Goal: Task Accomplishment & Management: Complete application form

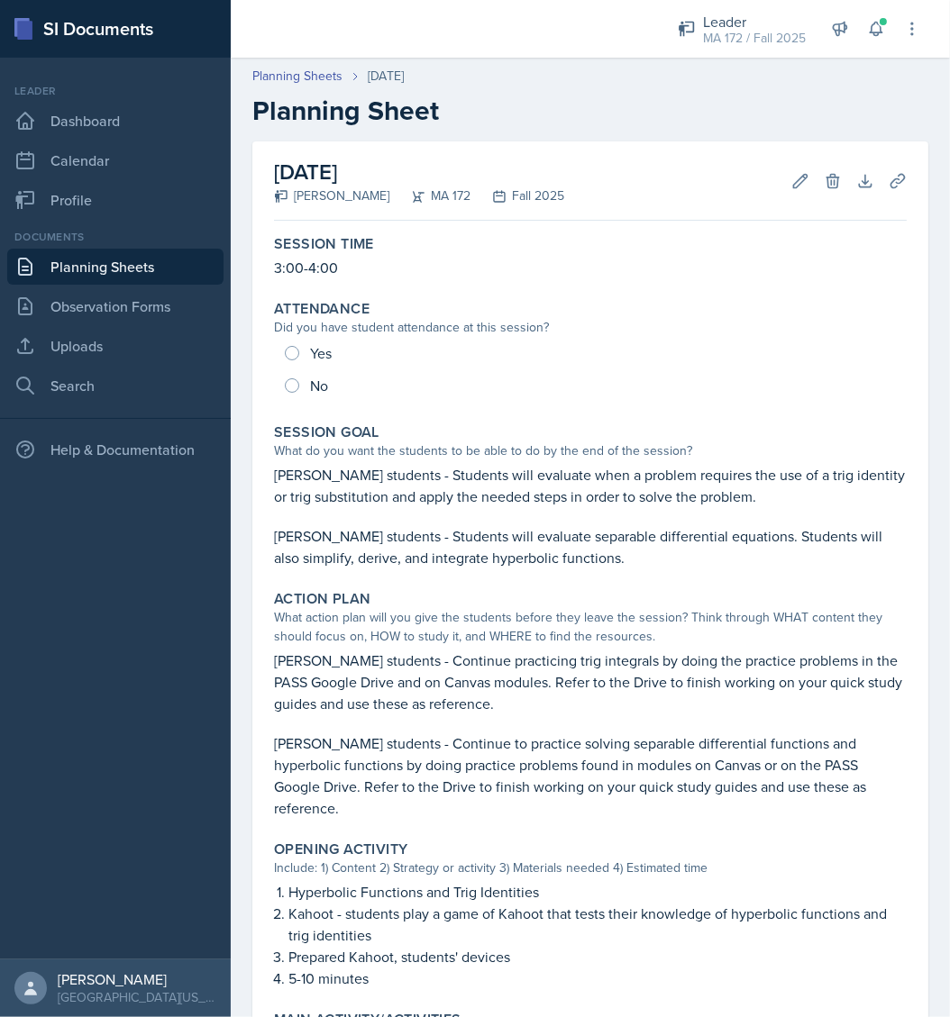
click at [107, 271] on link "Planning Sheets" at bounding box center [115, 267] width 216 height 36
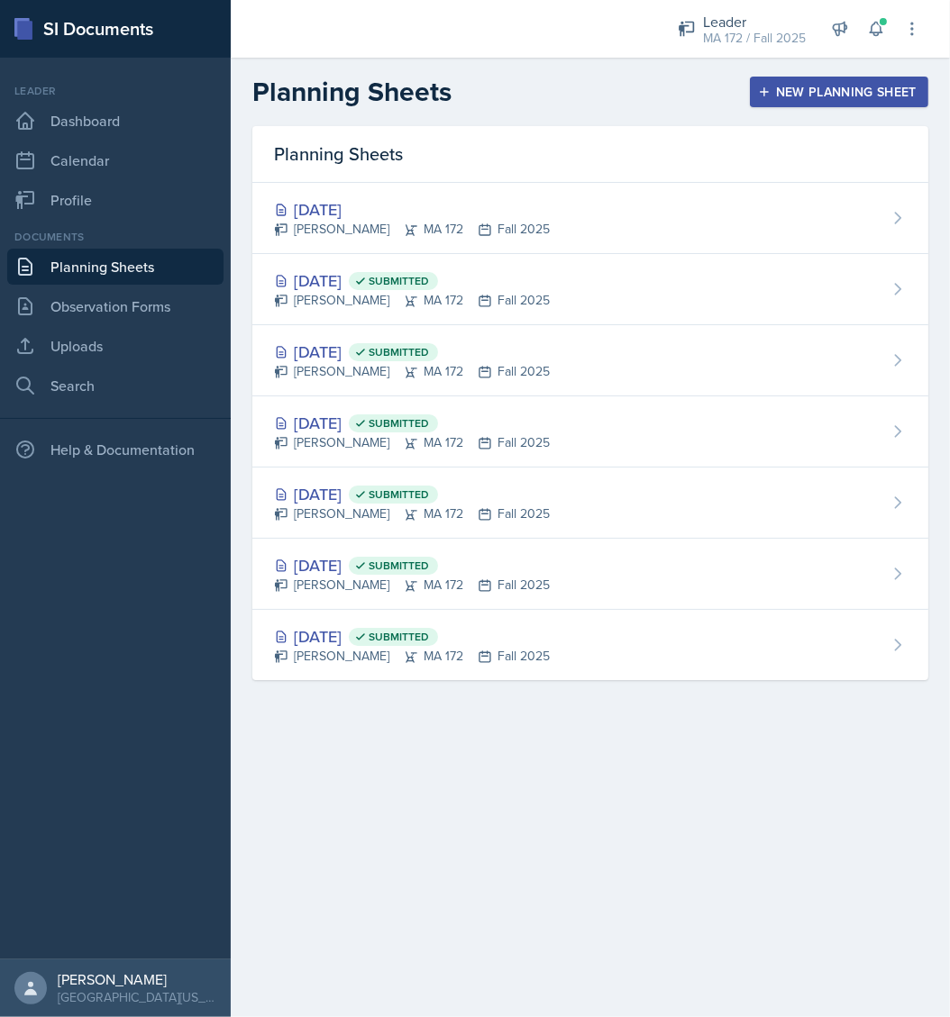
click at [838, 90] on div "New Planning Sheet" at bounding box center [838, 92] width 155 height 14
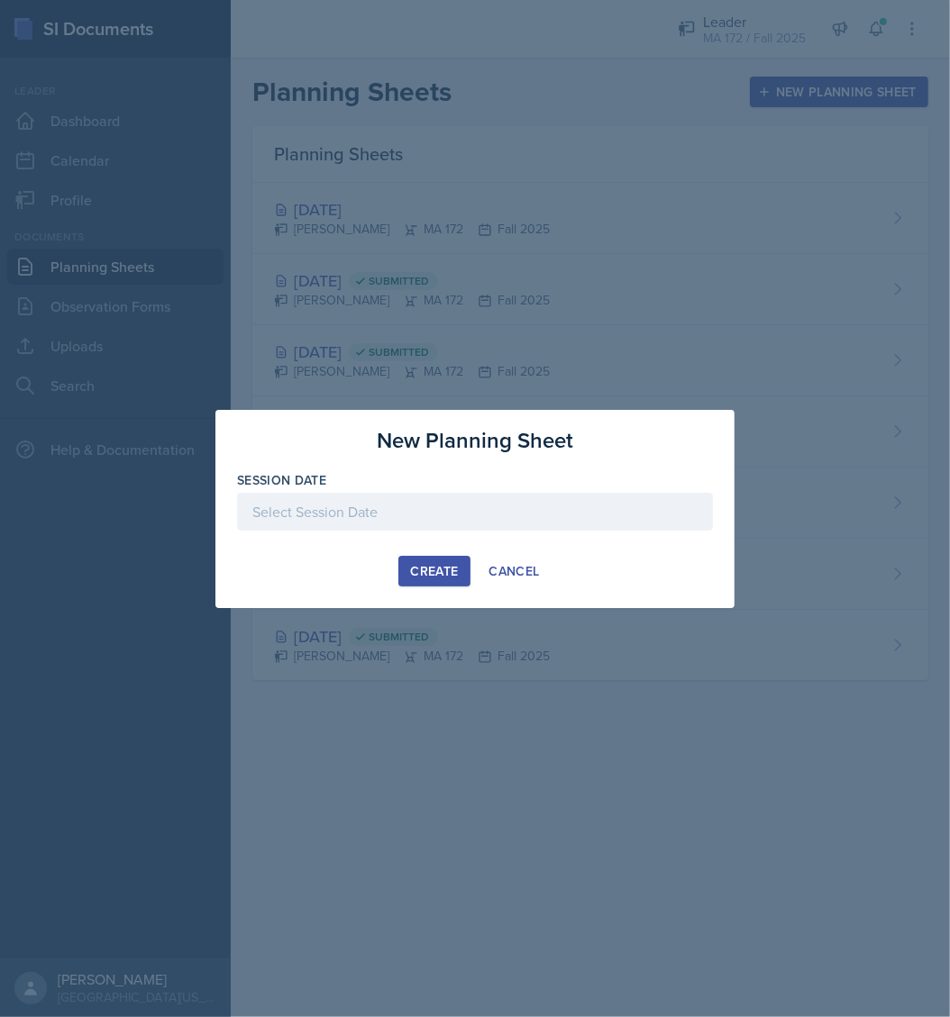
click at [433, 529] on div at bounding box center [475, 512] width 476 height 38
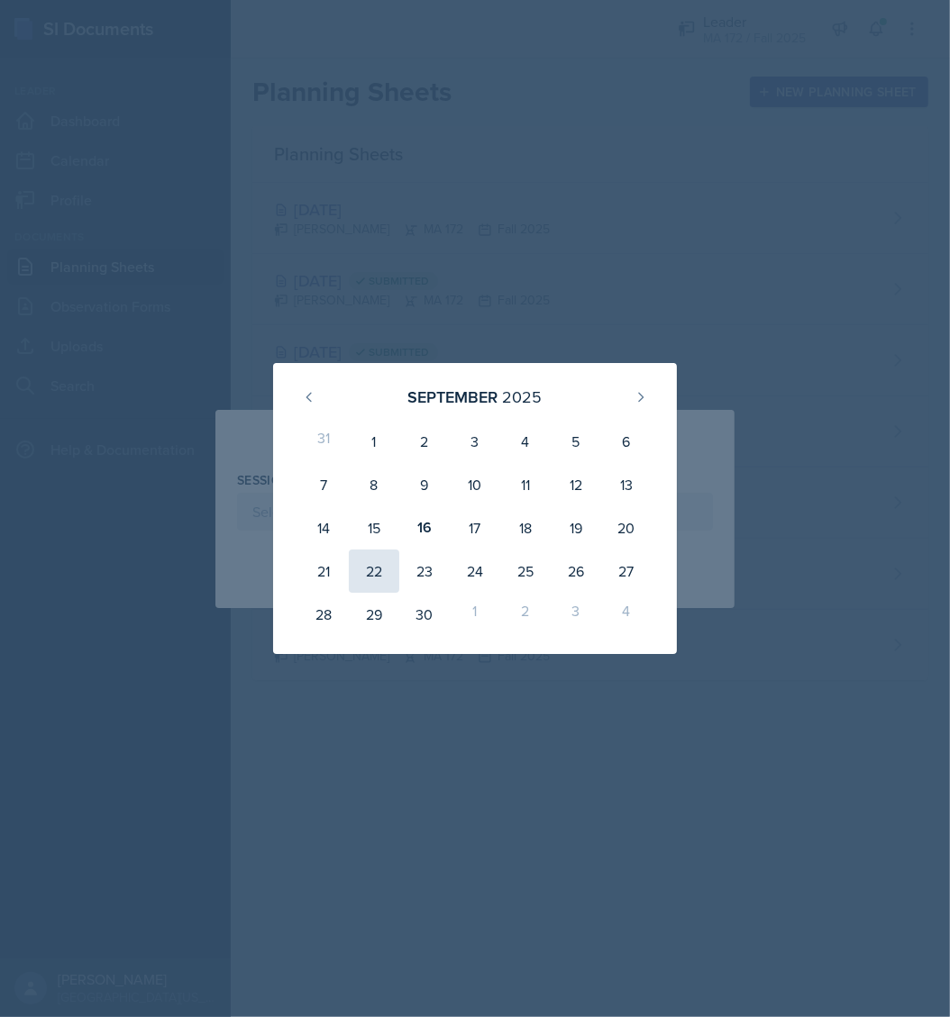
click at [374, 575] on div "22" at bounding box center [374, 571] width 50 height 43
type input "[DATE]"
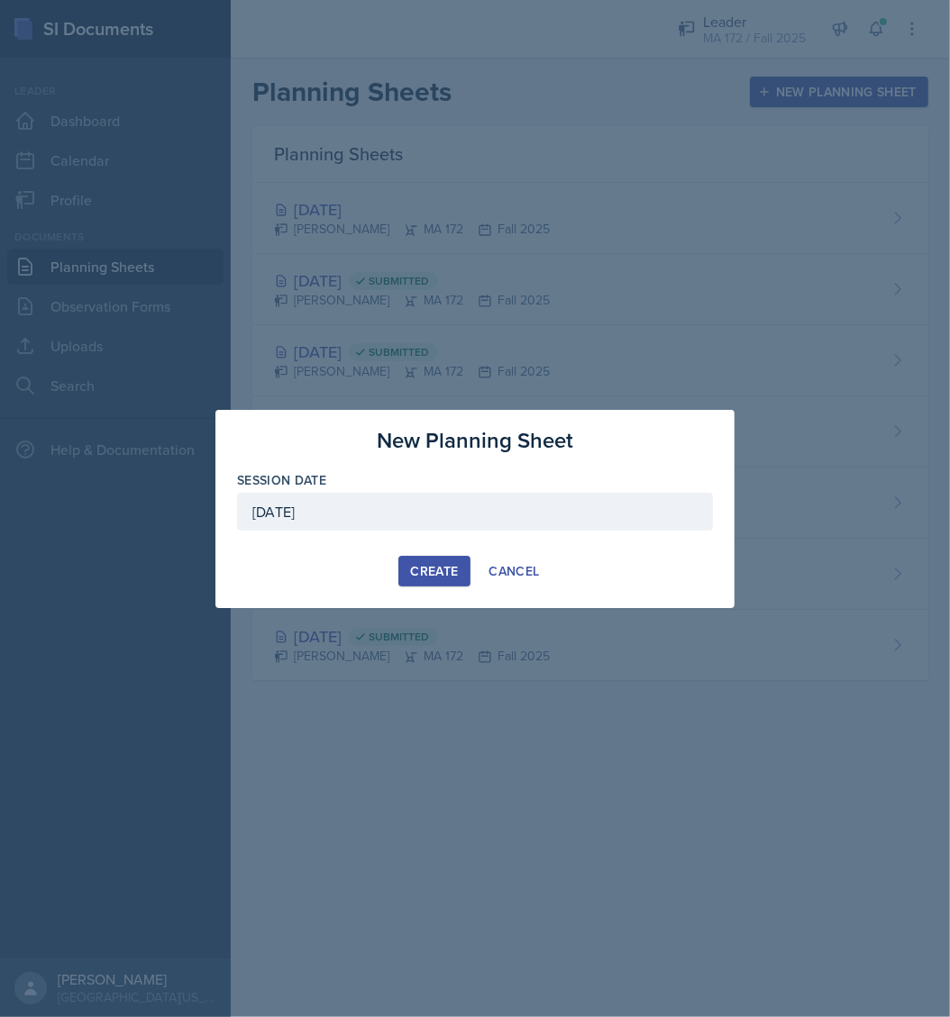
click at [445, 566] on div "Create" at bounding box center [434, 571] width 48 height 14
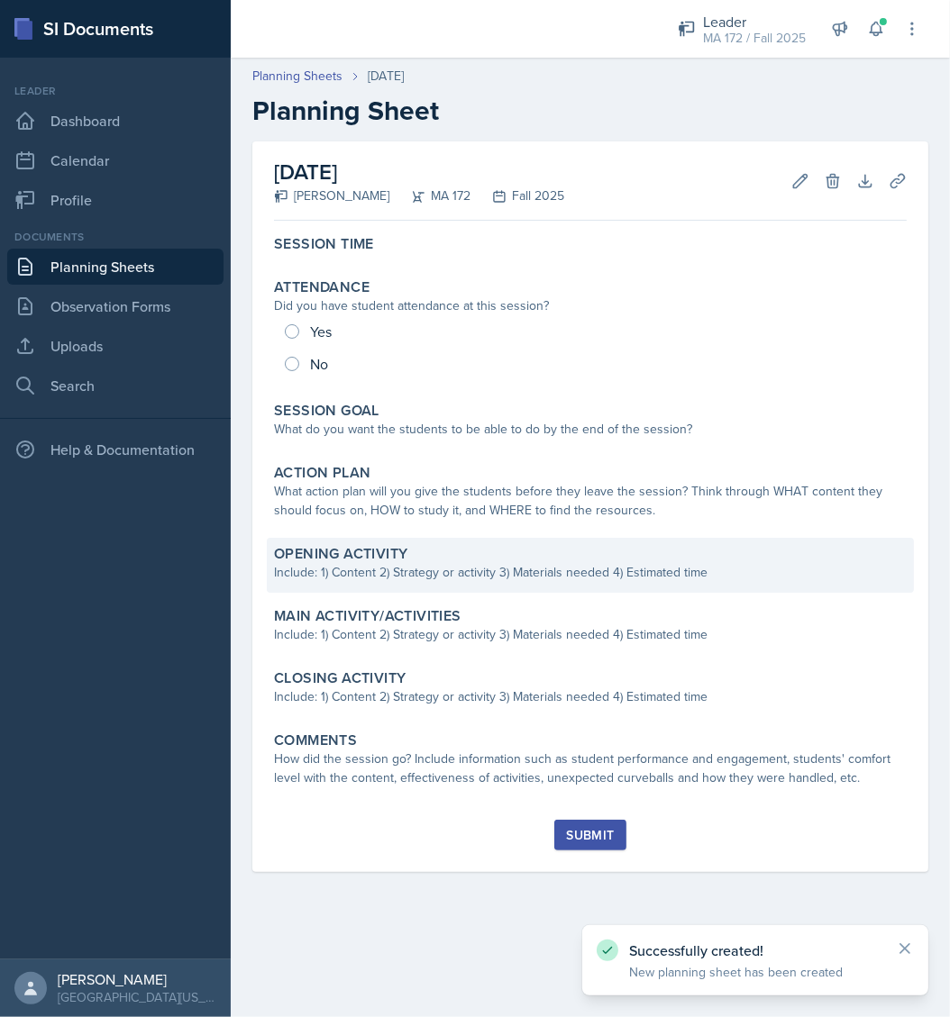
click at [487, 573] on div "Include: 1) Content 2) Strategy or activity 3) Materials needed 4) Estimated ti…" at bounding box center [590, 572] width 633 height 19
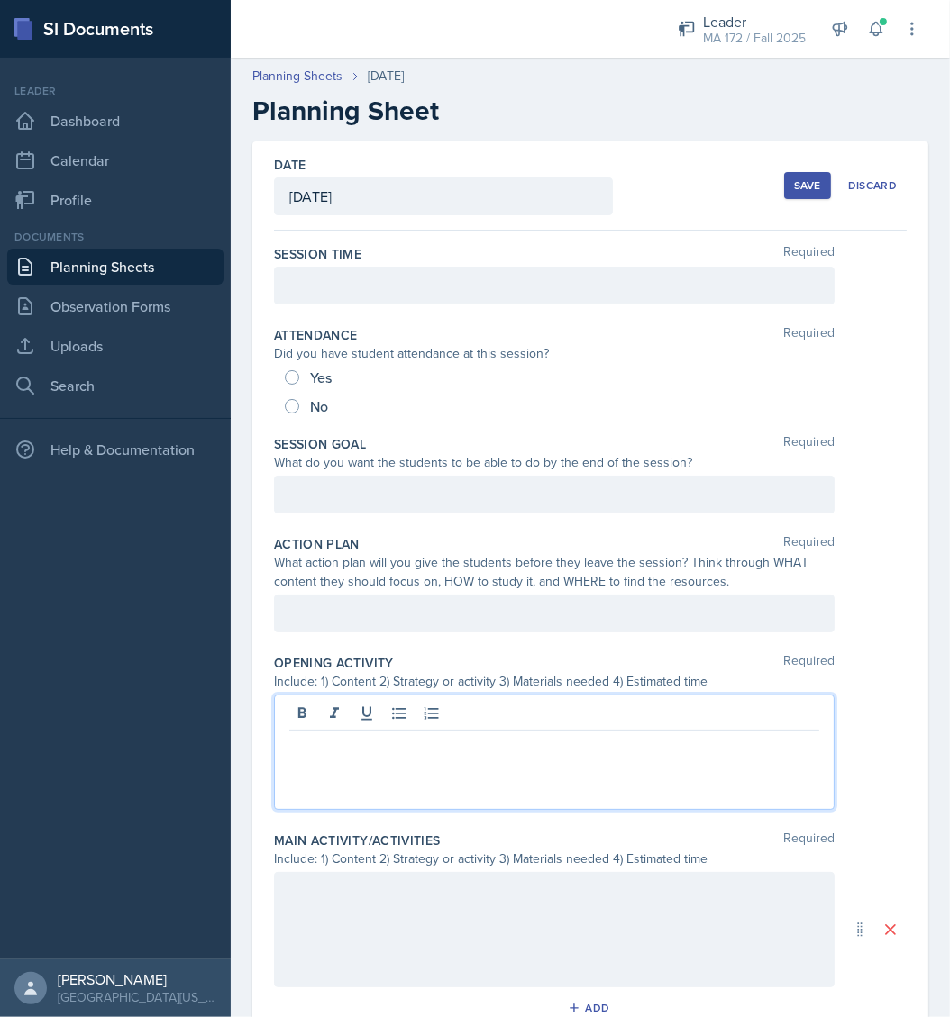
click at [386, 702] on div at bounding box center [554, 752] width 560 height 115
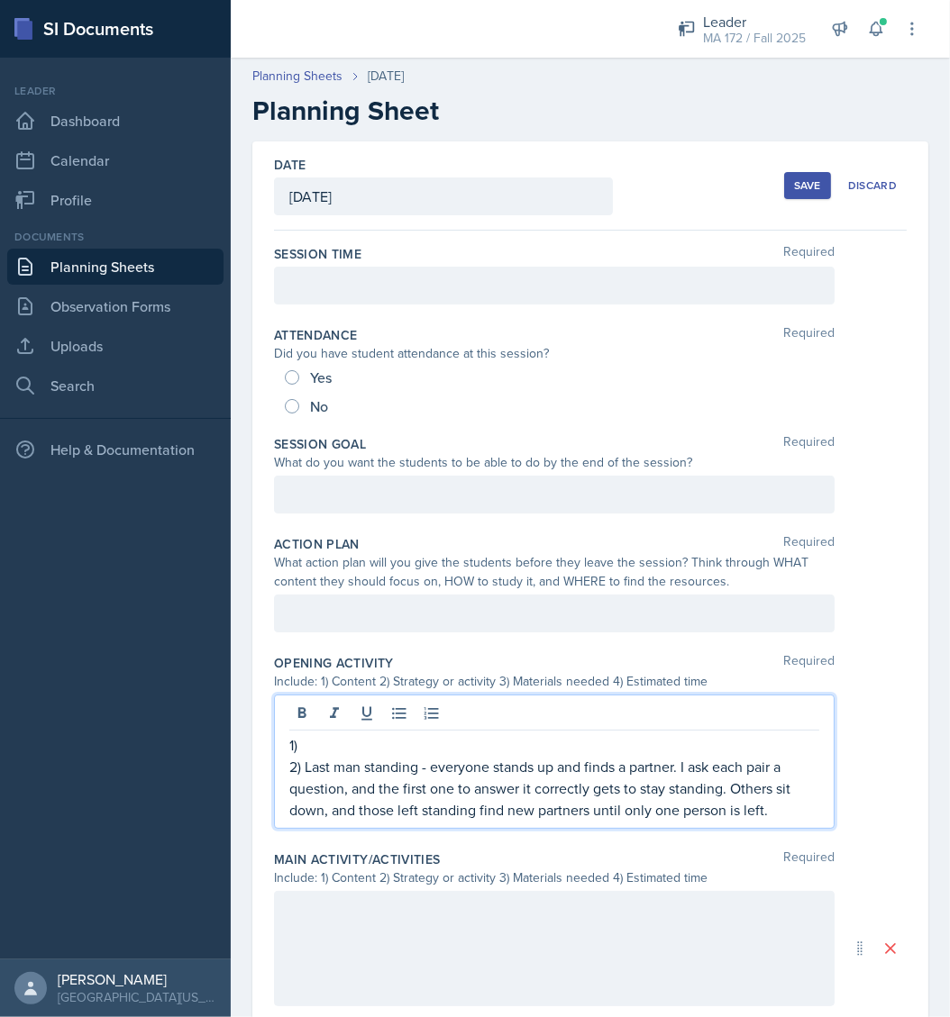
click at [414, 737] on p "1)" at bounding box center [554, 745] width 530 height 22
click at [782, 815] on p "2) Last man standing - everyone stands up and finds a partner. I ask each pair …" at bounding box center [554, 788] width 530 height 65
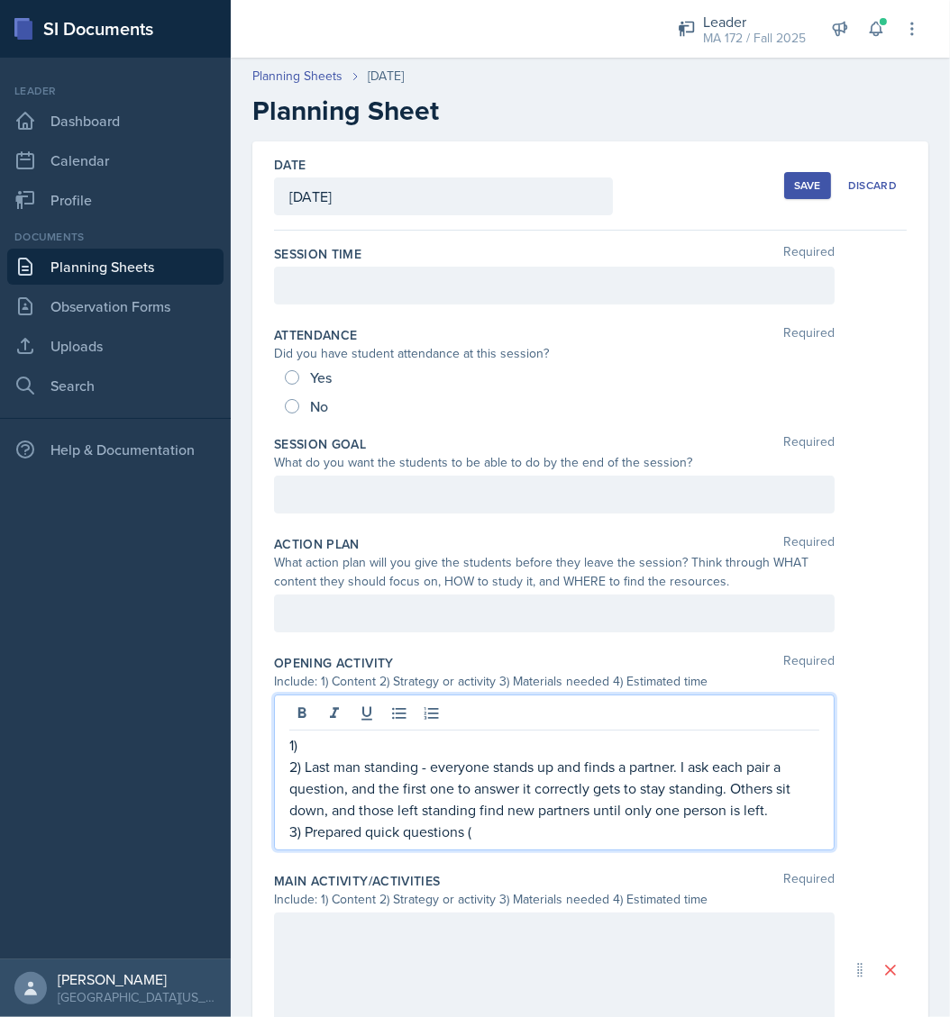
click at [509, 831] on p "3) Prepared quick questions (" at bounding box center [554, 832] width 530 height 22
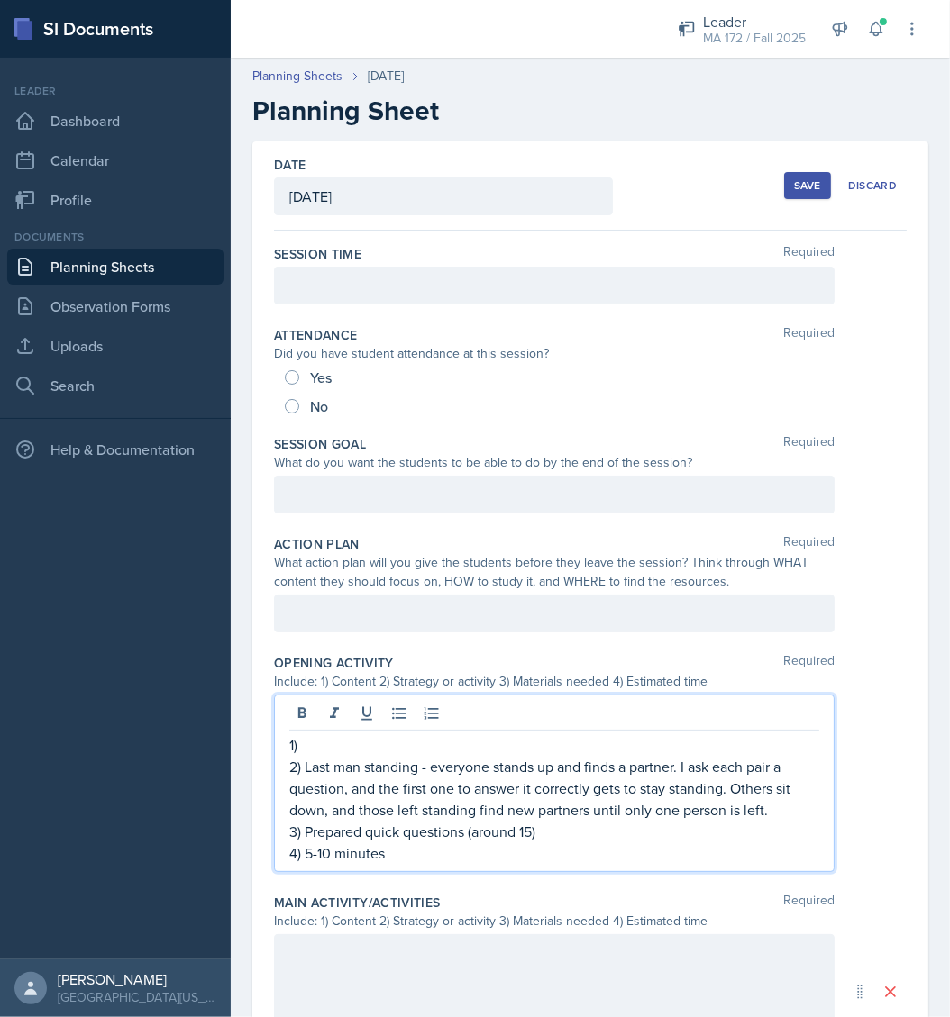
click at [329, 748] on p "1)" at bounding box center [554, 745] width 530 height 22
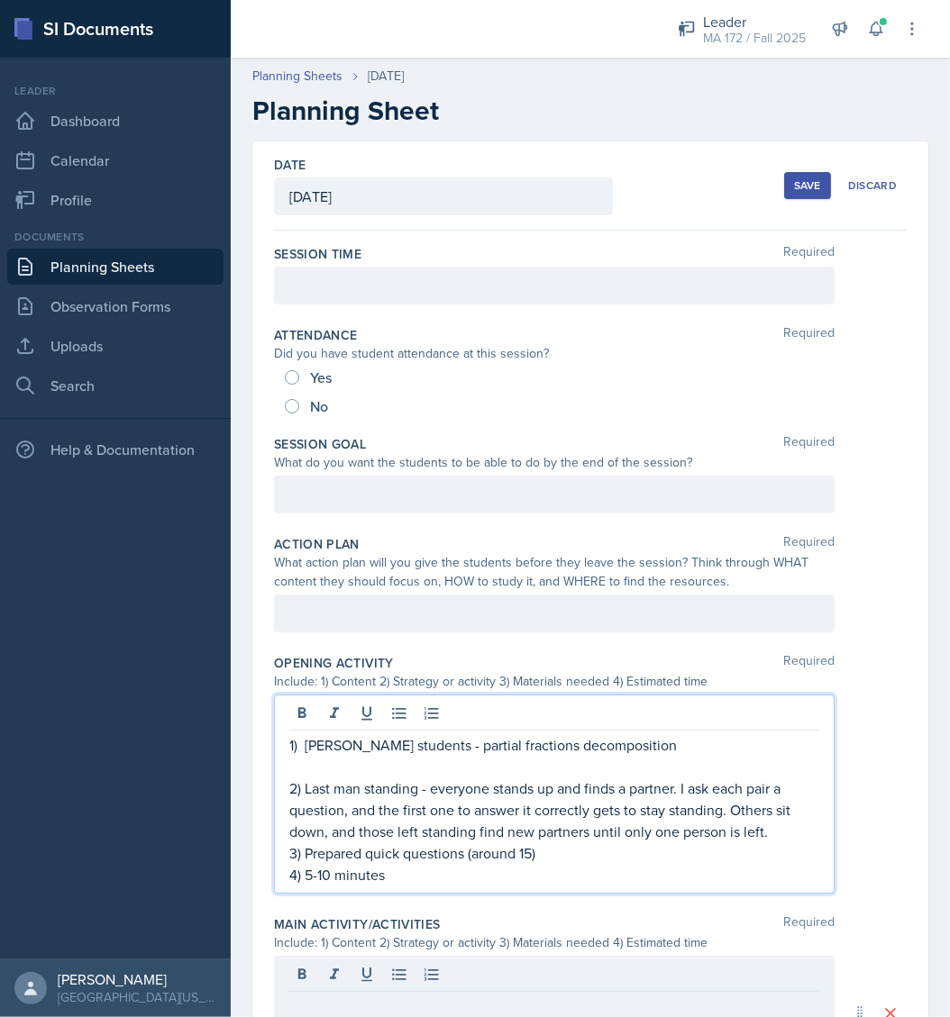
click at [460, 735] on p "1) [PERSON_NAME] students - partial fractions decomposition" at bounding box center [554, 745] width 530 height 22
click at [657, 747] on p "1) [PERSON_NAME] students - partial fractions decomposition" at bounding box center [554, 745] width 530 height 22
click at [676, 790] on p "2) Last man standing - everyone stands up and finds a partner. I ask each pair …" at bounding box center [554, 810] width 530 height 65
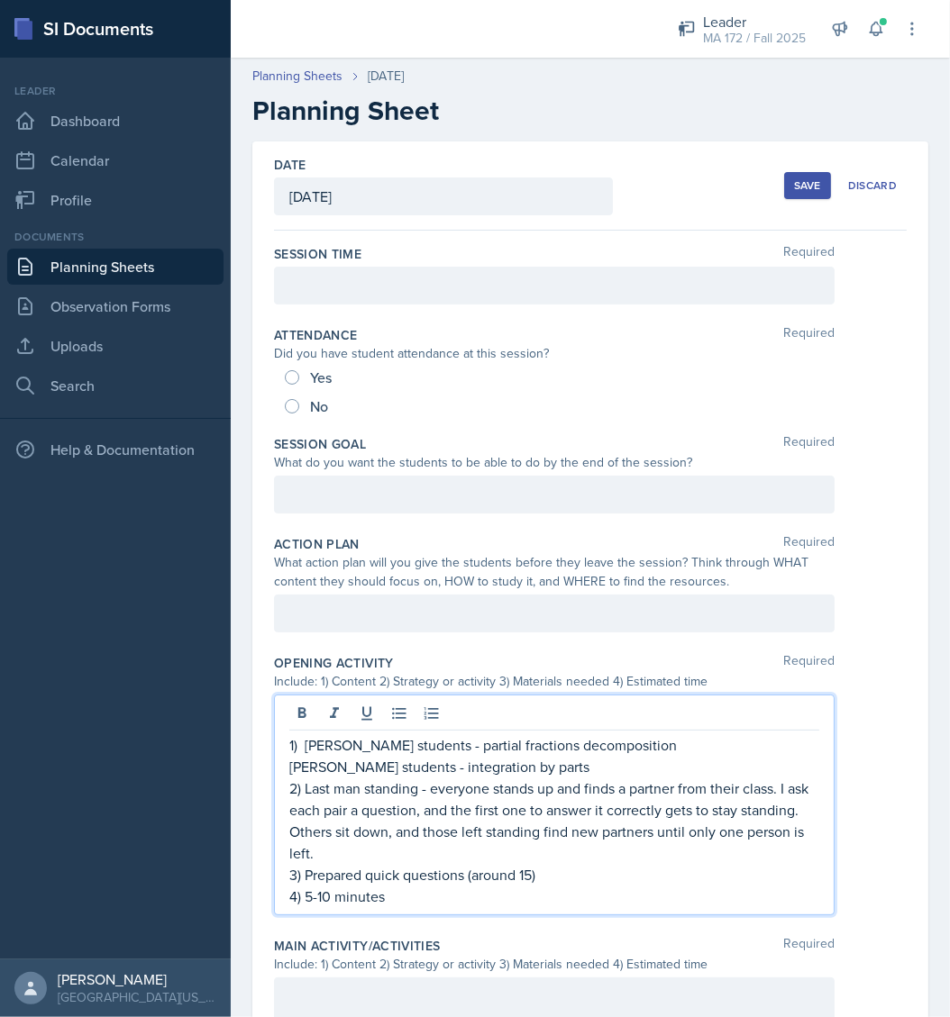
click at [446, 849] on p "2) Last man standing - everyone stands up and finds a partner from their class.…" at bounding box center [554, 821] width 530 height 86
click at [569, 880] on p "3) Prepared quick questions (around 15)" at bounding box center [554, 875] width 530 height 22
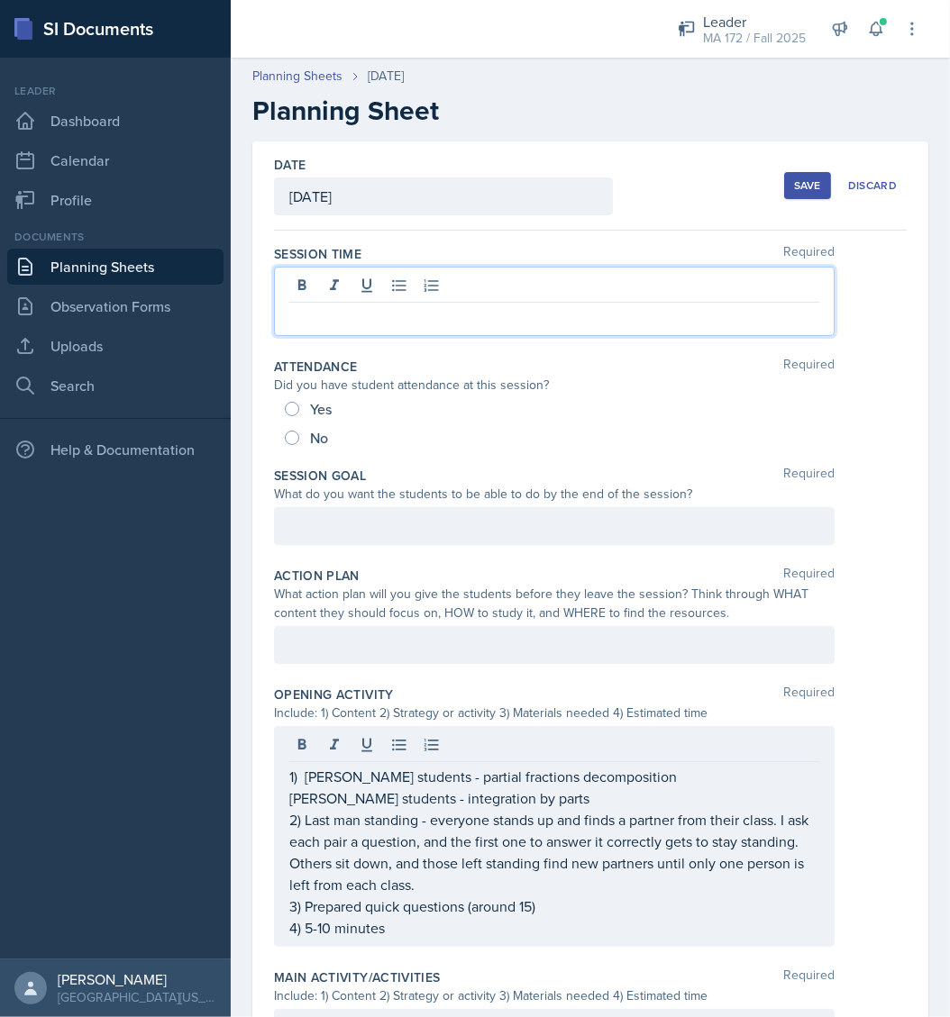
click at [531, 295] on div at bounding box center [554, 301] width 560 height 69
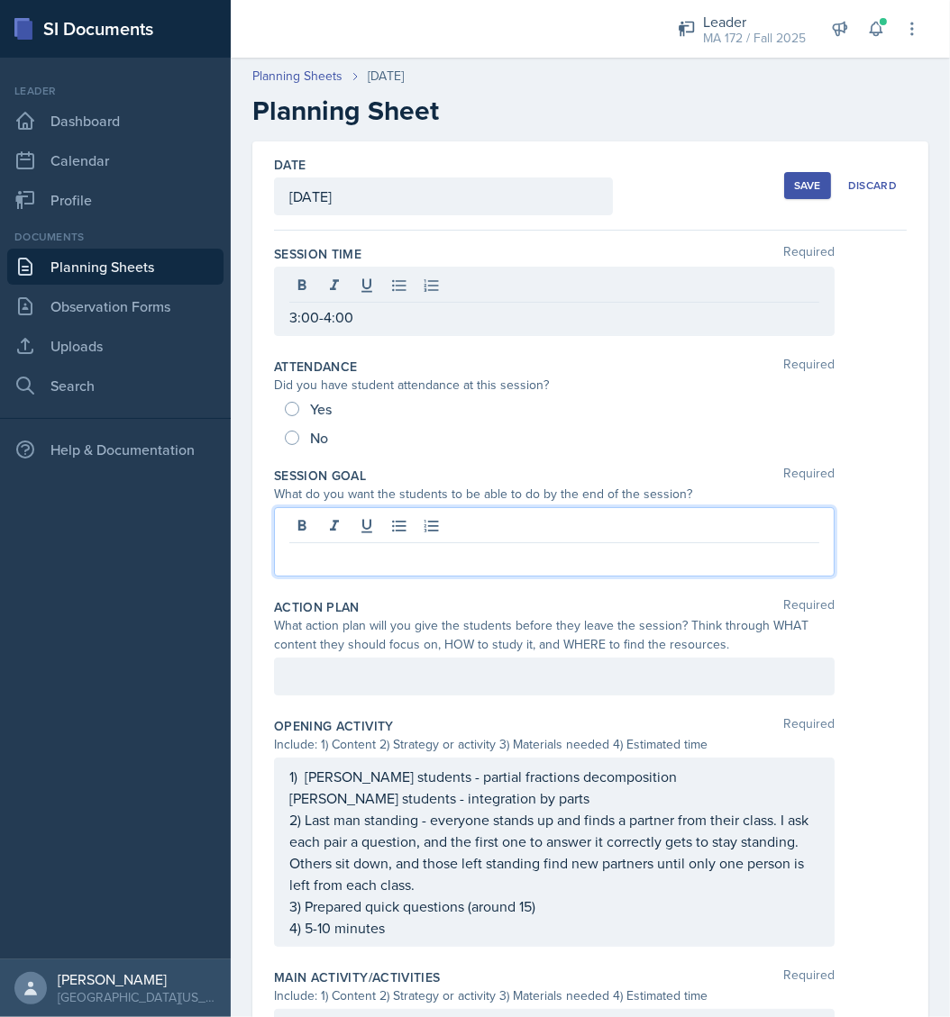
click at [347, 534] on div at bounding box center [554, 541] width 560 height 69
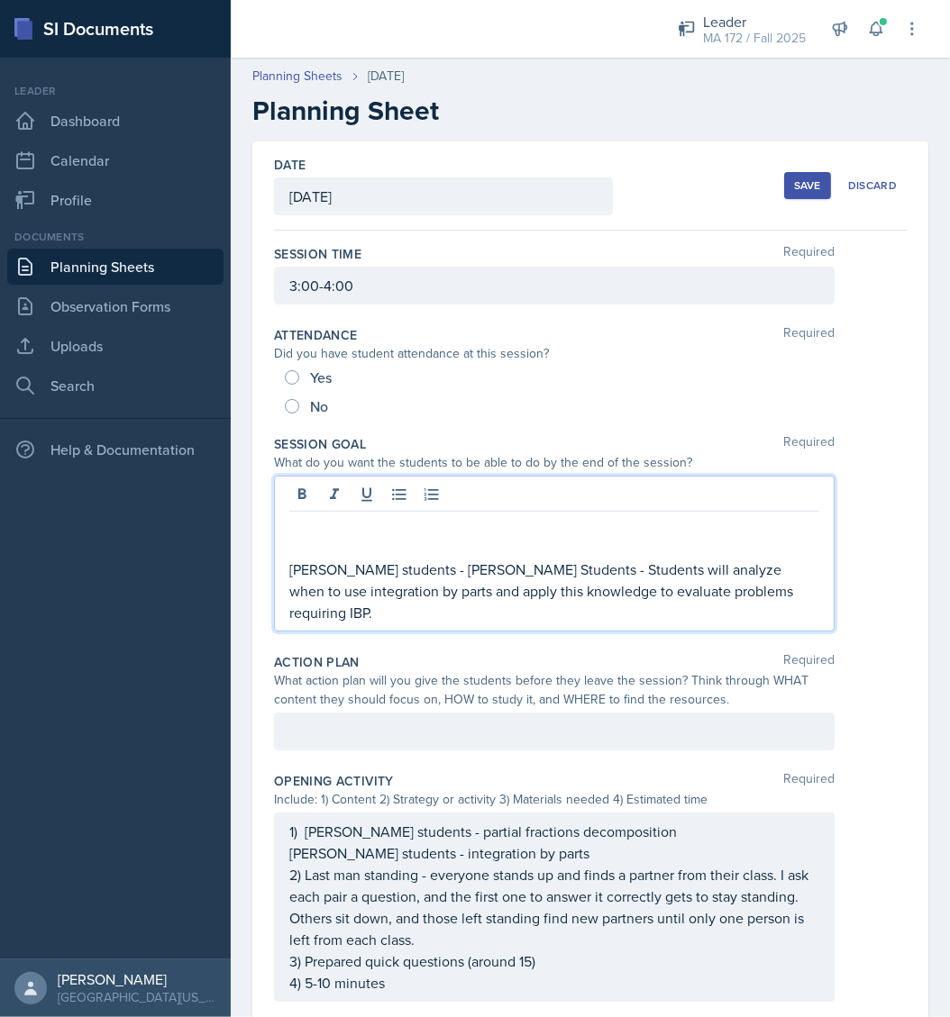
drag, startPoint x: 541, startPoint y: 565, endPoint x: 460, endPoint y: 560, distance: 81.3
click at [460, 560] on p "[PERSON_NAME] students - [PERSON_NAME] Students - Students will analyze when to…" at bounding box center [554, 591] width 530 height 65
click at [505, 562] on p "[PERSON_NAME] students - [PERSON_NAME] Students - Students will analyze when to…" at bounding box center [554, 591] width 530 height 65
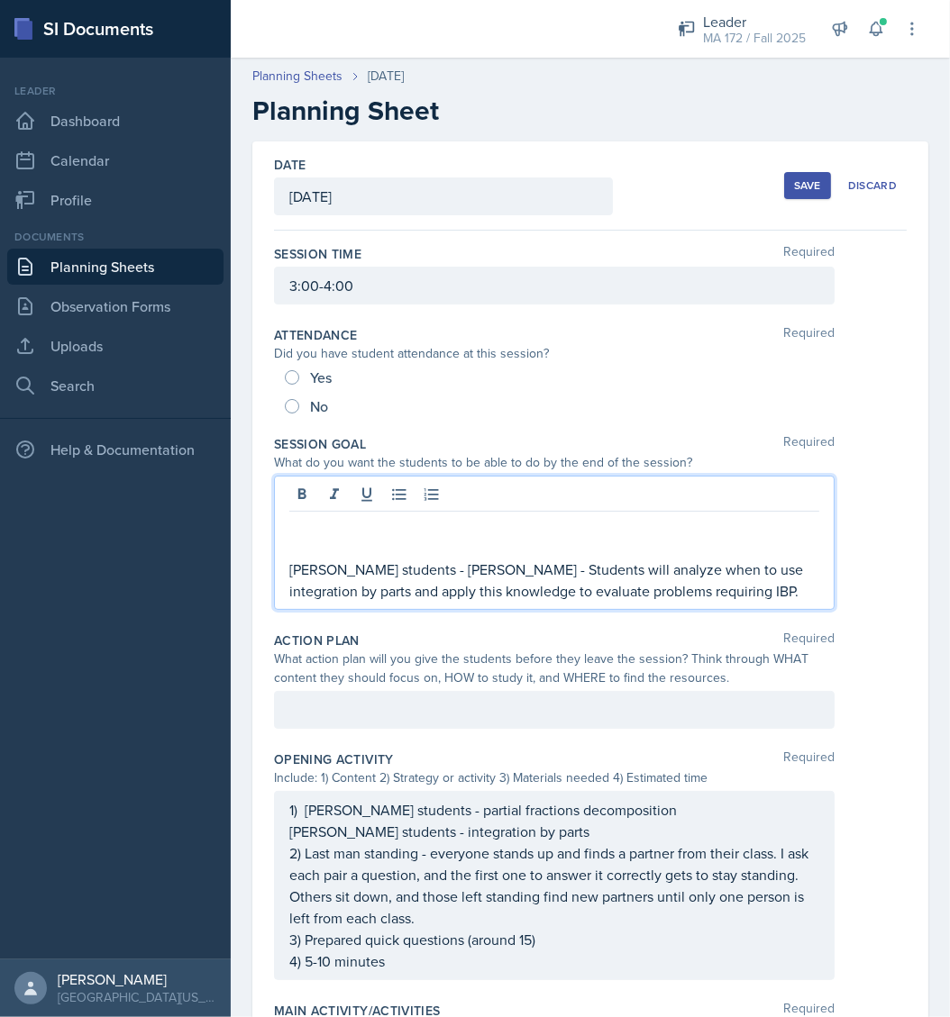
click at [472, 559] on p "[PERSON_NAME] students - [PERSON_NAME] - Students will analyze when to use inte…" at bounding box center [554, 580] width 530 height 43
click at [469, 555] on p at bounding box center [554, 548] width 530 height 22
click at [469, 567] on p "[PERSON_NAME] students - [PERSON_NAME] - Students will analyze when to use inte…" at bounding box center [554, 580] width 530 height 43
click at [378, 530] on p at bounding box center [554, 526] width 530 height 22
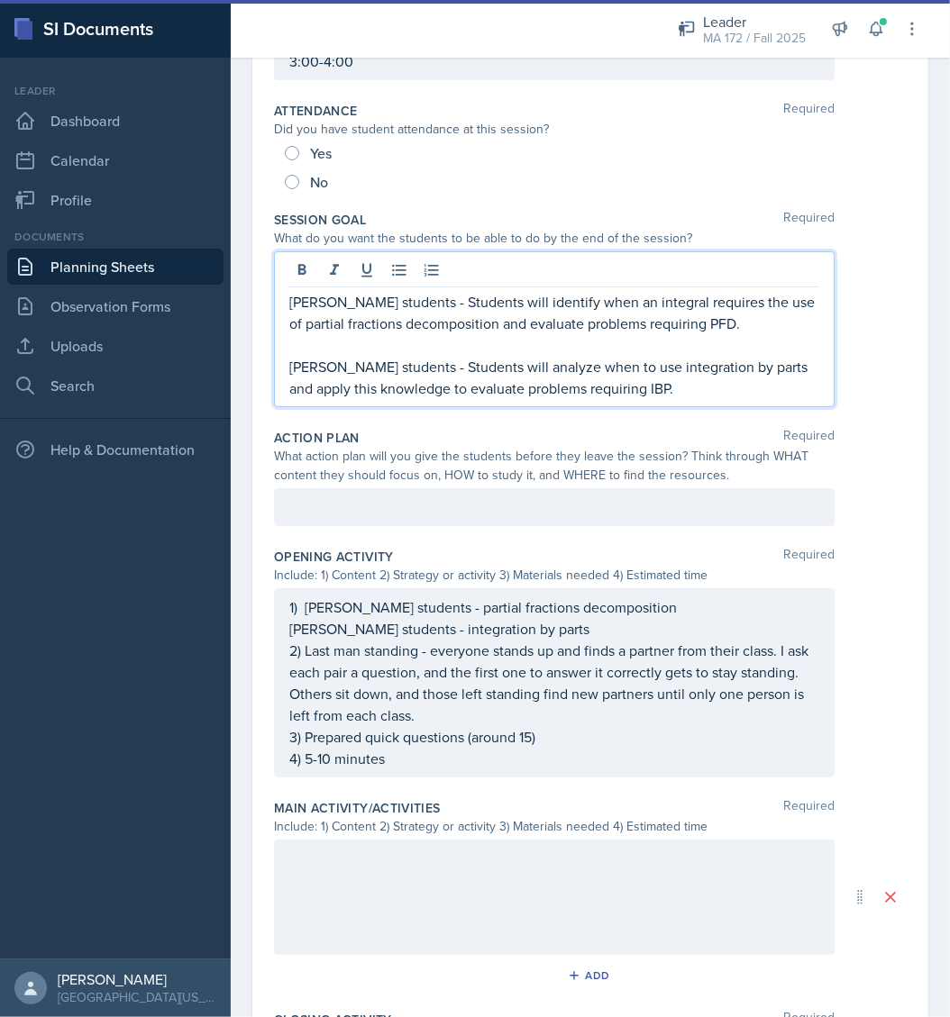
scroll to position [224, 0]
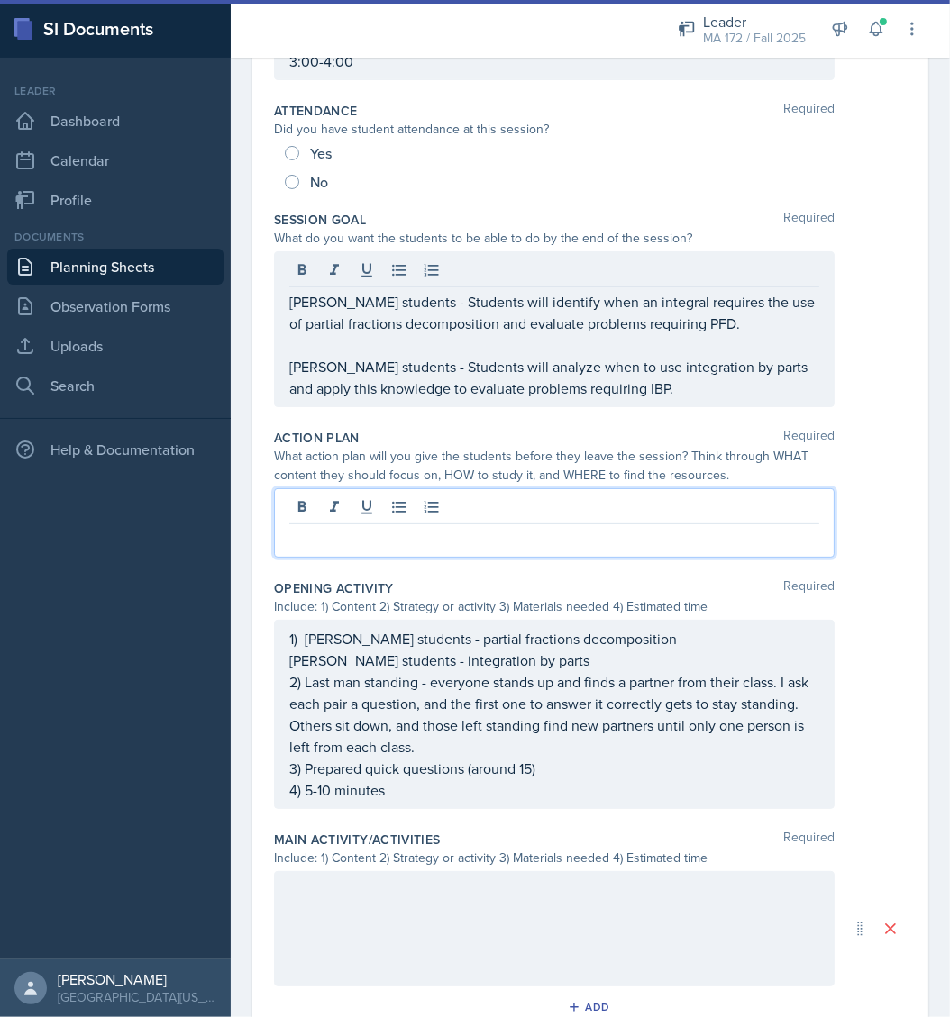
click at [415, 528] on p at bounding box center [554, 539] width 530 height 22
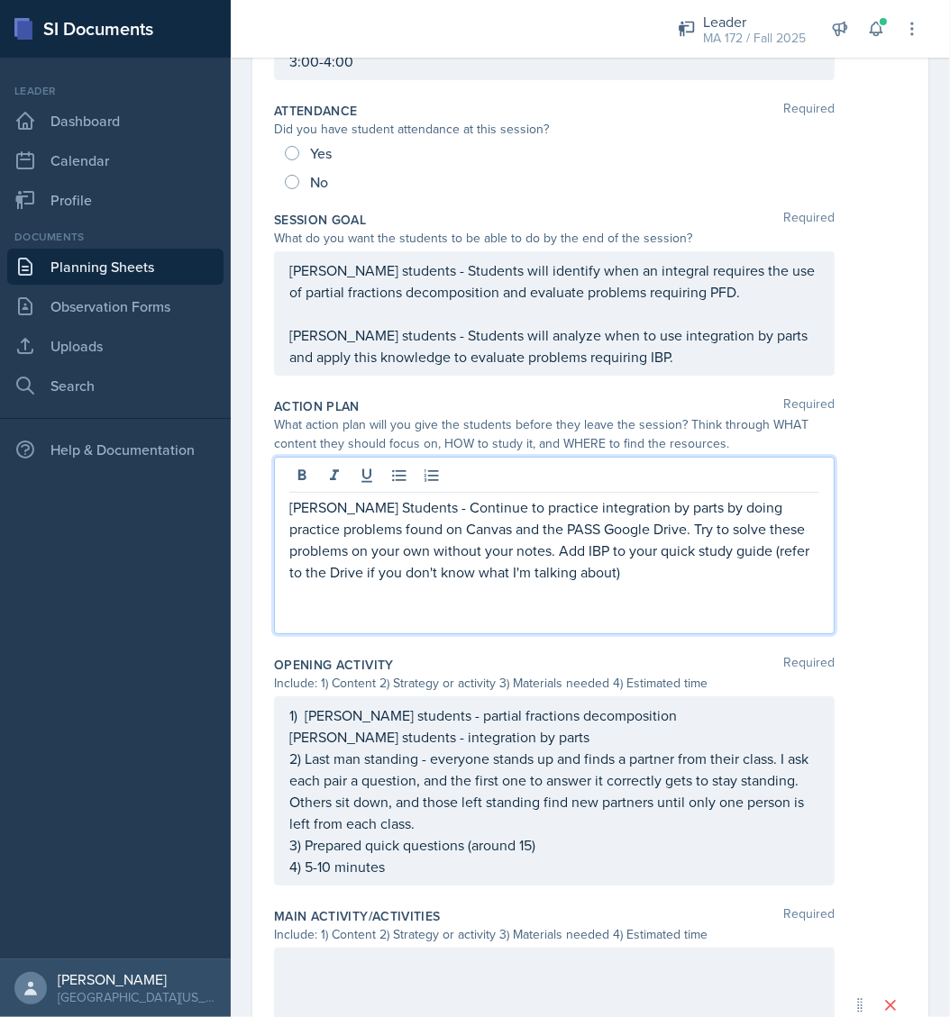
paste div
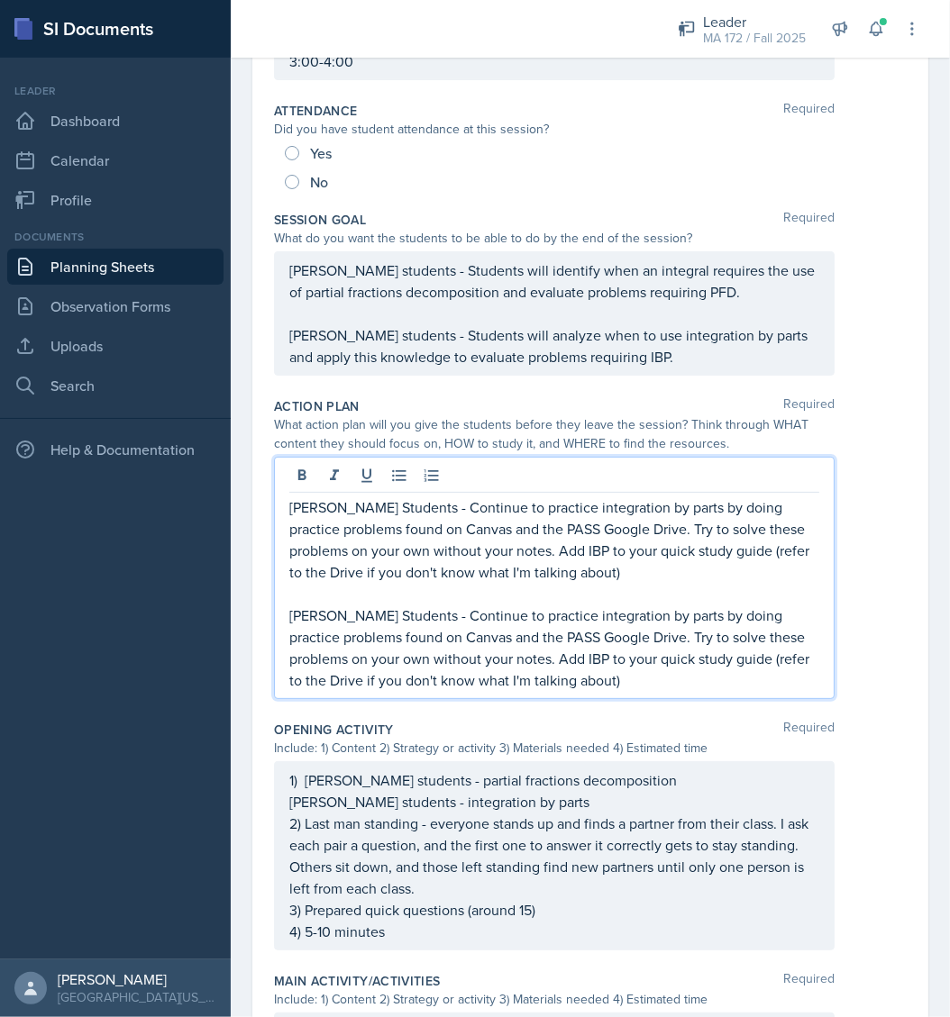
click at [329, 609] on p "[PERSON_NAME] Students - Continue to practice integration by parts by doing pra…" at bounding box center [554, 648] width 530 height 86
click at [328, 608] on p "[PERSON_NAME] Students - Continue to practice integration by parts by doing pra…" at bounding box center [554, 648] width 530 height 86
drag, startPoint x: 681, startPoint y: 679, endPoint x: 281, endPoint y: 673, distance: 400.1
click at [281, 673] on div "[PERSON_NAME] Students - Continue to practice integration by parts by doing pra…" at bounding box center [554, 578] width 560 height 242
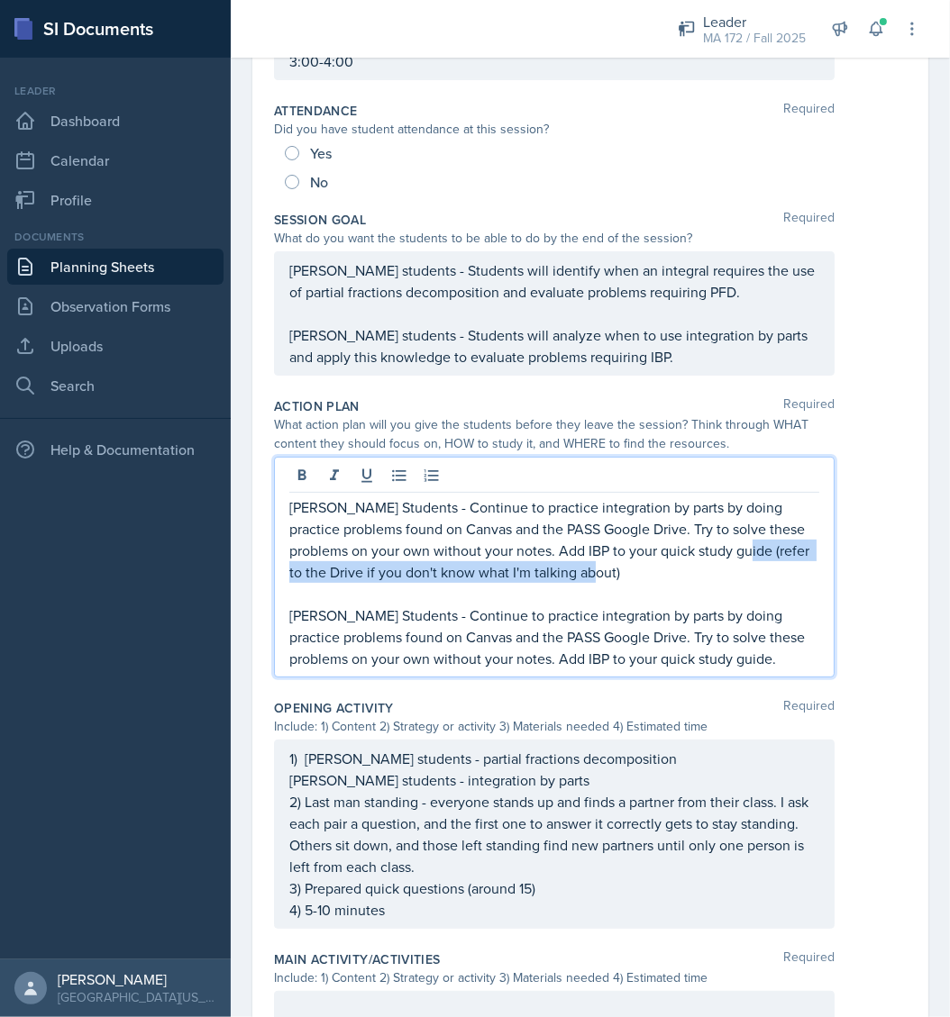
drag, startPoint x: 670, startPoint y: 574, endPoint x: 258, endPoint y: 563, distance: 412.8
click at [258, 563] on div "Date [DATE] [DATE] 31 1 2 3 4 5 6 7 8 9 10 11 12 13 14 15 16 17 18 19 20 21 22 …" at bounding box center [590, 701] width 676 height 1568
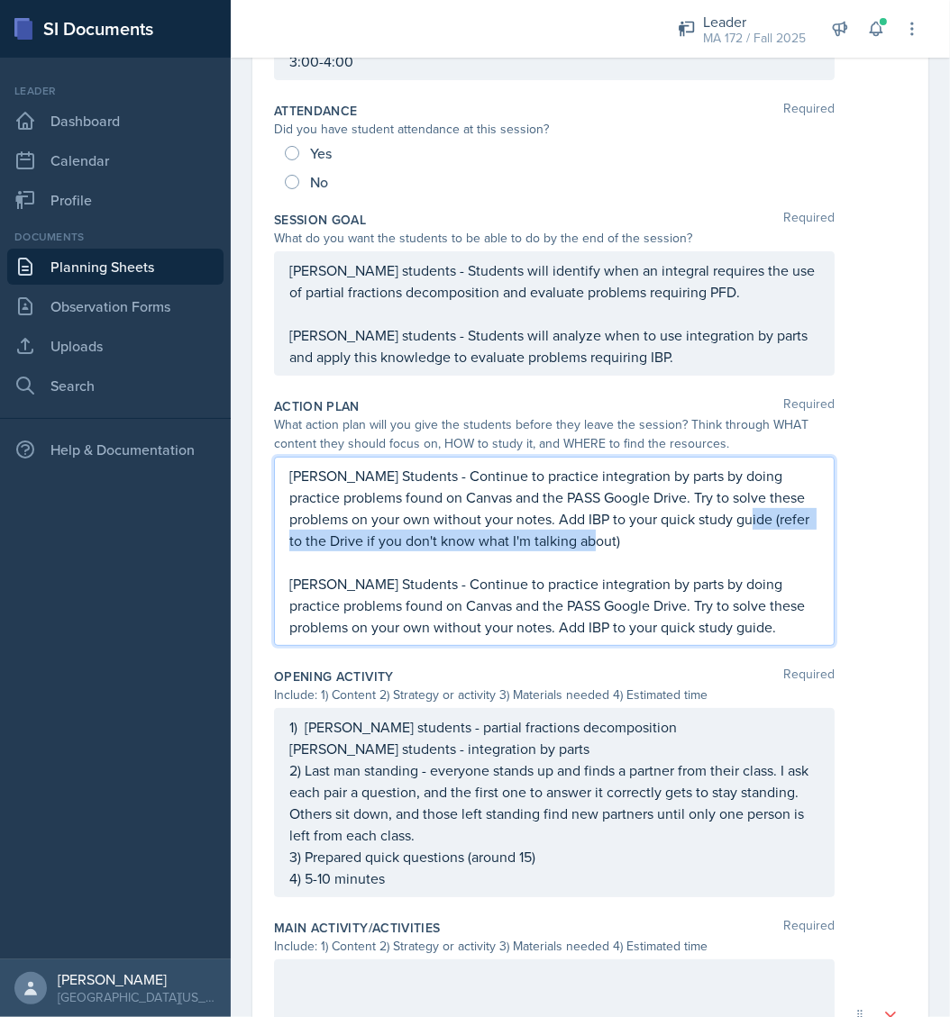
scroll to position [193, 0]
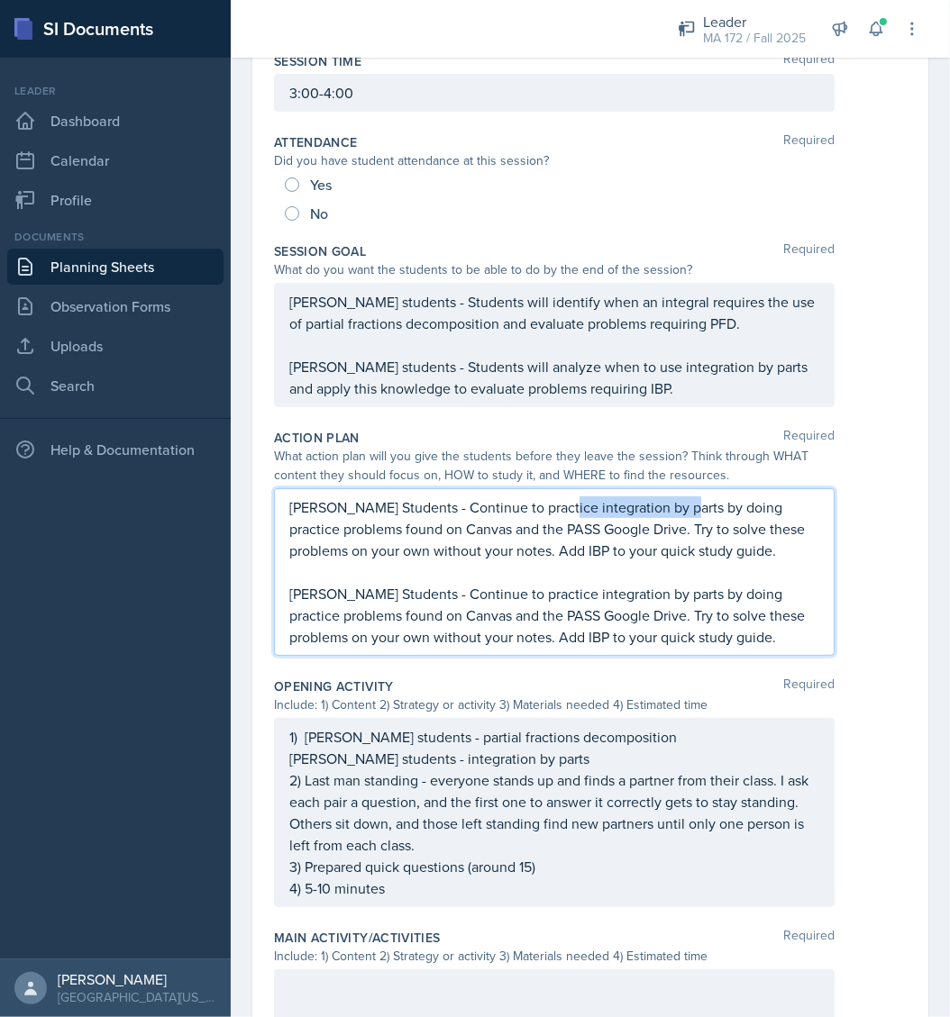
drag, startPoint x: 676, startPoint y: 502, endPoint x: 554, endPoint y: 500, distance: 121.7
click at [554, 500] on p "[PERSON_NAME] Students - Continue to practice integration by parts by doing pra…" at bounding box center [554, 528] width 530 height 65
click at [675, 548] on p "[PERSON_NAME] Students - Continue to practice partial fractions decomposition b…" at bounding box center [554, 528] width 530 height 65
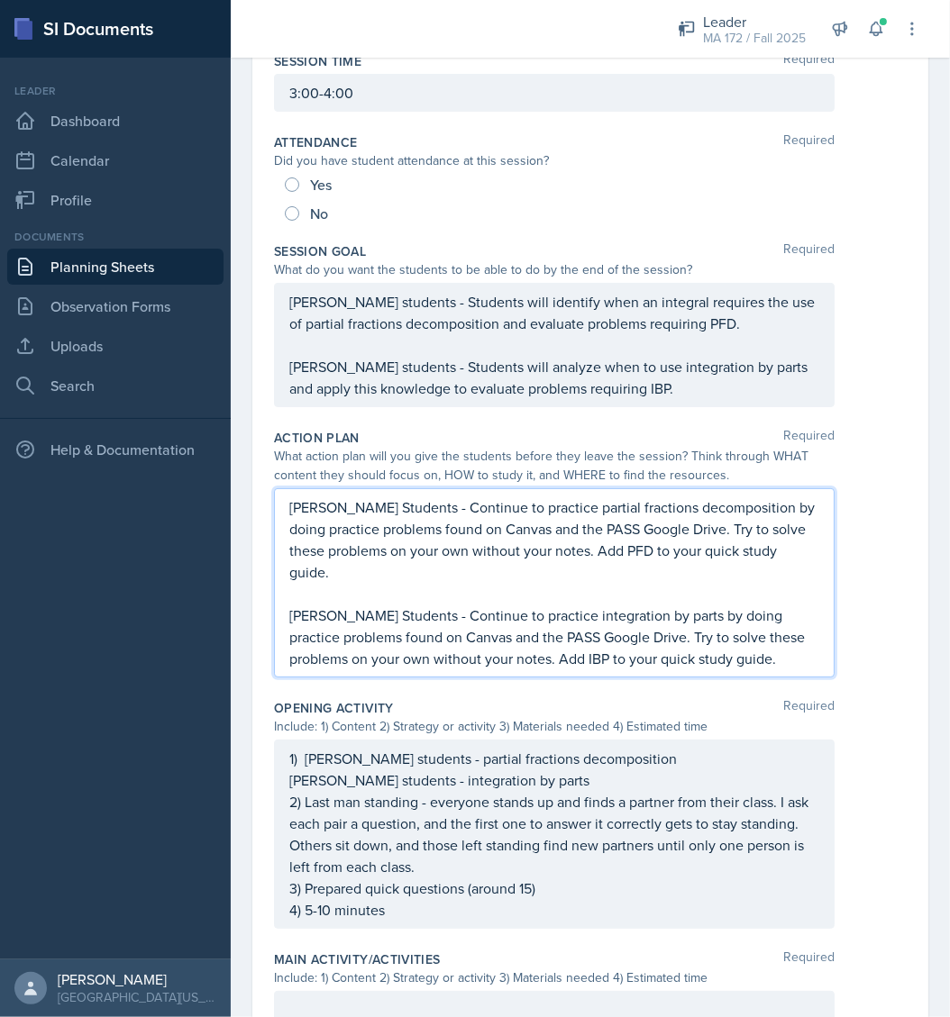
click at [846, 451] on div "What action plan will you give the students before they leave the session? Thin…" at bounding box center [590, 466] width 633 height 38
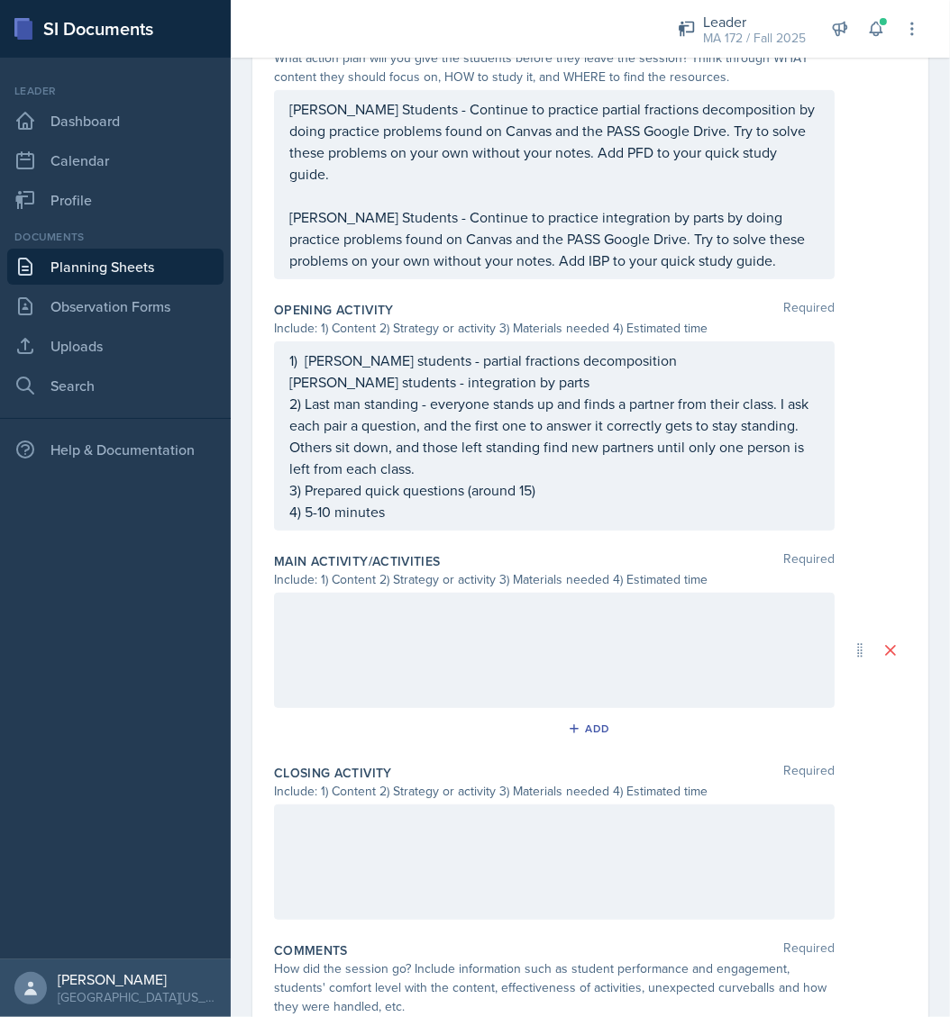
scroll to position [644, 0]
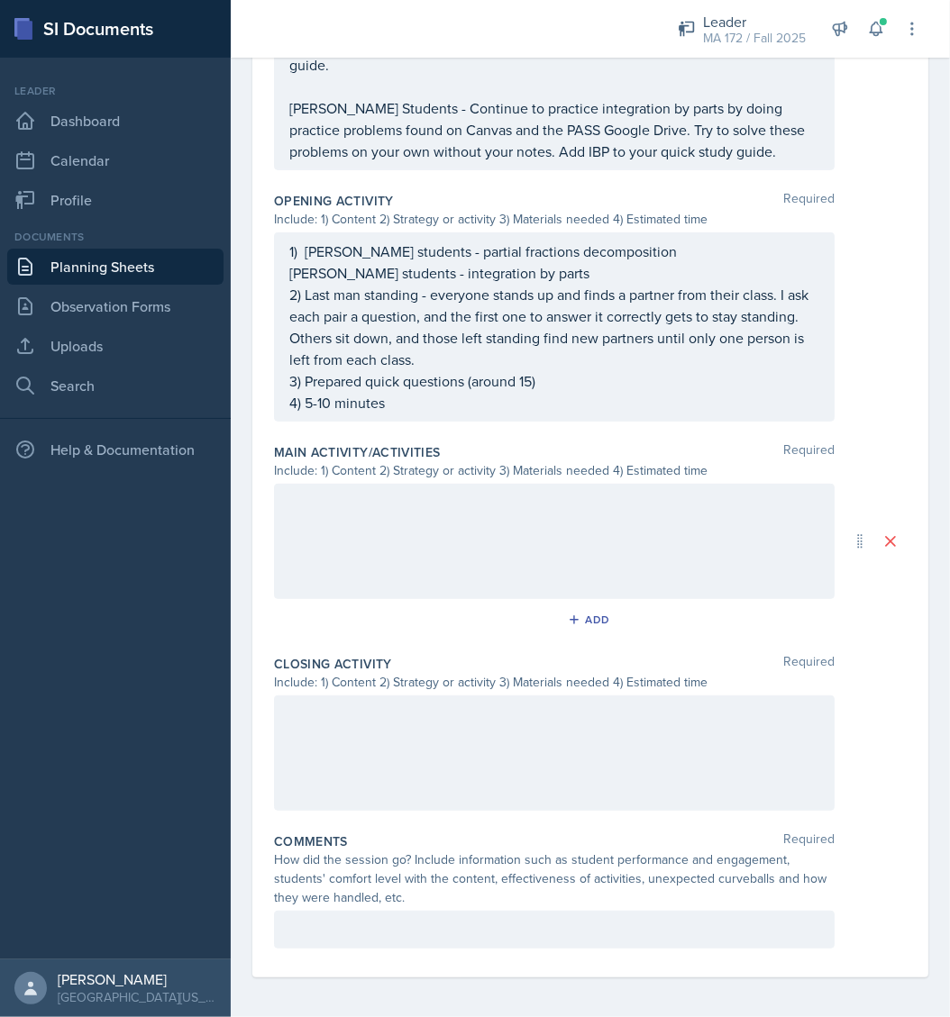
click at [412, 724] on div at bounding box center [554, 753] width 560 height 115
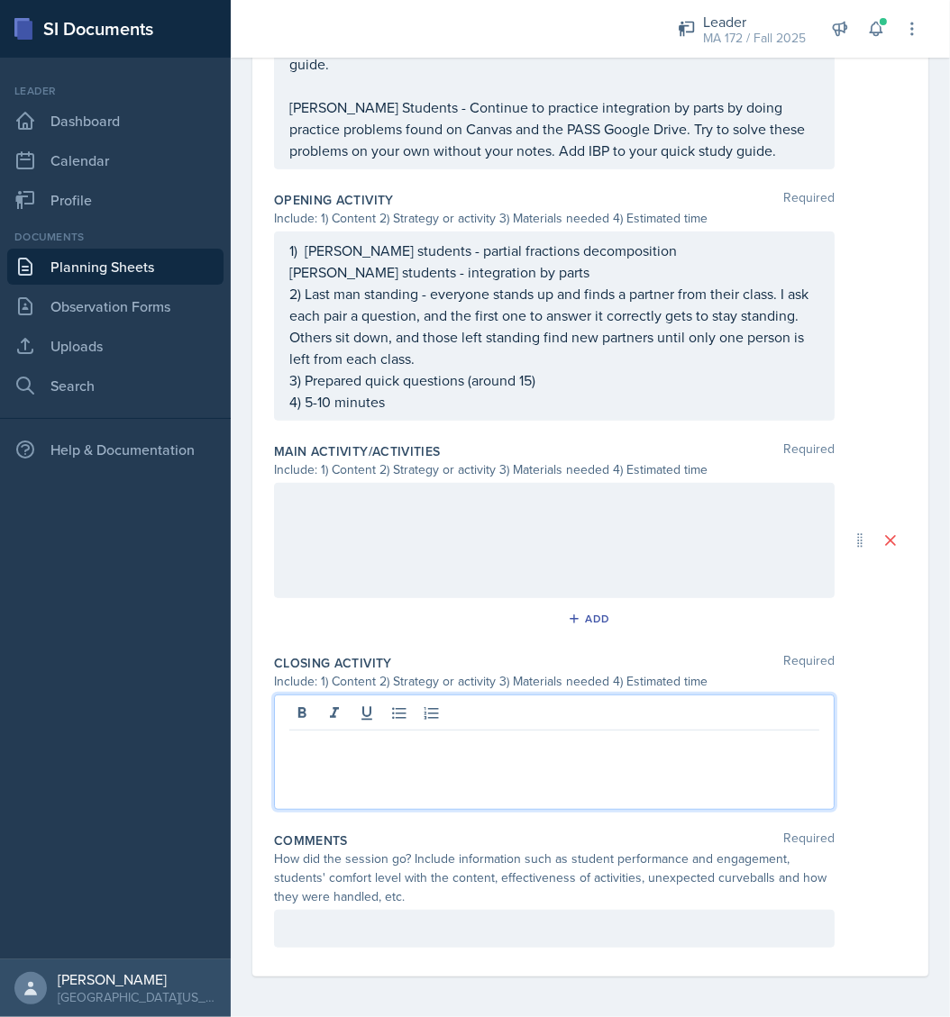
scroll to position [731, 0]
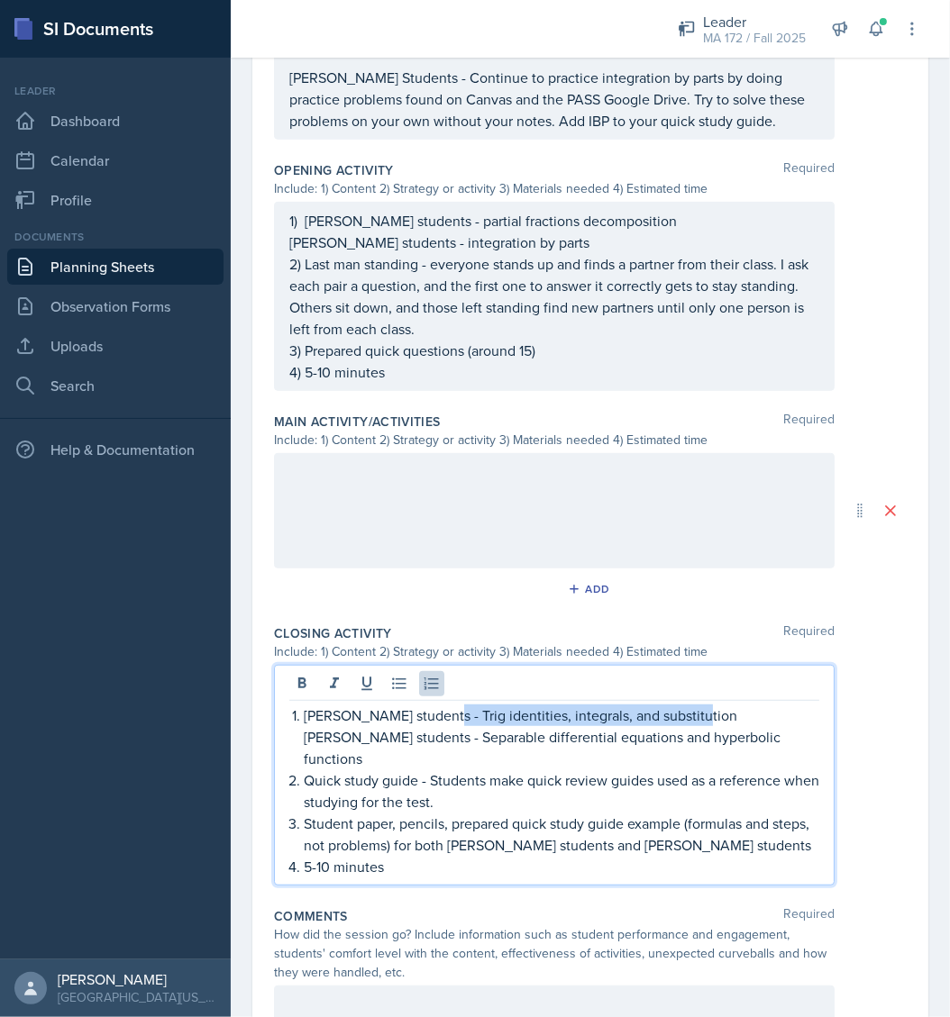
drag, startPoint x: 437, startPoint y: 709, endPoint x: 709, endPoint y: 709, distance: 272.1
click at [709, 709] on p "[PERSON_NAME] students - Trig identities, integrals, and substitution" at bounding box center [561, 716] width 515 height 22
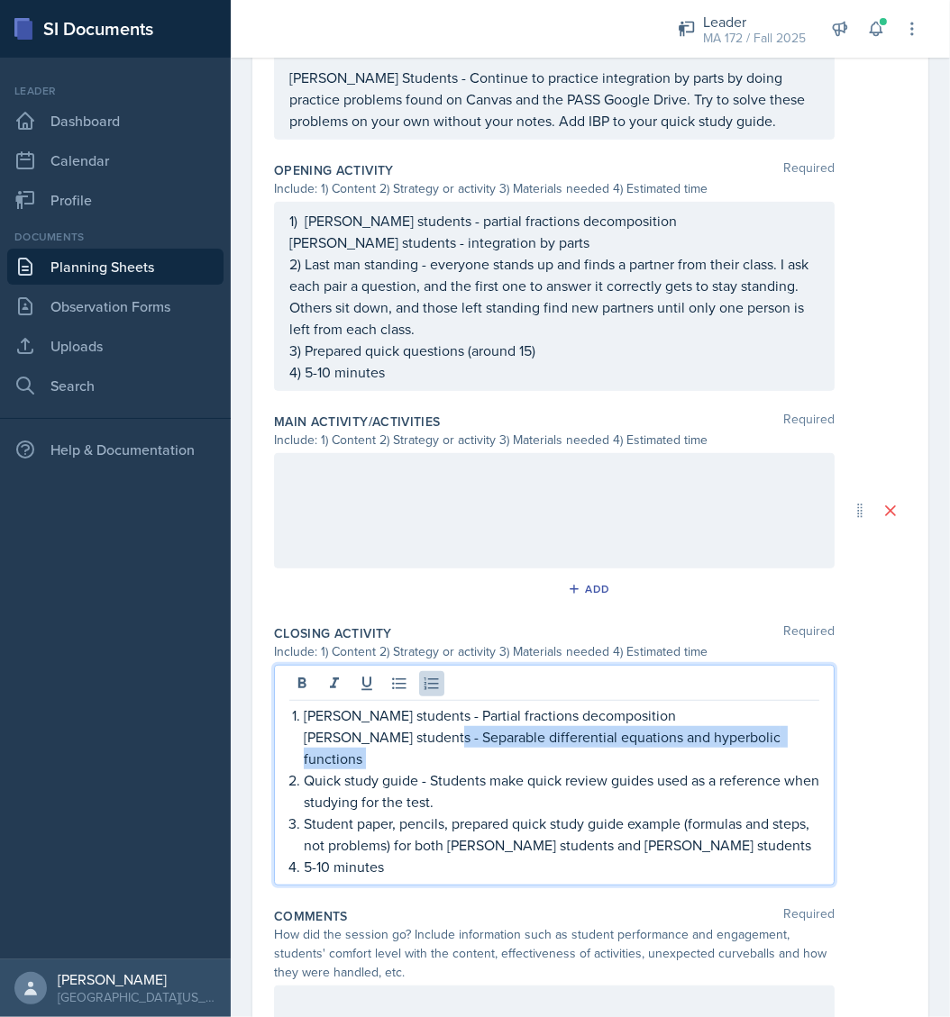
drag, startPoint x: 437, startPoint y: 732, endPoint x: 847, endPoint y: 750, distance: 410.4
click at [847, 750] on div "[PERSON_NAME] students - Partial fractions decomposition Abudiab's students - S…" at bounding box center [590, 775] width 633 height 221
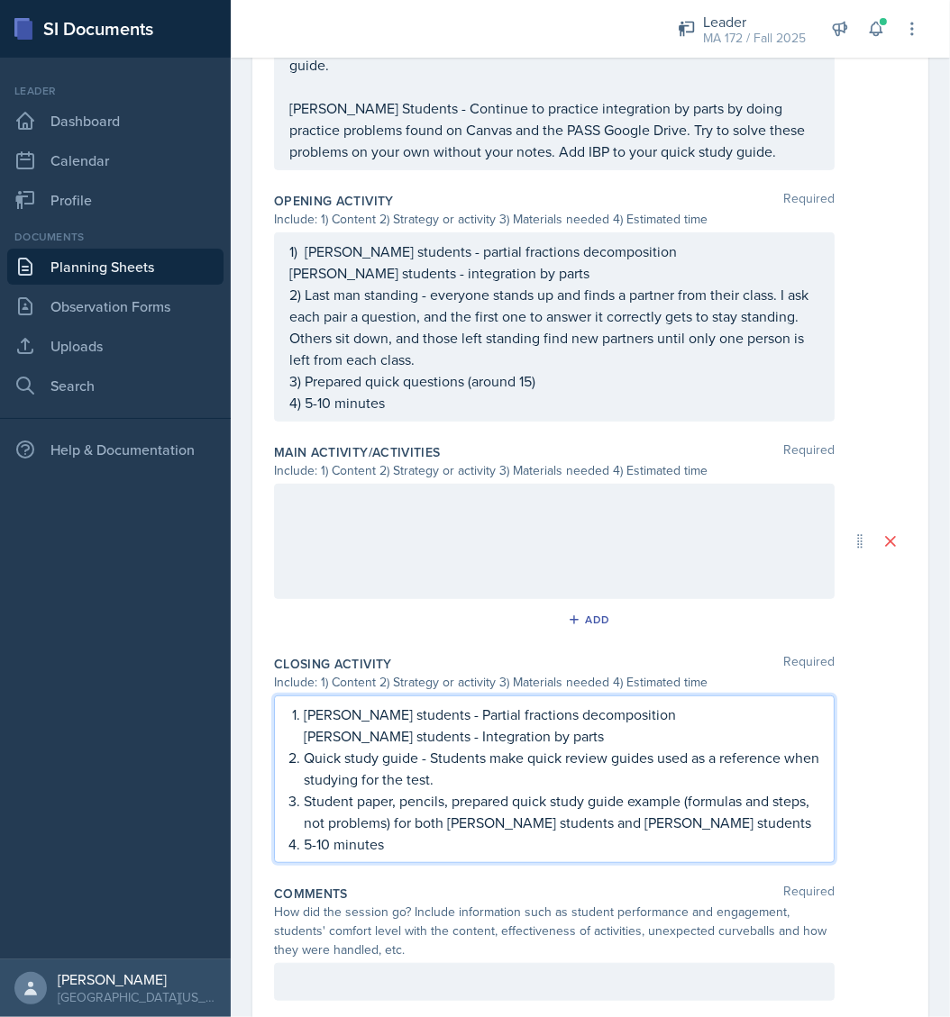
scroll to position [752, 0]
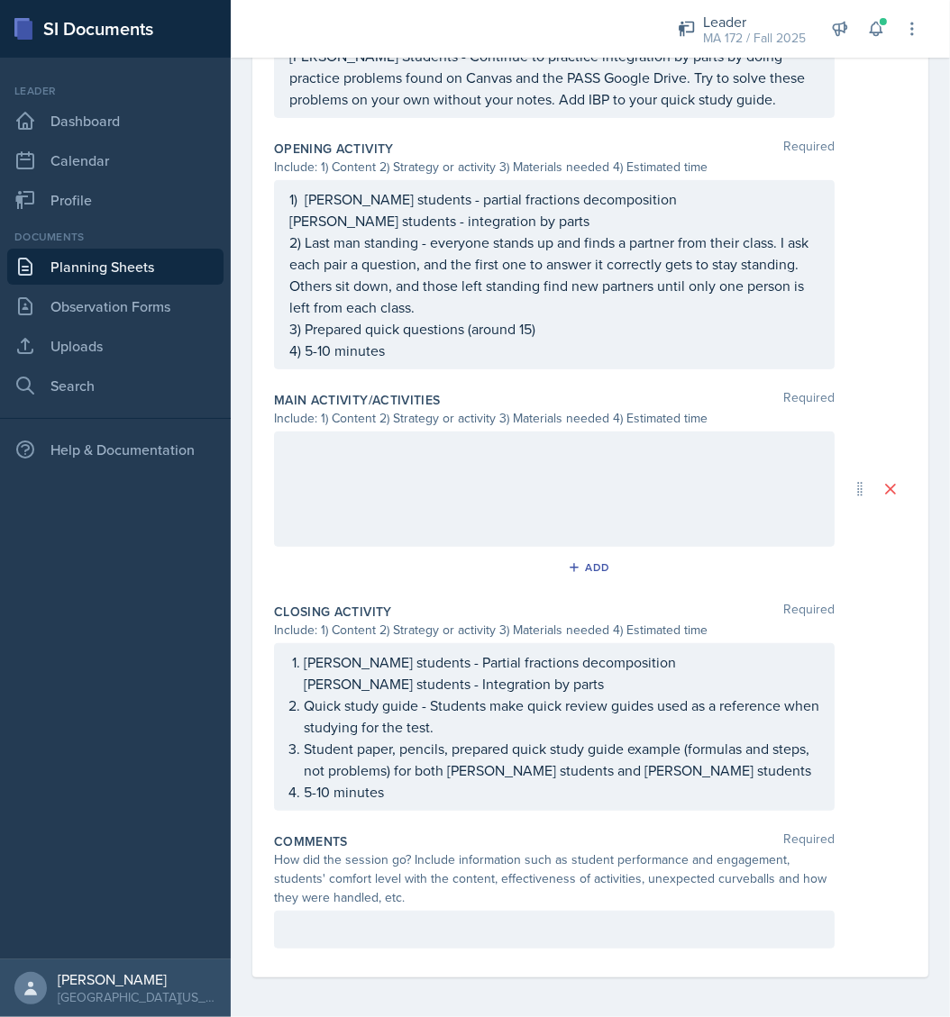
click at [441, 481] on div at bounding box center [554, 489] width 560 height 115
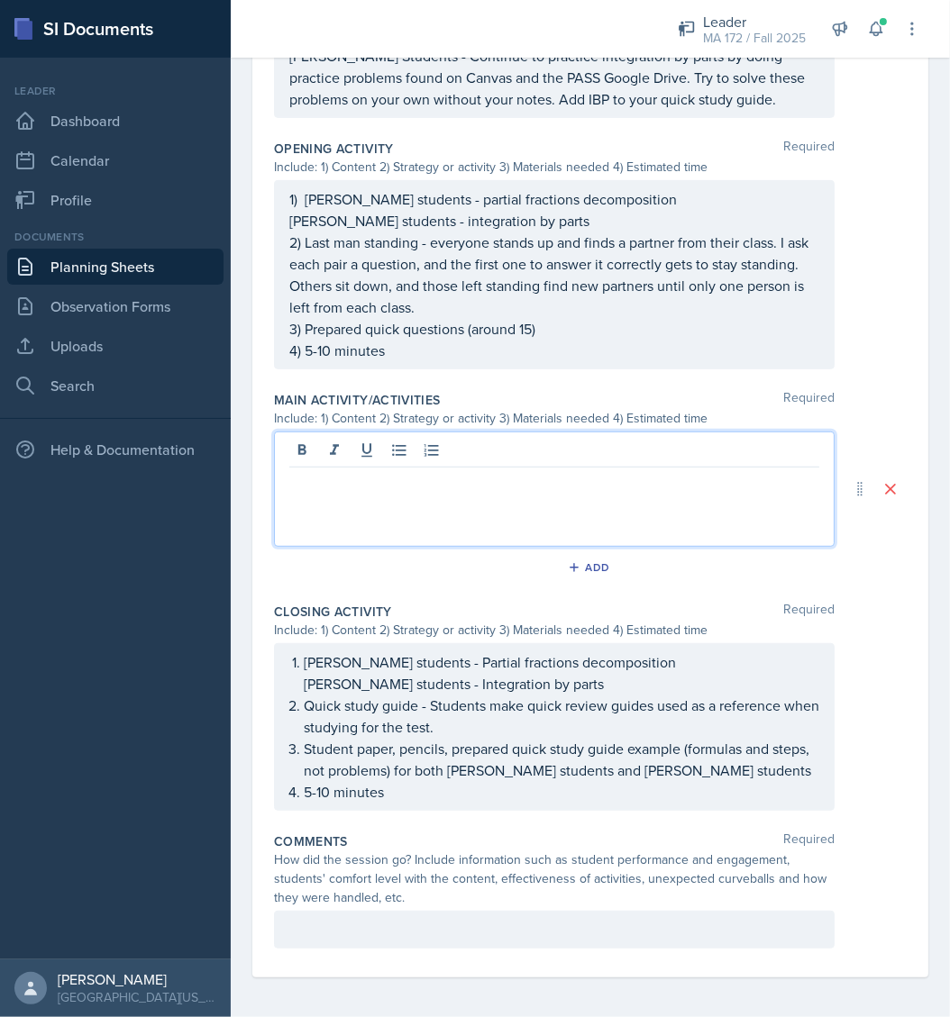
paste div
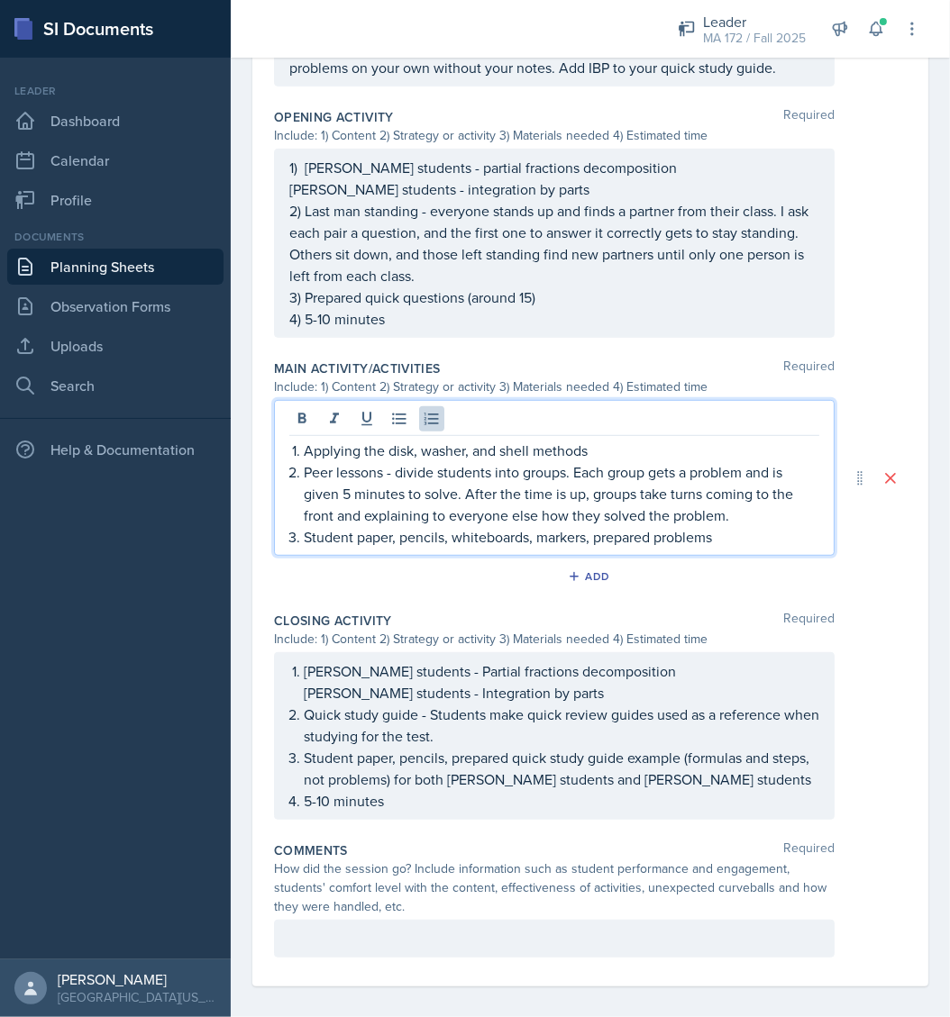
click at [482, 527] on p "Student paper, pencils, whiteboards, markers, prepared problems" at bounding box center [561, 537] width 515 height 22
drag, startPoint x: 603, startPoint y: 443, endPoint x: 306, endPoint y: 449, distance: 296.5
click at [306, 449] on p "Applying the disk, washer, and shell methods" at bounding box center [561, 451] width 515 height 22
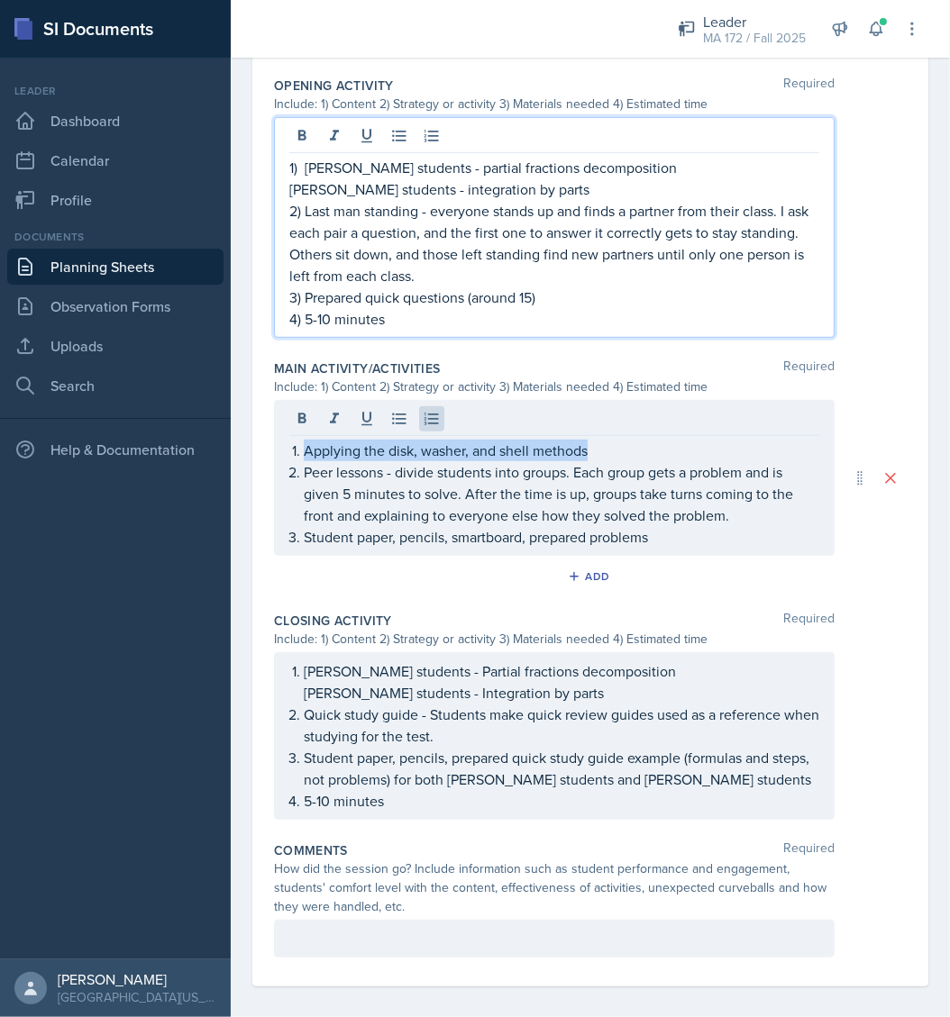
drag, startPoint x: 565, startPoint y: 184, endPoint x: 266, endPoint y: 136, distance: 302.9
click at [266, 136] on div "Date [DATE] [DATE] 31 1 2 3 4 5 6 7 8 9 10 11 12 13 14 15 16 17 18 19 20 21 22 …" at bounding box center [590, 156] width 676 height 1661
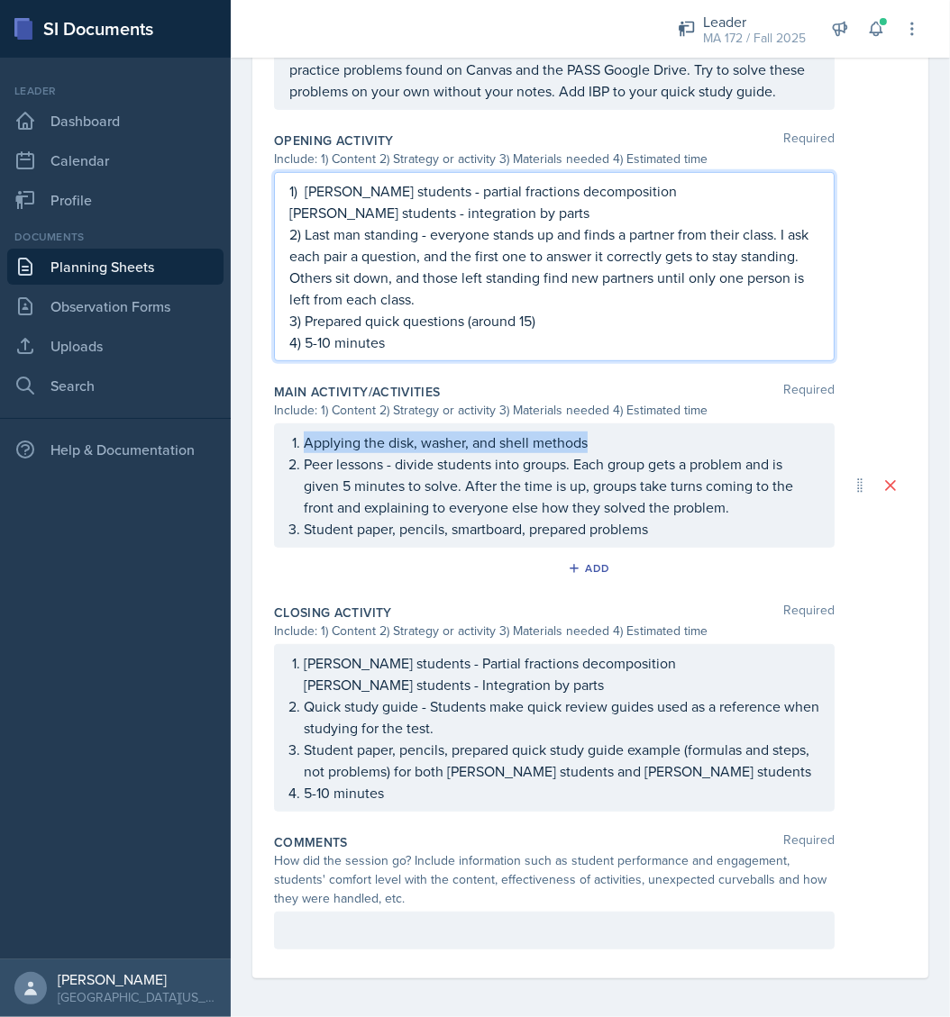
copy div "1) [PERSON_NAME] students - partial fractions decomposition Abudiab's students …"
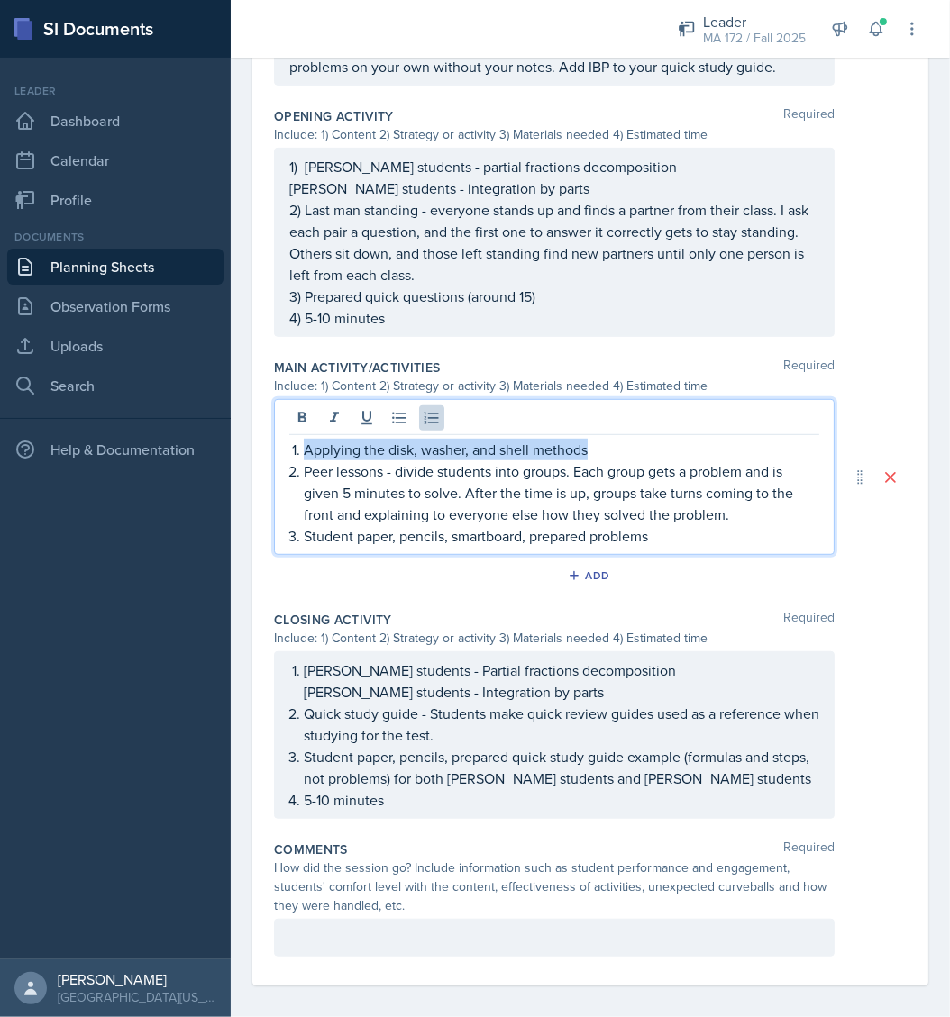
drag, startPoint x: 589, startPoint y: 439, endPoint x: 260, endPoint y: 398, distance: 331.4
click at [260, 398] on div "Date [DATE] [DATE] 31 1 2 3 4 5 6 7 8 9 10 11 12 13 14 15 16 17 18 19 20 21 22 …" at bounding box center [590, 171] width 676 height 1629
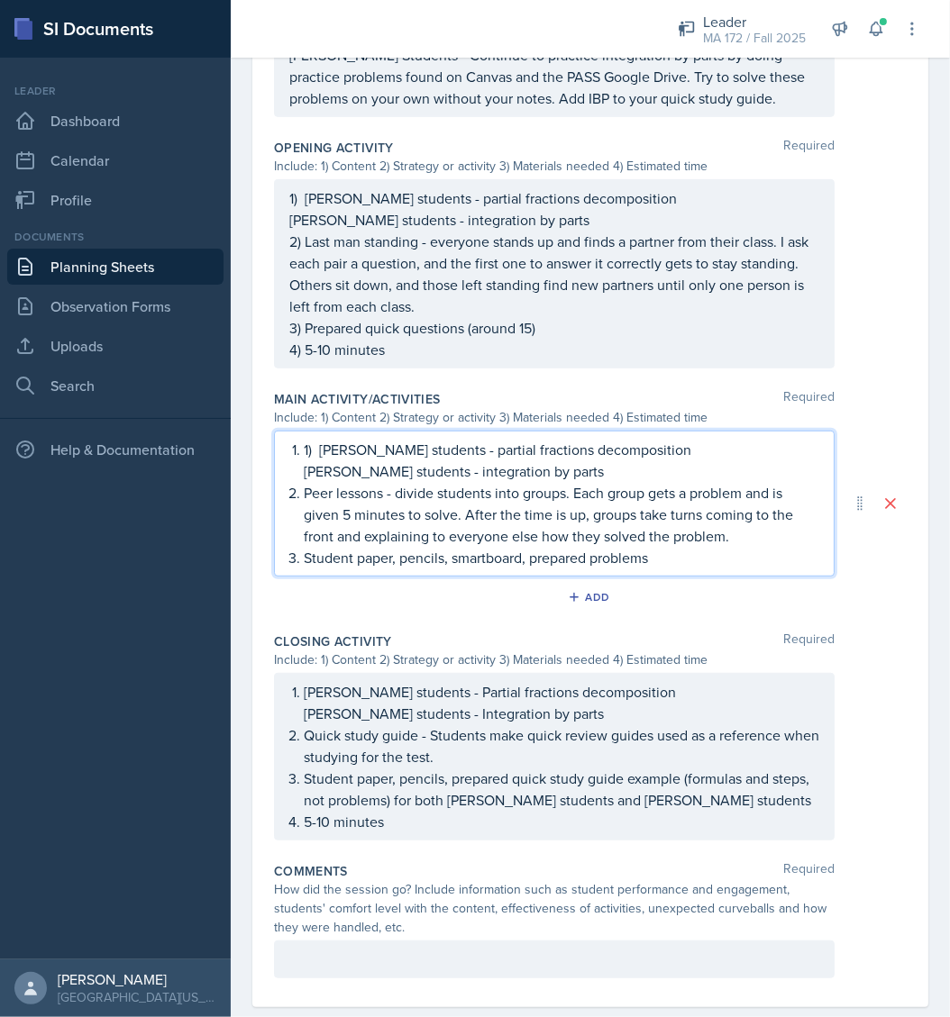
click at [314, 447] on p "1) [PERSON_NAME] students - partial fractions decomposition" at bounding box center [561, 450] width 515 height 22
click at [304, 467] on p "[PERSON_NAME] students - integration by parts" at bounding box center [561, 471] width 515 height 22
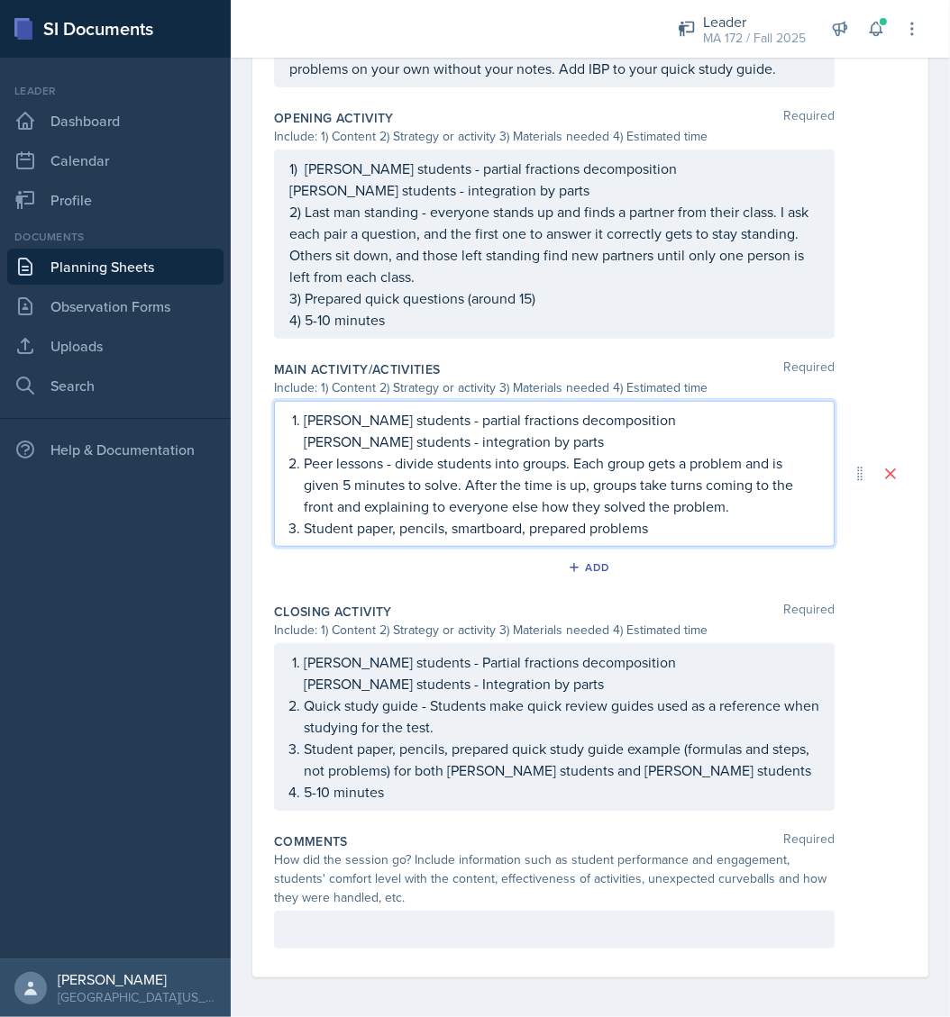
click at [680, 529] on p "Student paper, pencils, smartboard, prepared problems" at bounding box center [561, 528] width 515 height 22
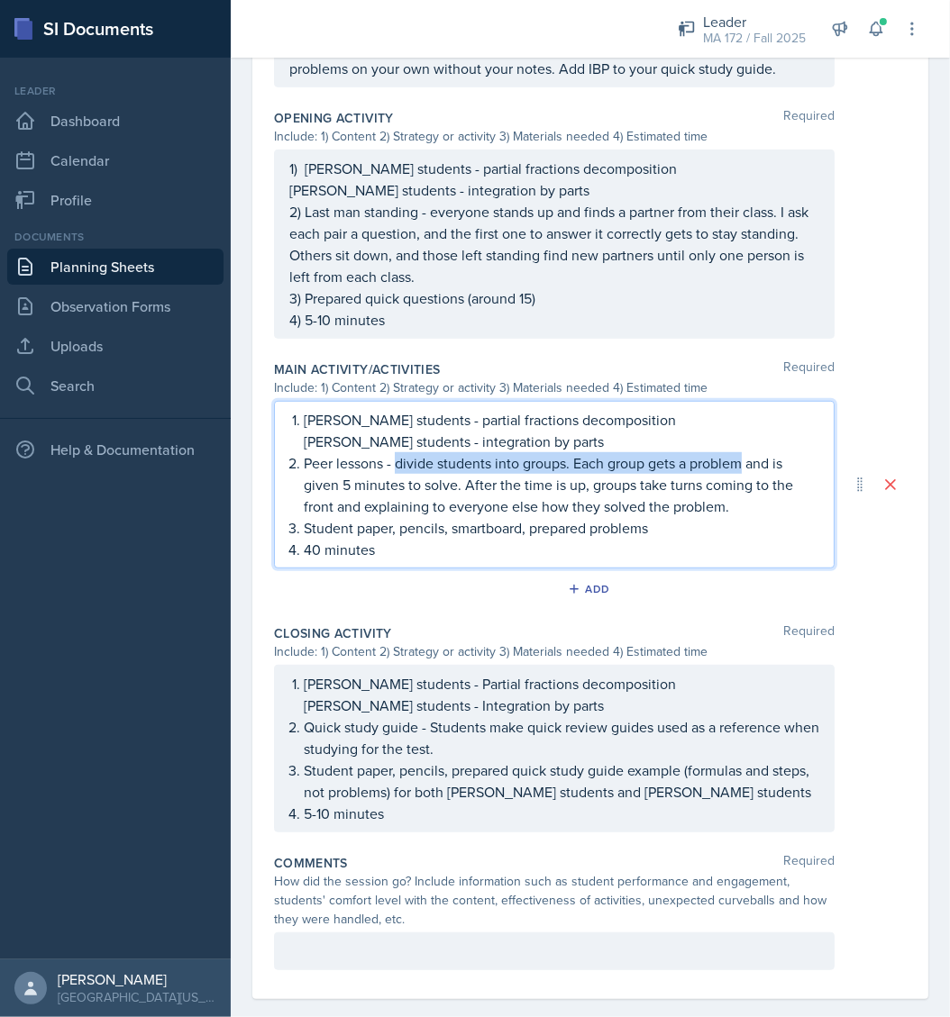
drag, startPoint x: 399, startPoint y: 458, endPoint x: 746, endPoint y: 458, distance: 346.9
click at [746, 458] on p "Peer lessons - divide students into groups. Each group gets a problem and is gi…" at bounding box center [561, 484] width 515 height 65
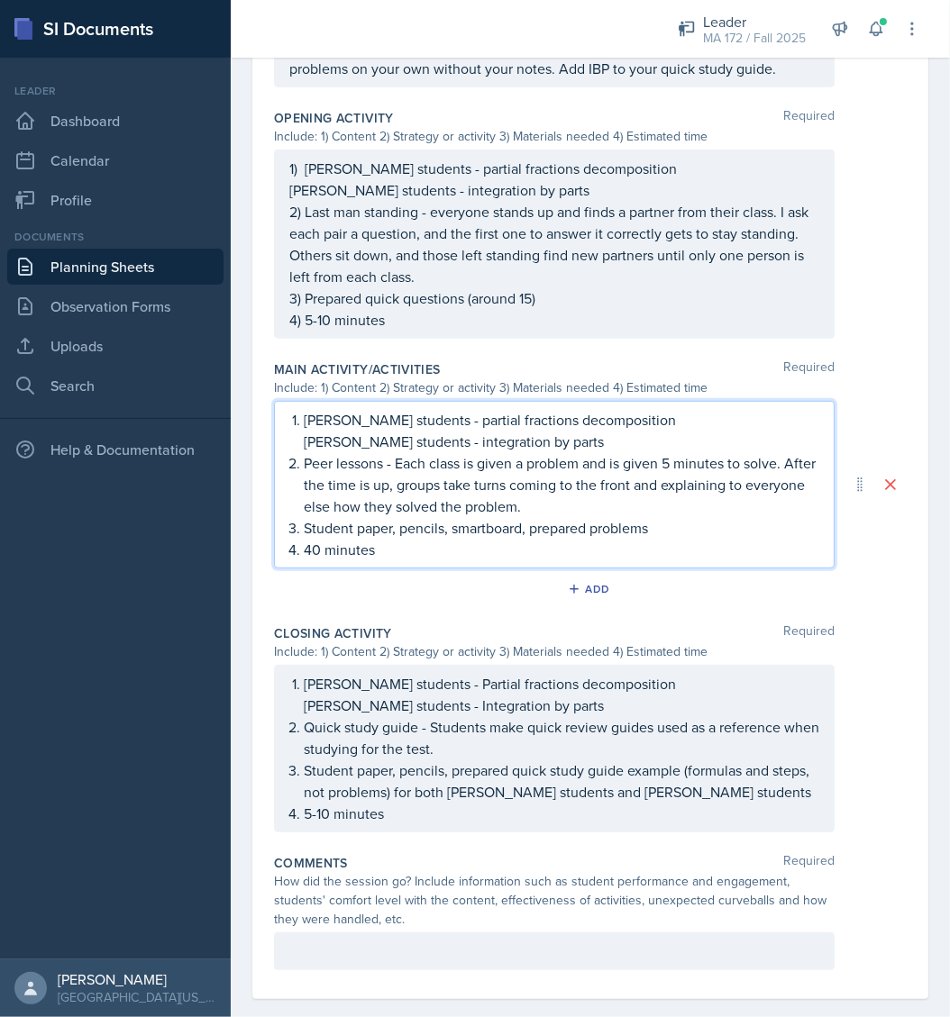
click at [672, 462] on p "Peer lessons - Each class is given a problem and is given 5 minutes to solve. A…" at bounding box center [561, 484] width 515 height 65
click at [637, 494] on p "Peer lessons - Each class is given a problem and is given 5-8 minutes to solve.…" at bounding box center [561, 484] width 515 height 65
click at [441, 485] on p "Peer lessons - Each class is given a problem and is given 5-8 minutes to solve.…" at bounding box center [561, 484] width 515 height 65
click at [456, 487] on p "Peer lessons - Each class is given a problem and is given 5-8 minutes to solve.…" at bounding box center [561, 484] width 515 height 65
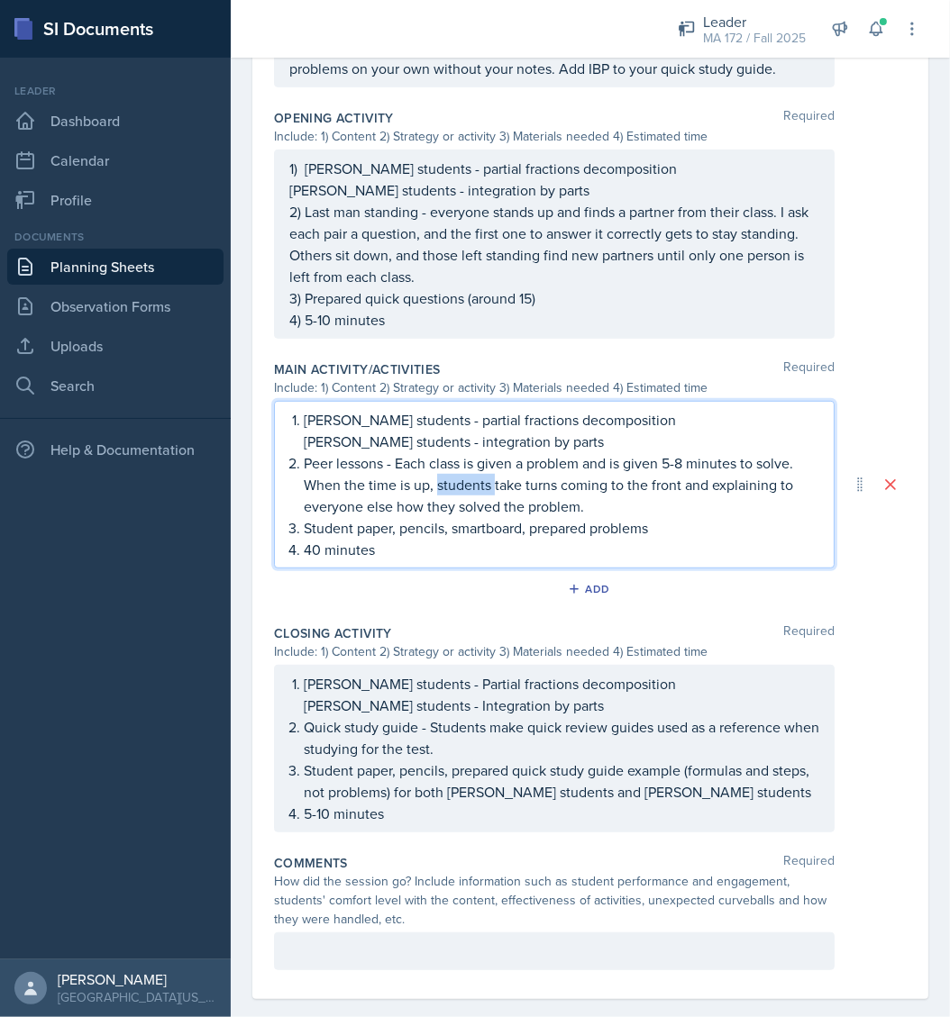
click at [456, 487] on p "Peer lessons - Each class is given a problem and is given 5-8 minutes to solve.…" at bounding box center [561, 484] width 515 height 65
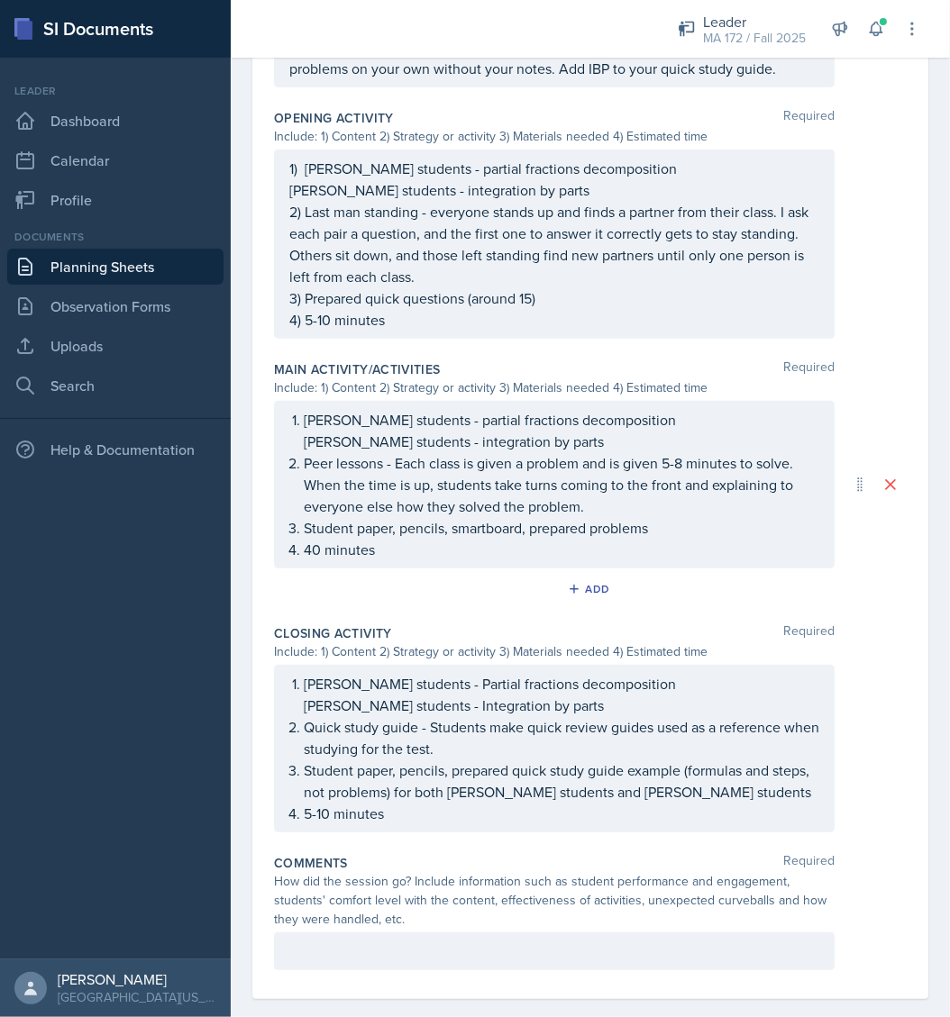
click at [860, 346] on div "Opening Activity Required Include: 1) Content 2) Strategy or activity 3) Materi…" at bounding box center [590, 227] width 633 height 251
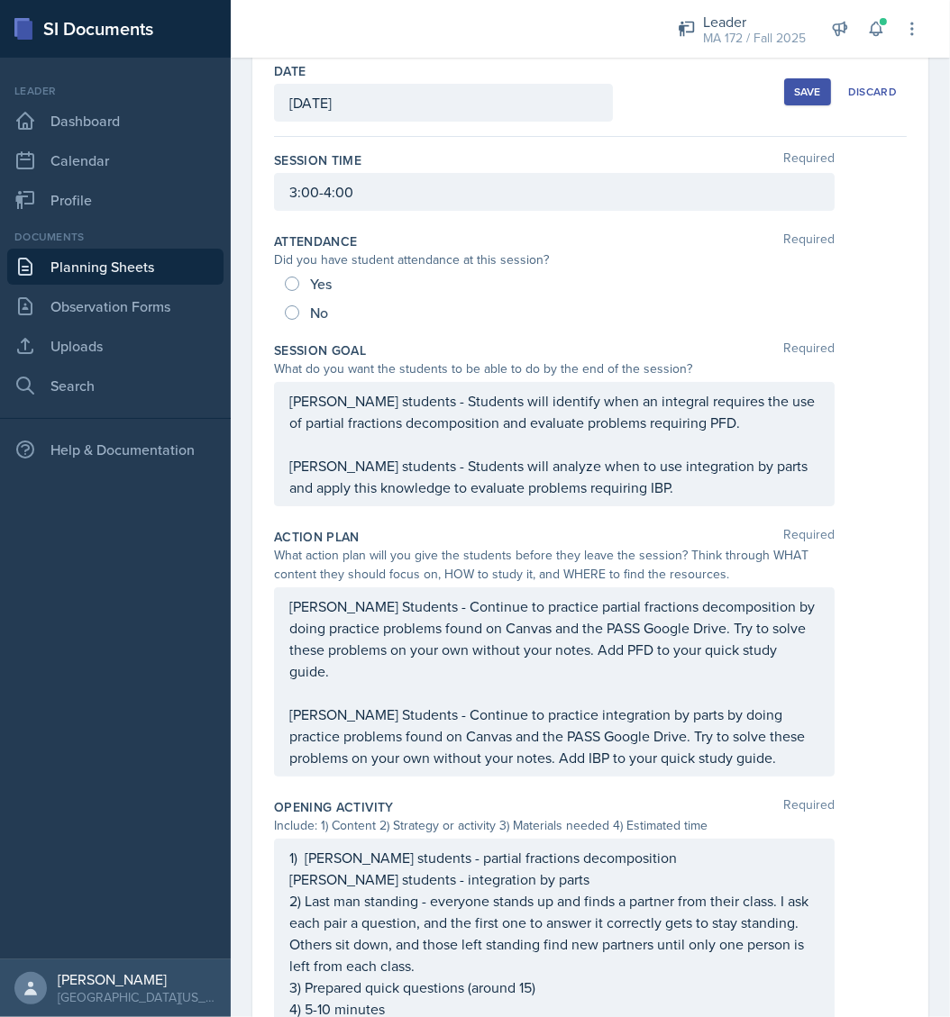
scroll to position [0, 0]
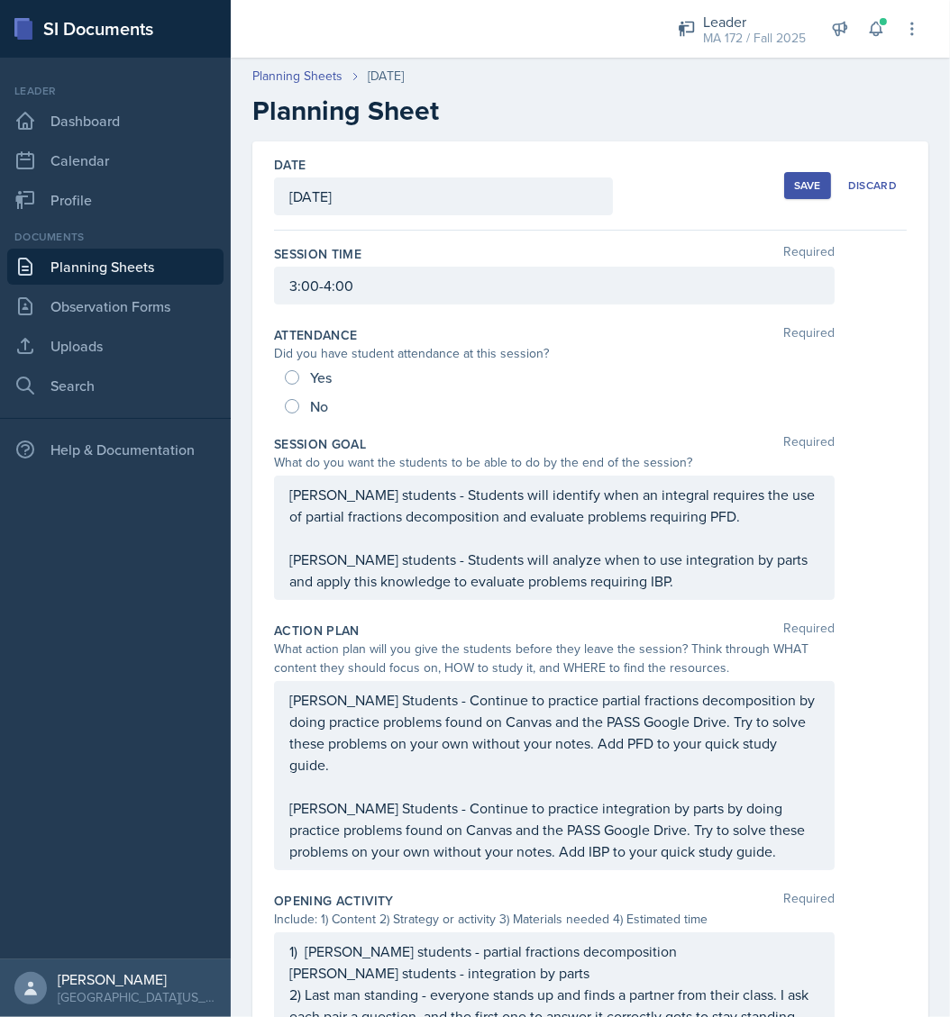
click at [794, 178] on div "Save" at bounding box center [807, 185] width 27 height 14
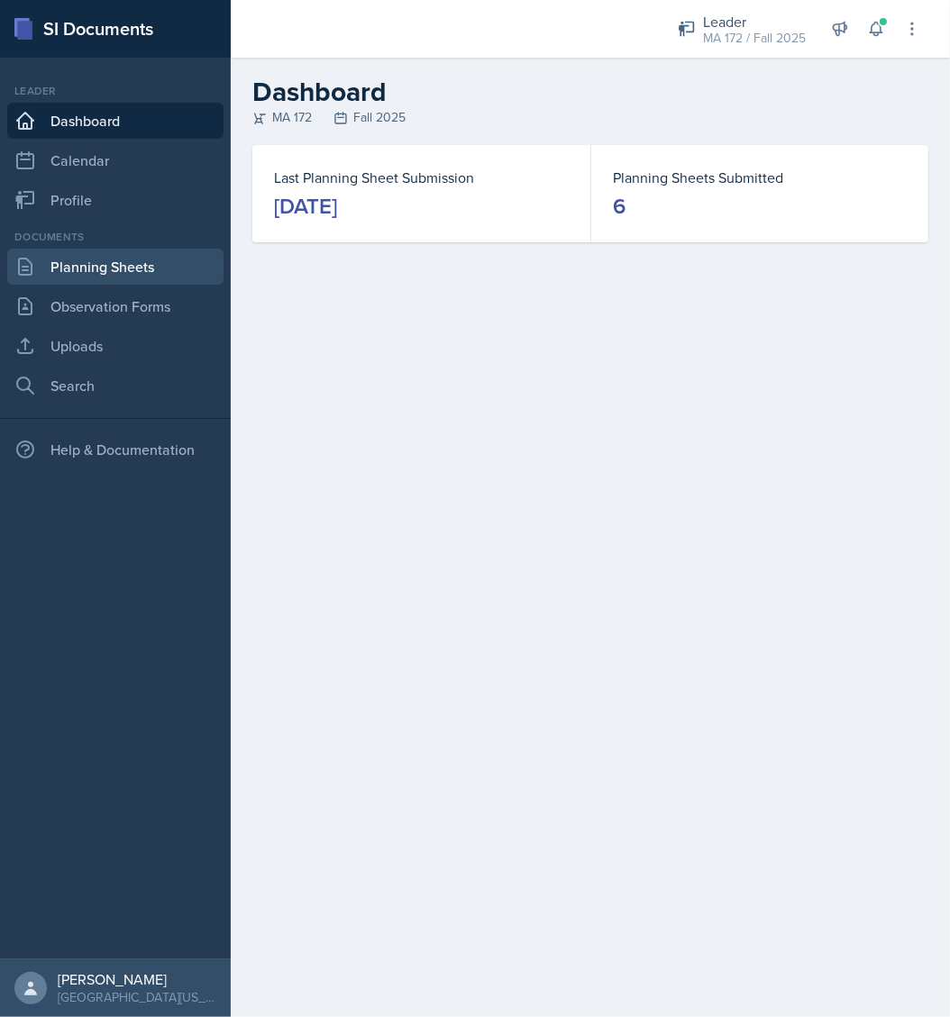
click at [133, 253] on link "Planning Sheets" at bounding box center [115, 267] width 216 height 36
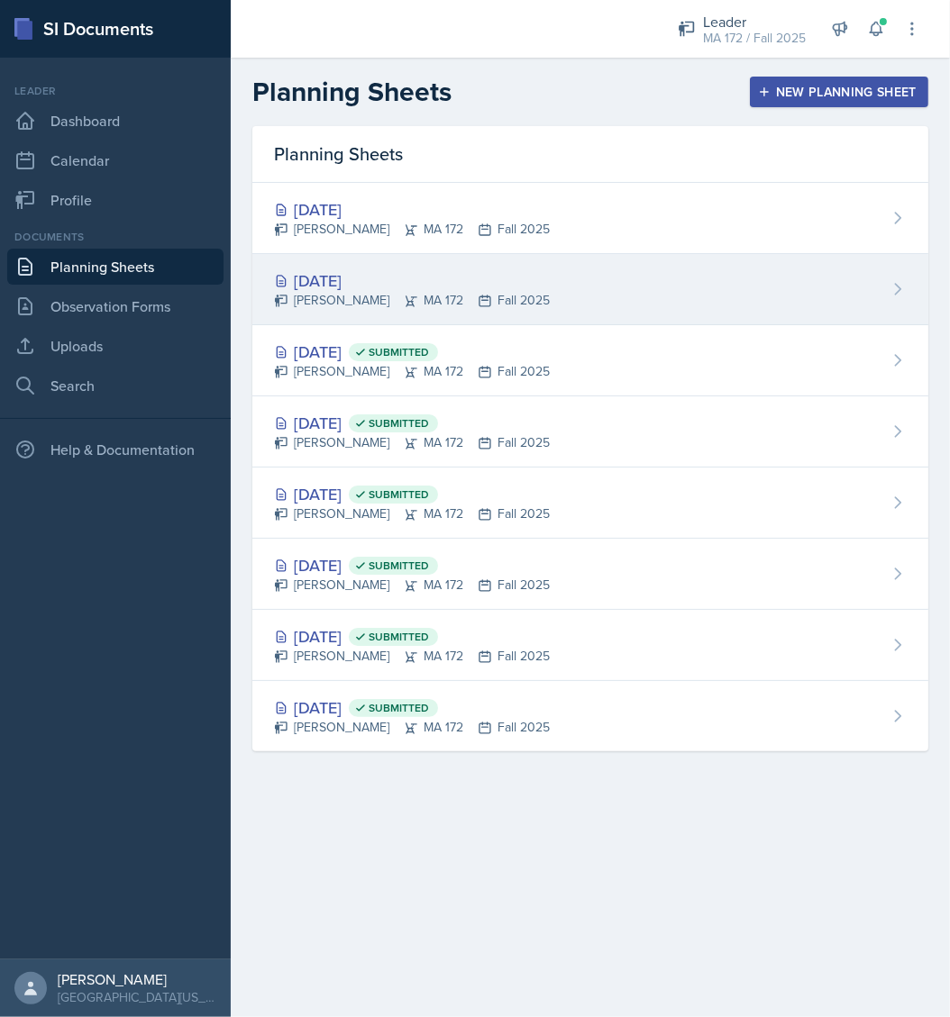
drag, startPoint x: 368, startPoint y: 270, endPoint x: 376, endPoint y: 275, distance: 9.3
click at [368, 271] on div "Sep 17th, 2025" at bounding box center [412, 281] width 276 height 24
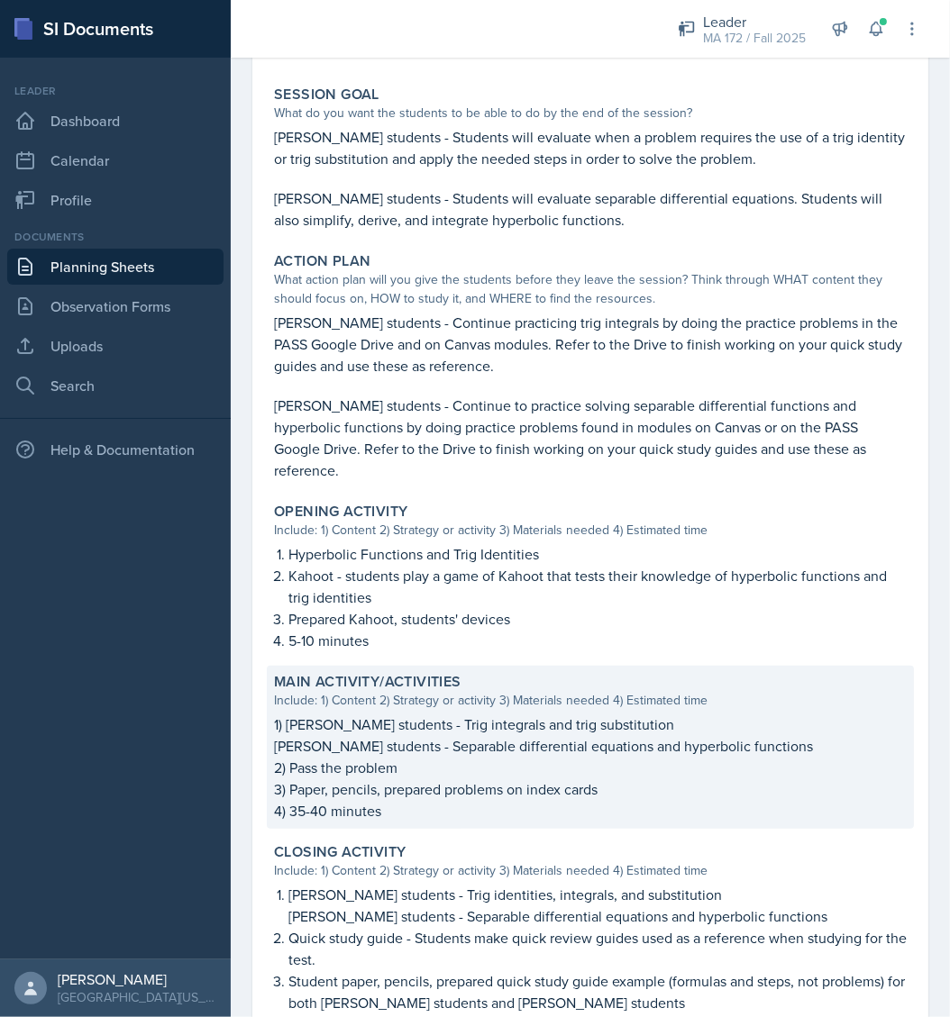
scroll to position [538, 0]
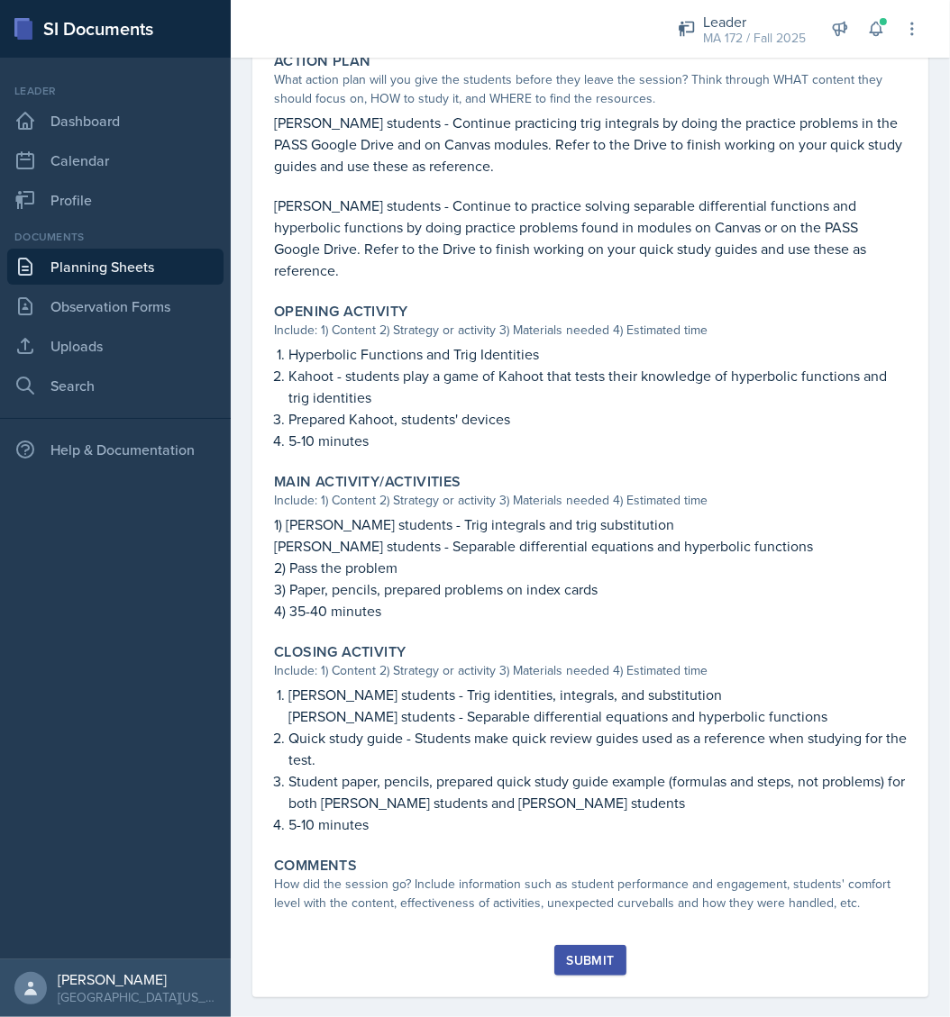
click at [72, 267] on link "Planning Sheets" at bounding box center [115, 267] width 216 height 36
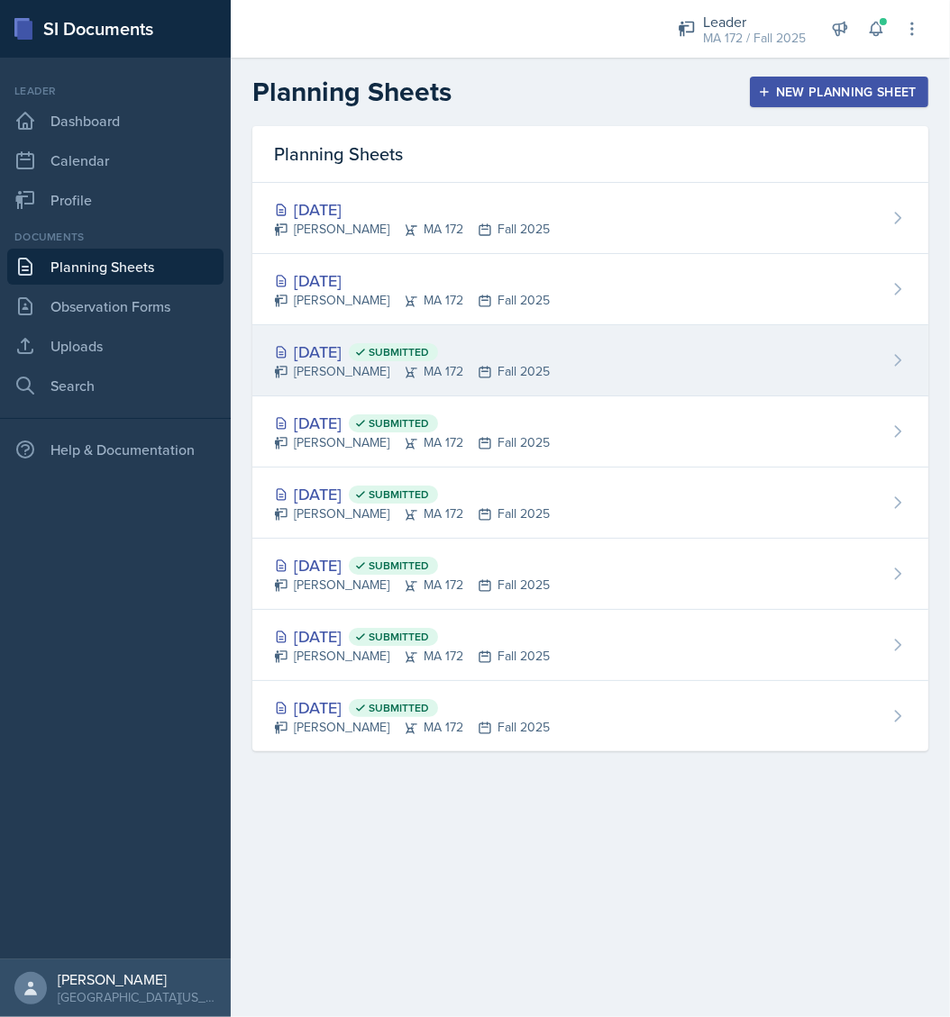
click at [319, 348] on div "Sep 15th, 2025 Submitted" at bounding box center [412, 352] width 276 height 24
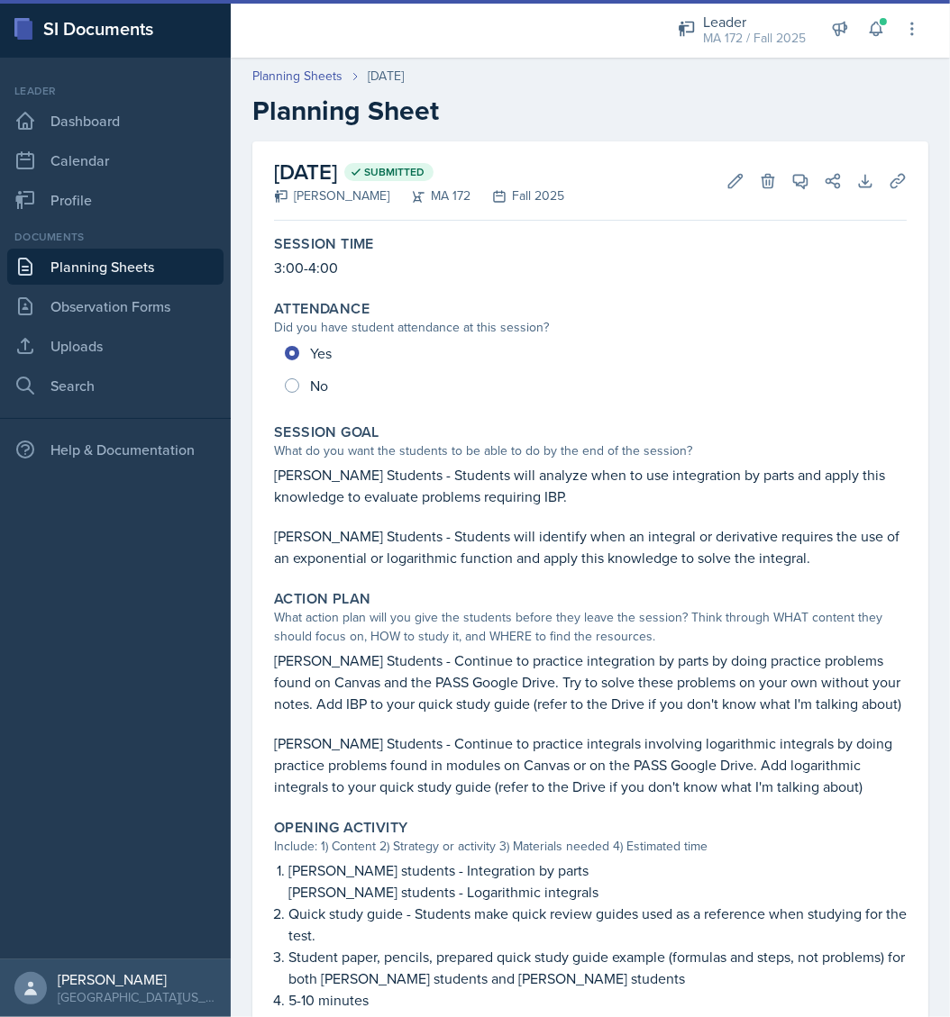
click at [465, 475] on p "Lenahan's Students - Students will analyze when to use integration by parts and…" at bounding box center [590, 485] width 633 height 43
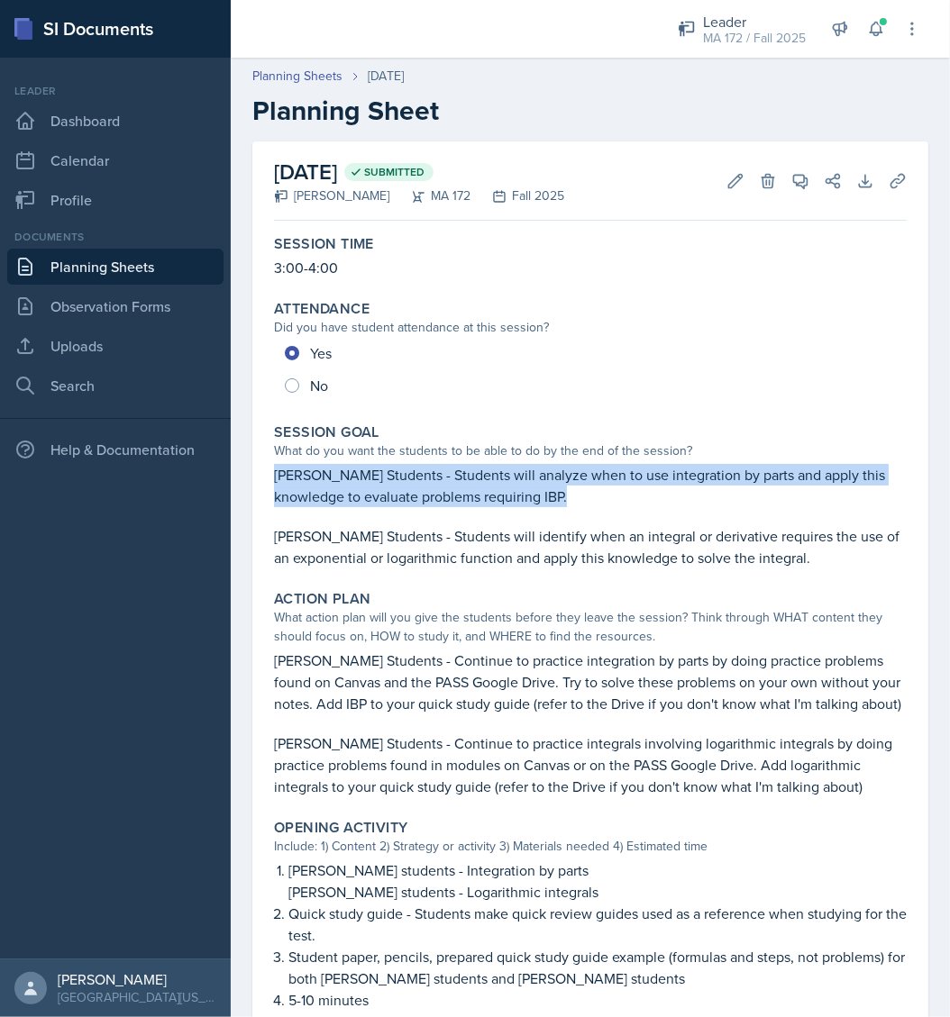
click at [465, 475] on p "Lenahan's Students - Students will analyze when to use integration by parts and…" at bounding box center [590, 485] width 633 height 43
copy p "Lenahan's Students - Students will analyze when to use integration by parts and…"
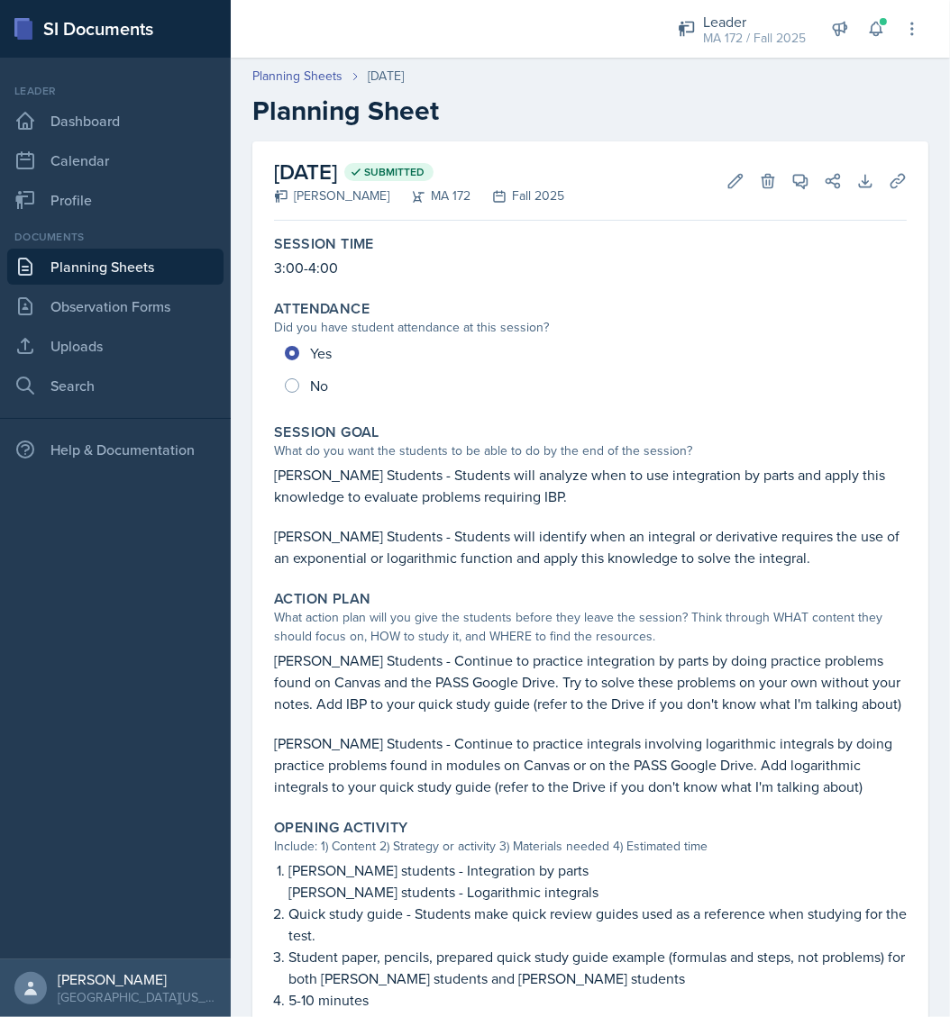
click at [417, 667] on p "[PERSON_NAME] Students - Continue to practice integration by parts by doing pra…" at bounding box center [590, 682] width 633 height 65
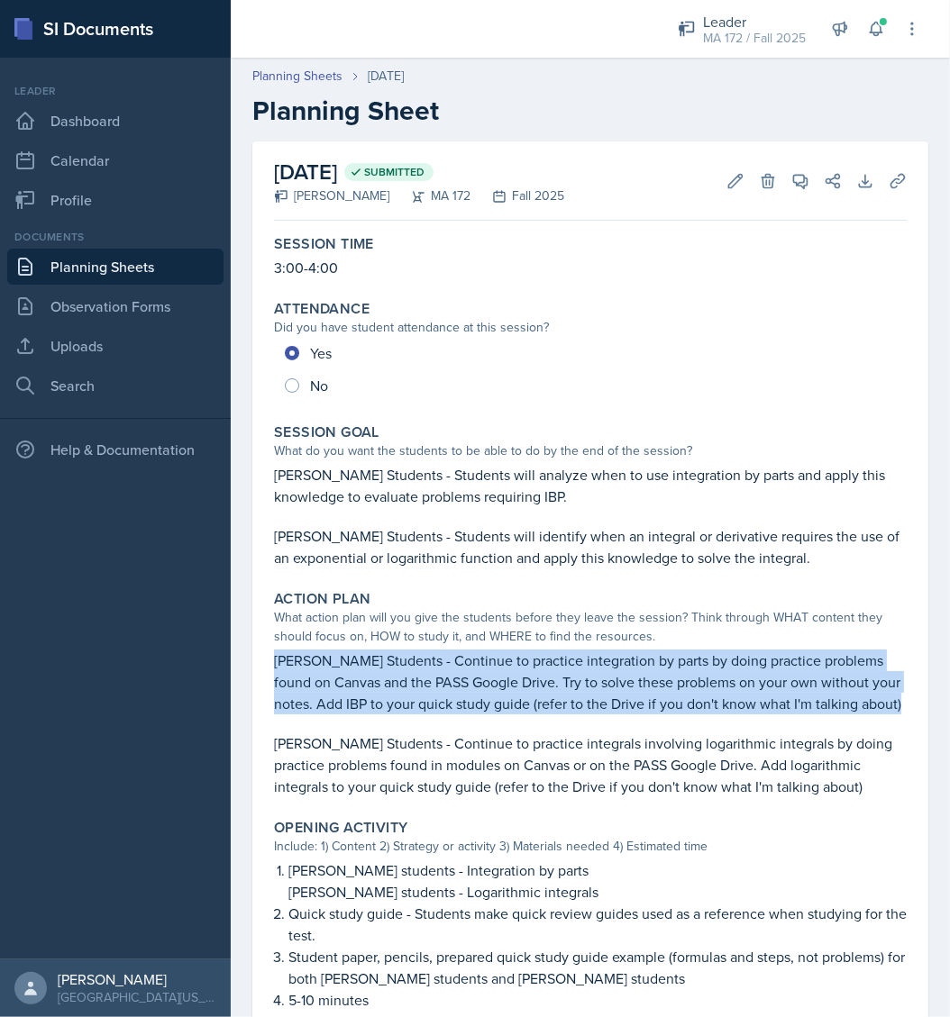
click at [417, 667] on p "[PERSON_NAME] Students - Continue to practice integration by parts by doing pra…" at bounding box center [590, 682] width 633 height 65
copy p "[PERSON_NAME] Students - Continue to practice integration by parts by doing pra…"
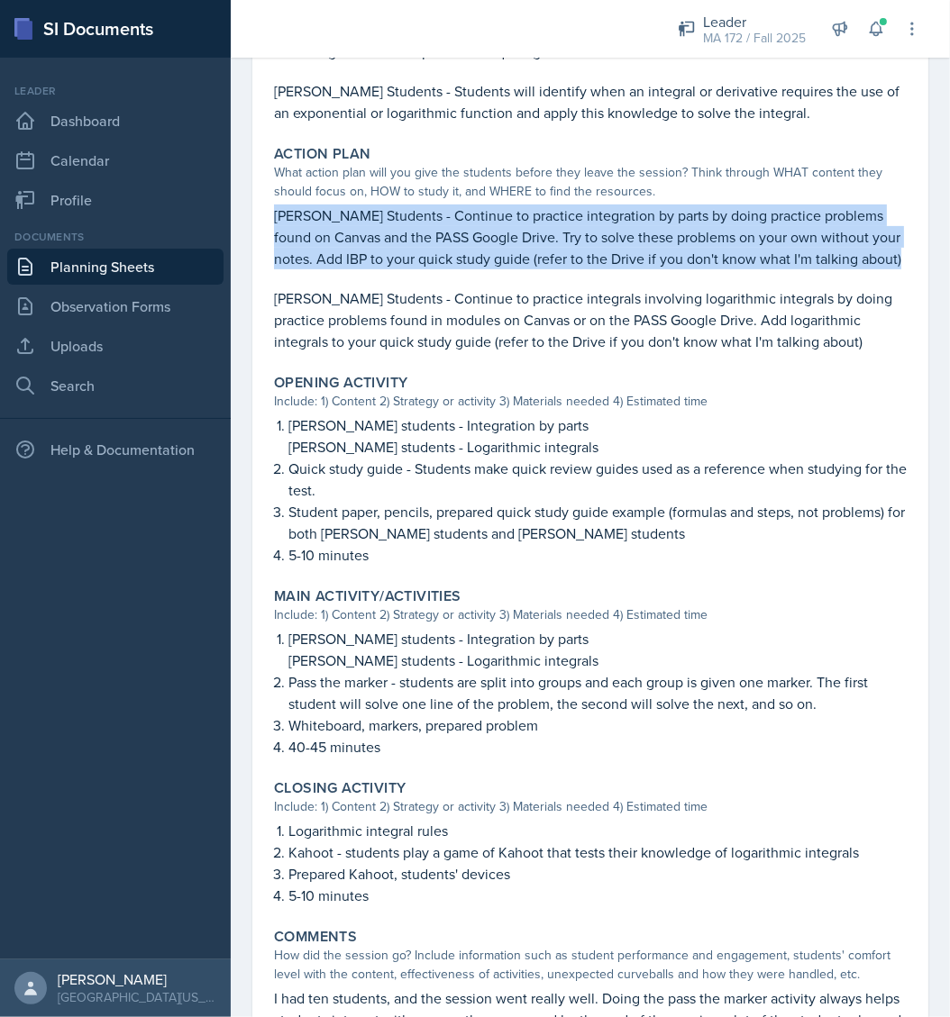
scroll to position [450, 0]
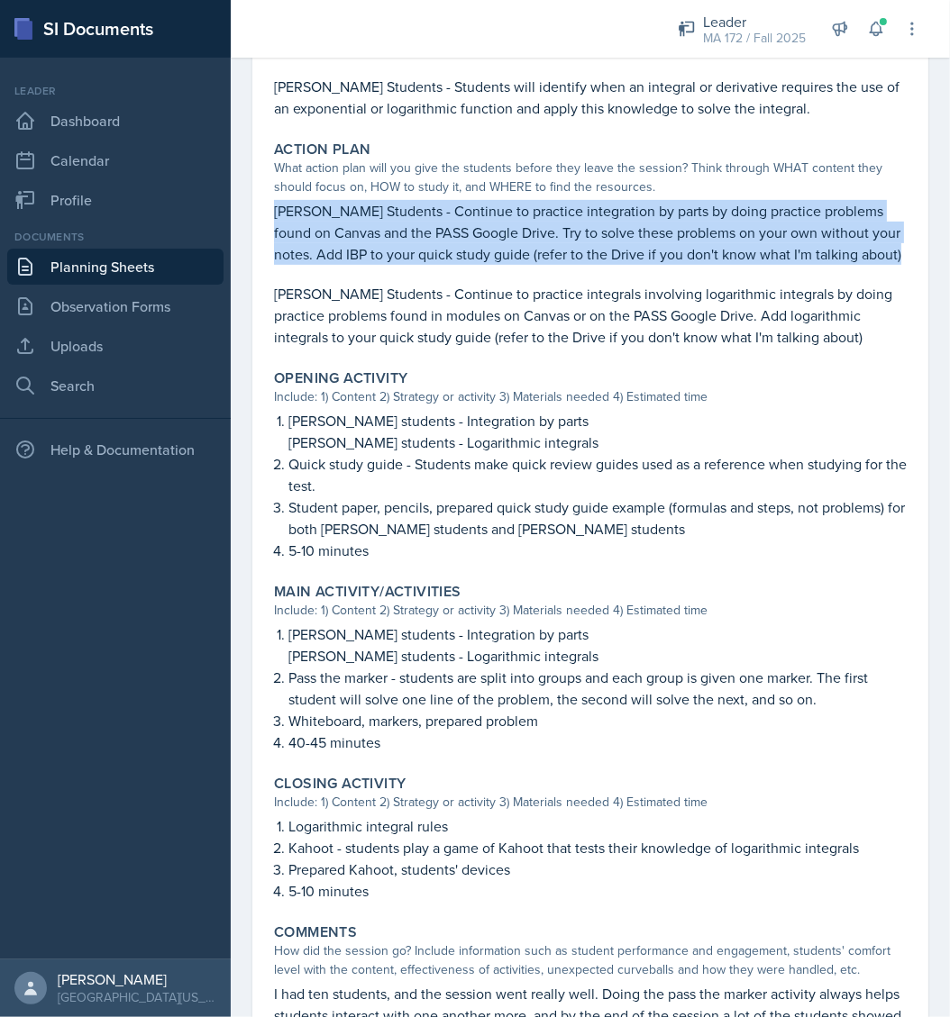
click at [117, 253] on link "Planning Sheets" at bounding box center [115, 267] width 216 height 36
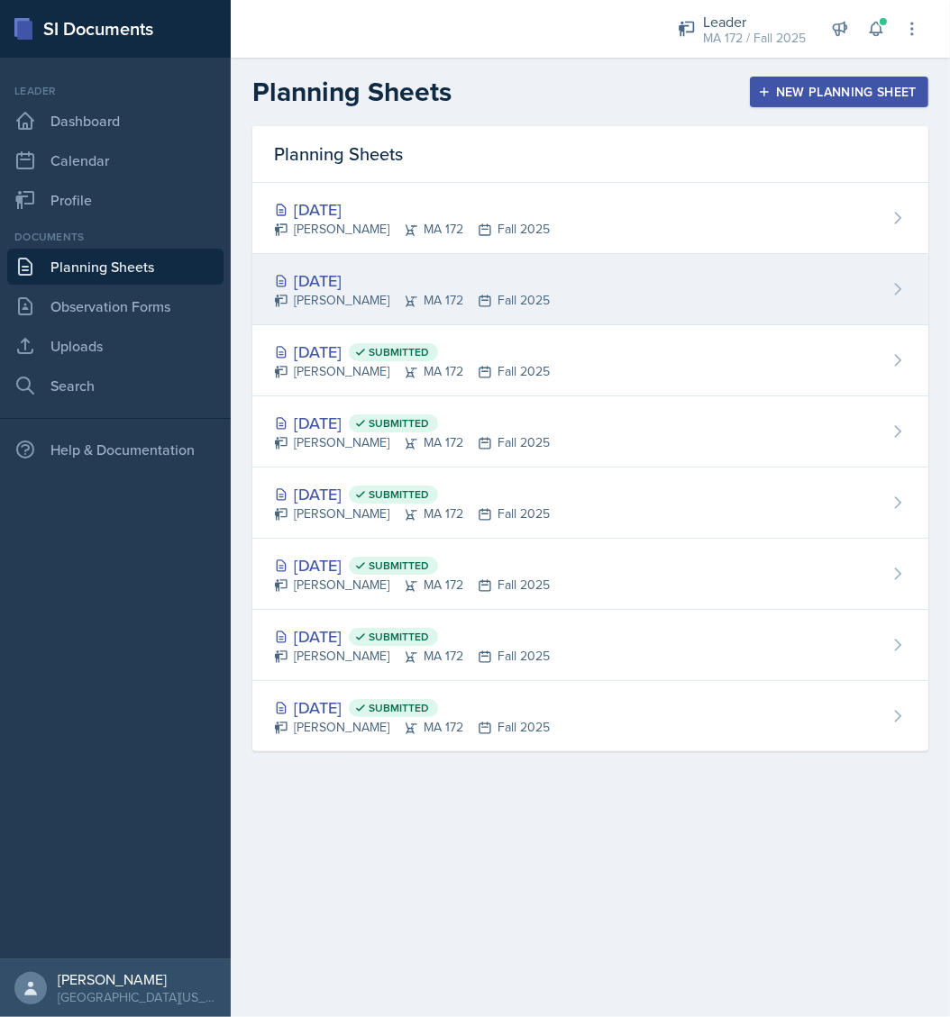
click at [379, 277] on div "[DATE]" at bounding box center [412, 281] width 276 height 24
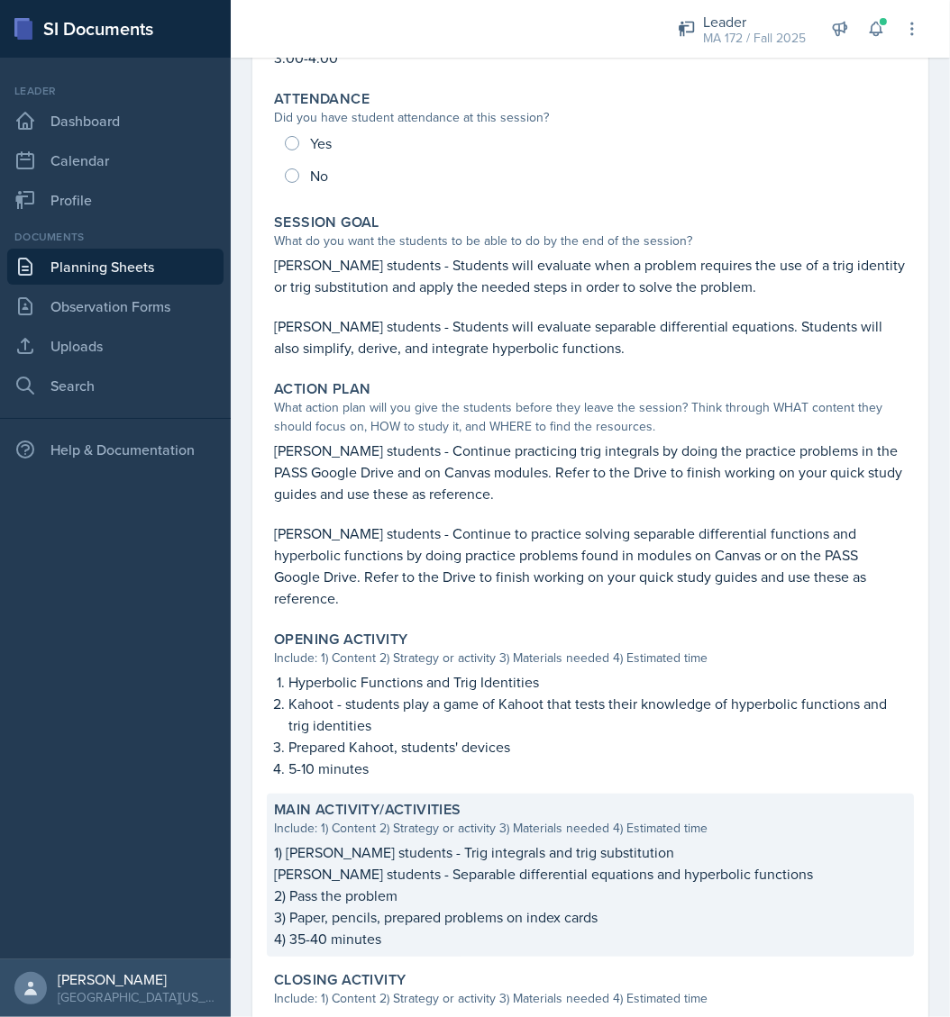
scroll to position [538, 0]
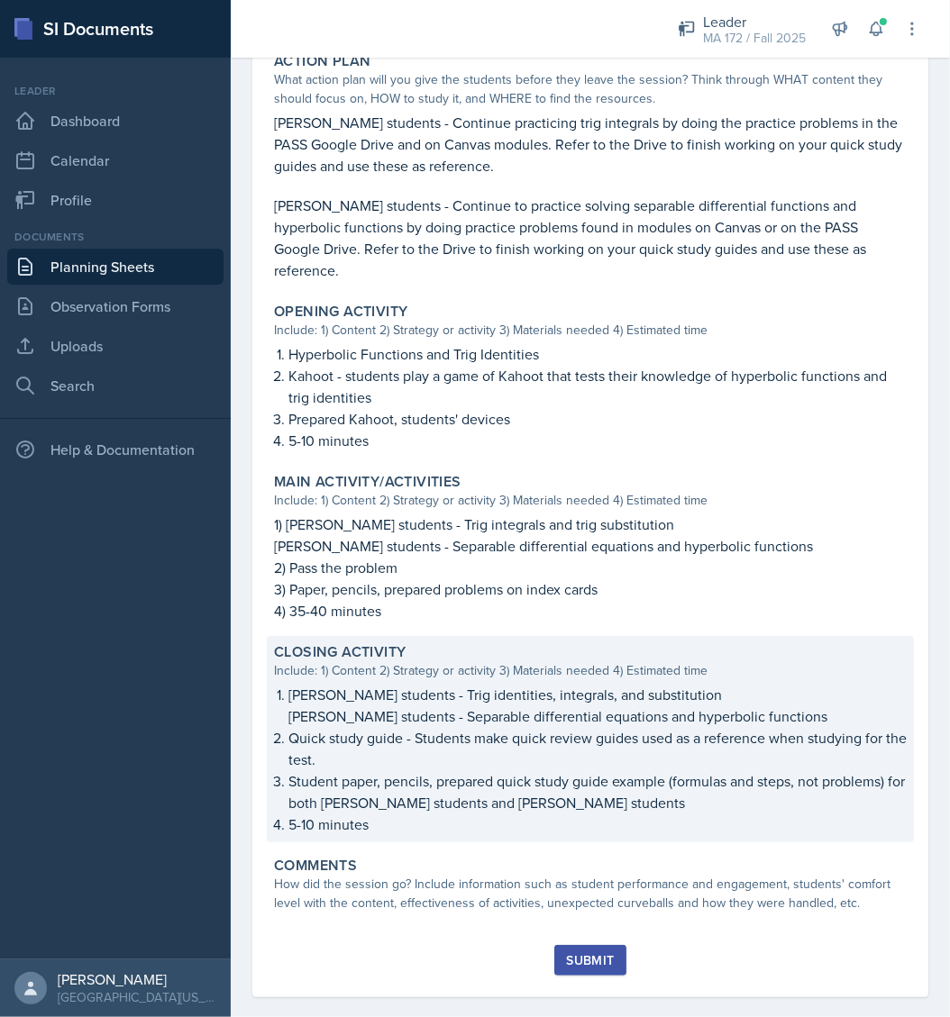
click at [396, 705] on p "[PERSON_NAME] students - Separable differential equations and hyperbolic functi…" at bounding box center [597, 716] width 618 height 22
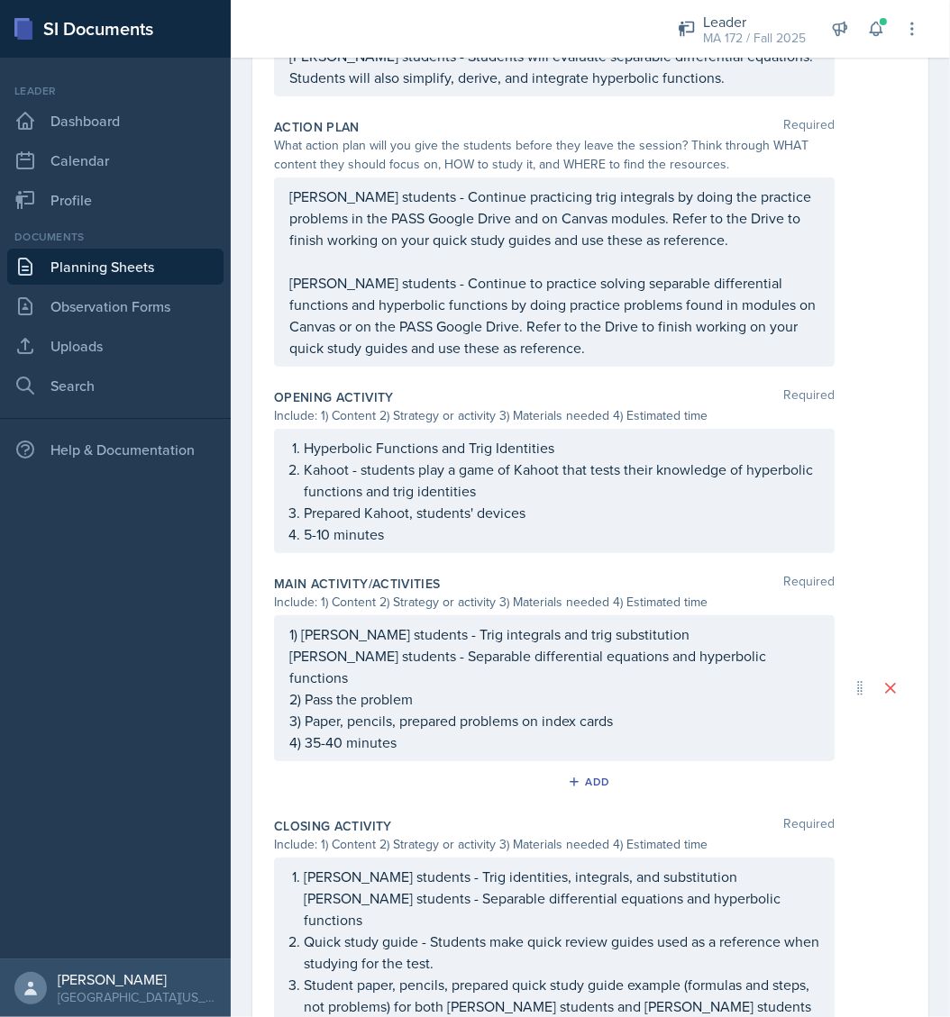
scroll to position [718, 0]
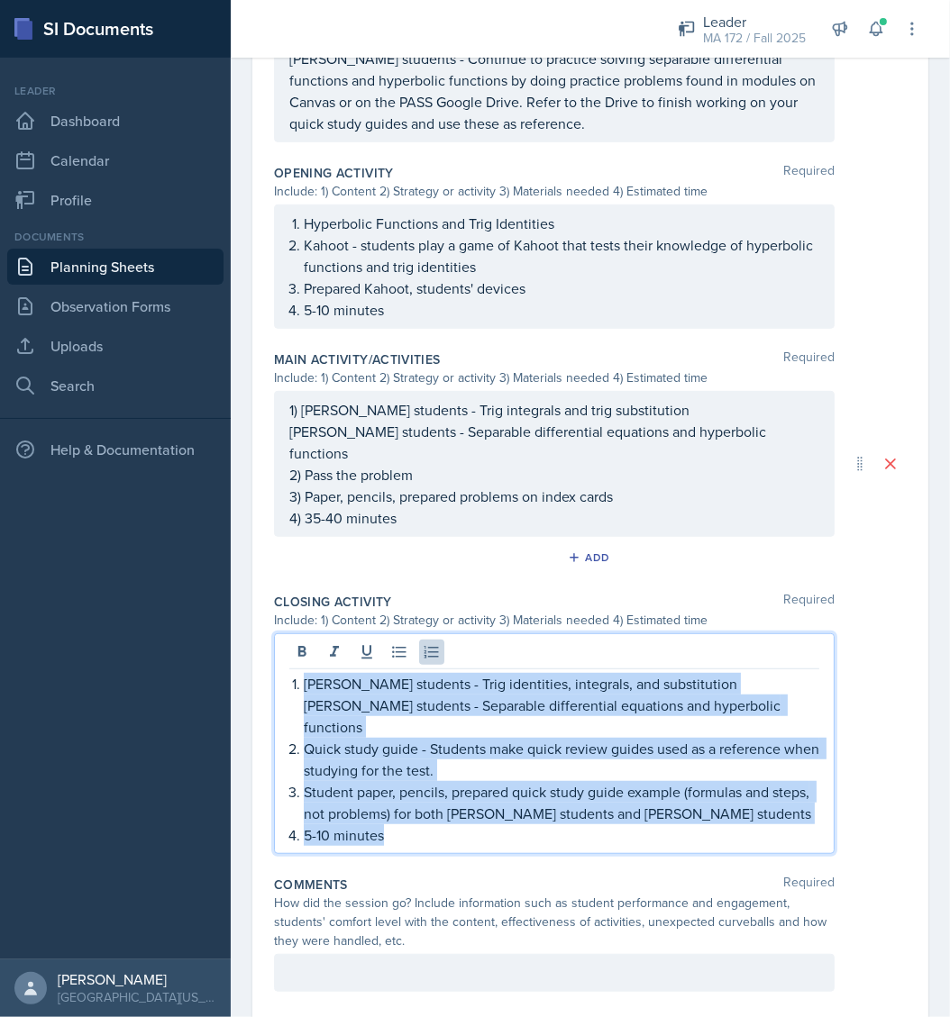
drag, startPoint x: 396, startPoint y: 795, endPoint x: 229, endPoint y: 620, distance: 241.5
click at [229, 620] on div "SI Documents Leader Dashboard Calendar Profile Documents Planning Sheets Observ…" at bounding box center [475, 508] width 950 height 1017
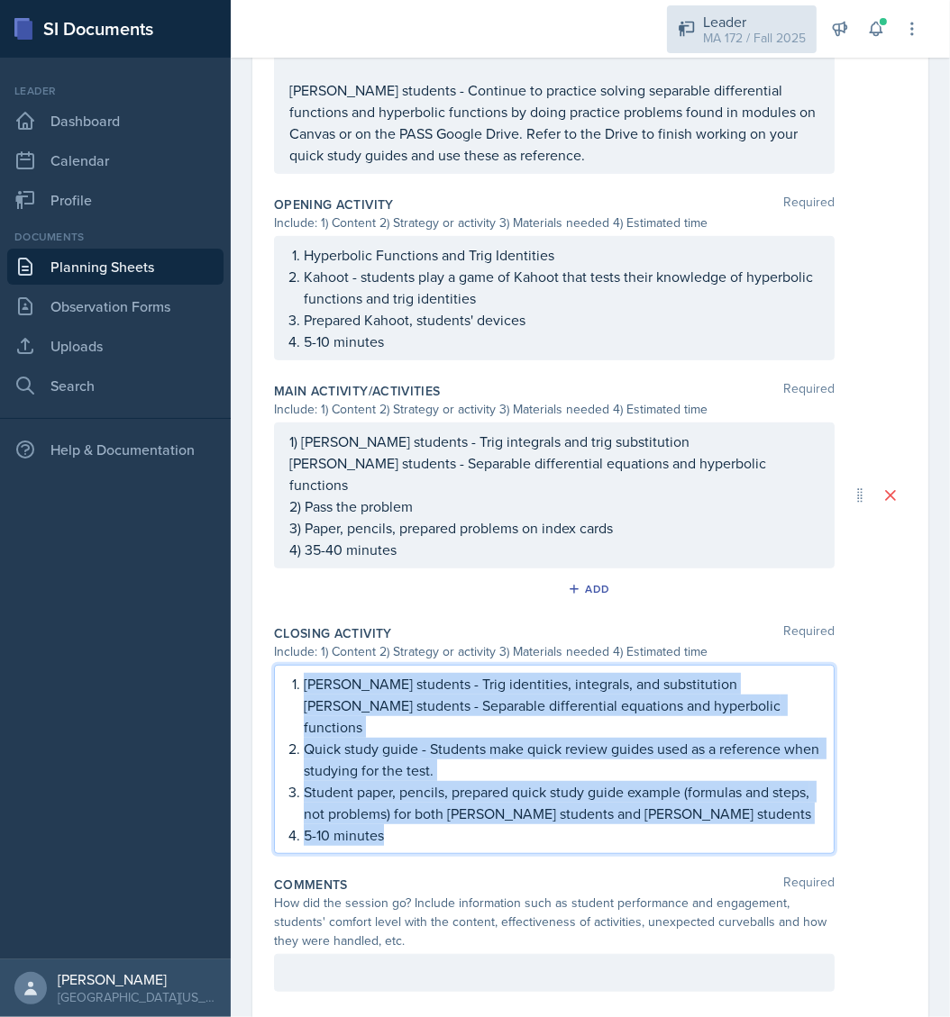
copy ol "Lenahan's students - Trig identities, integrals, and substitution Abudiab's stu…"
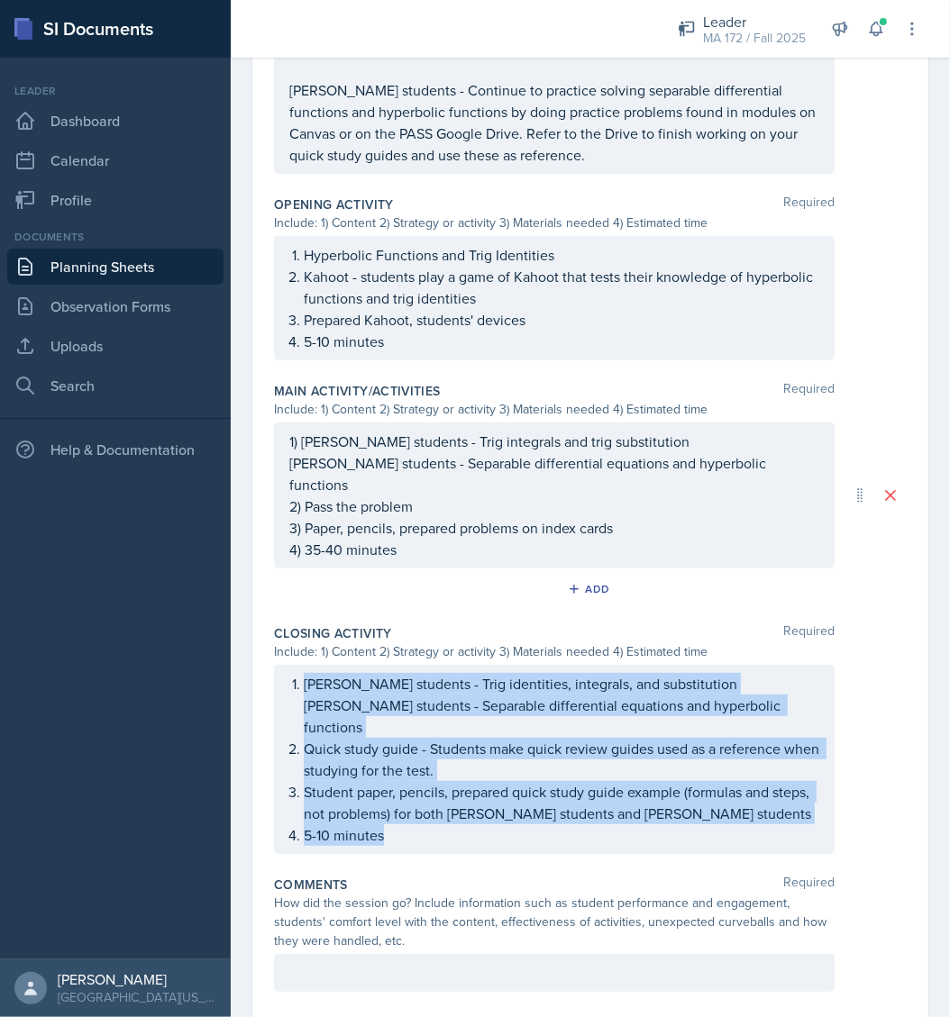
click at [108, 272] on link "Planning Sheets" at bounding box center [115, 267] width 216 height 36
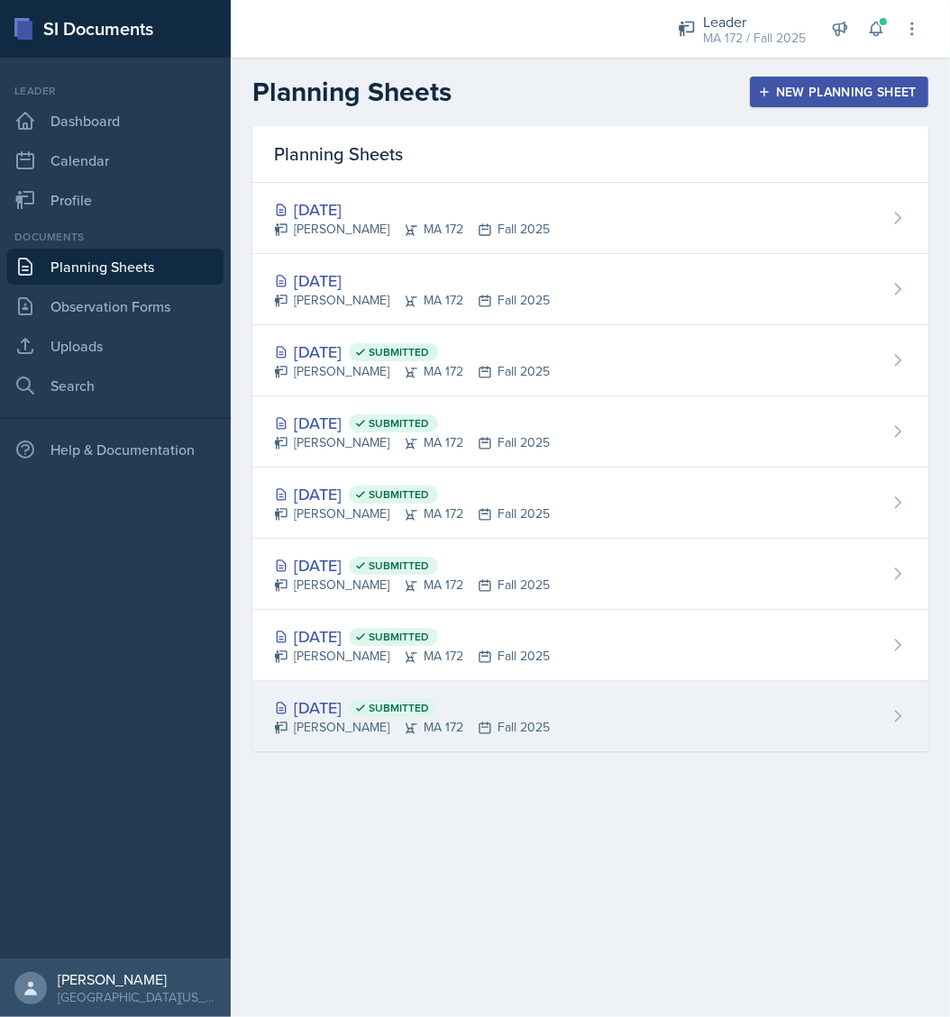
click at [349, 696] on div "Aug 25th, 2025 Submitted" at bounding box center [412, 708] width 276 height 24
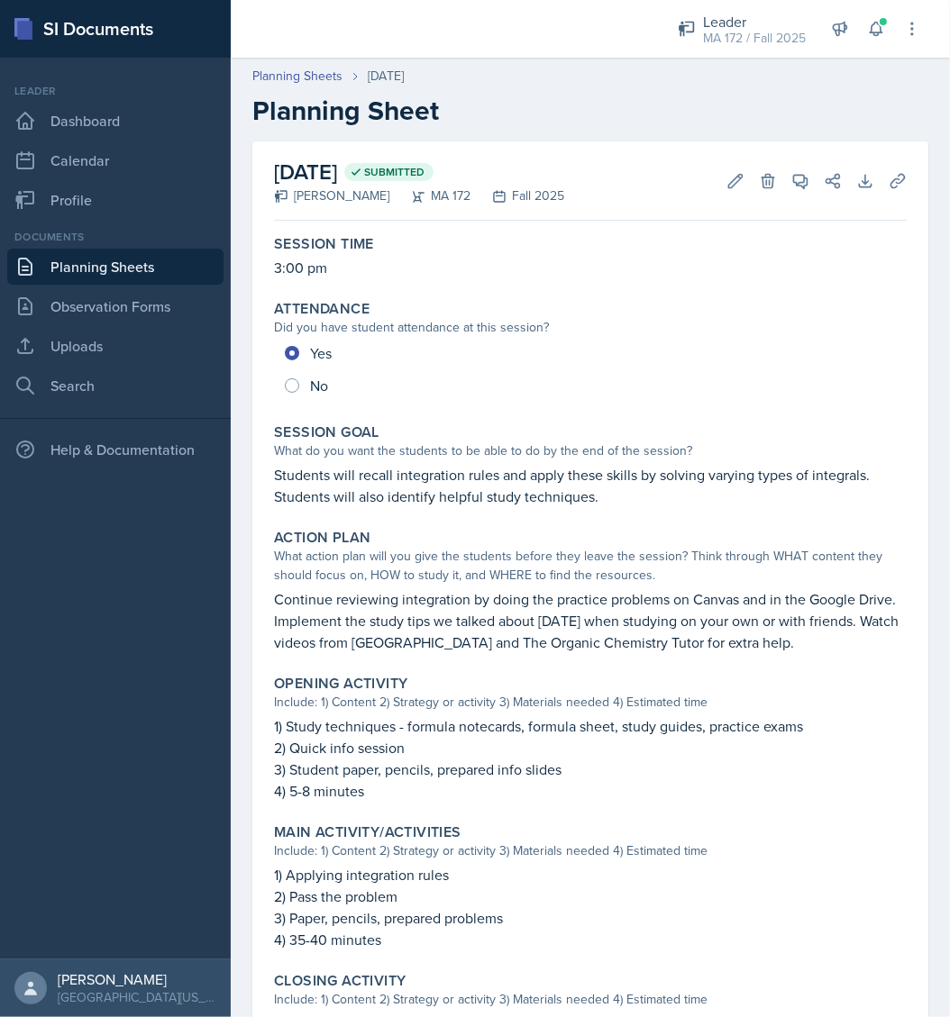
click at [110, 275] on link "Planning Sheets" at bounding box center [115, 267] width 216 height 36
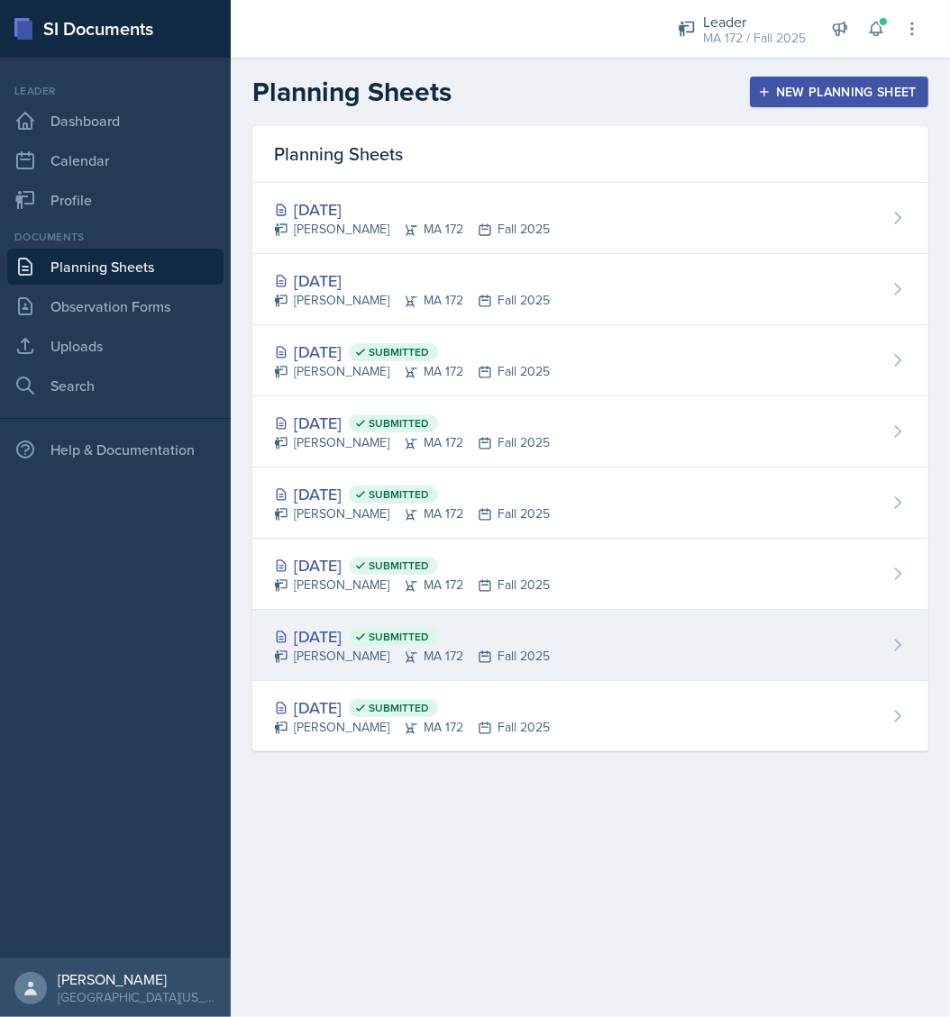
click at [410, 620] on div "Aug 27th, 2025 Submitted Anna McGill MA 172 Fall 2025" at bounding box center [590, 645] width 676 height 71
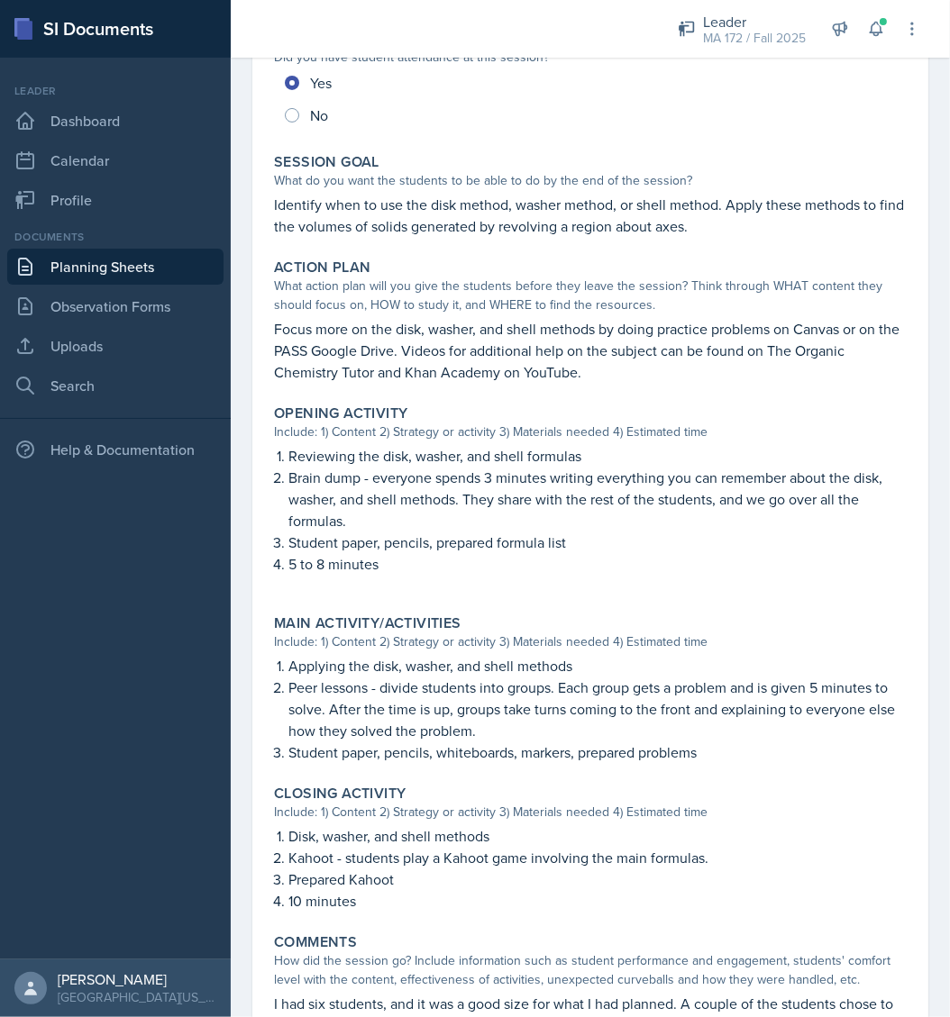
scroll to position [338, 0]
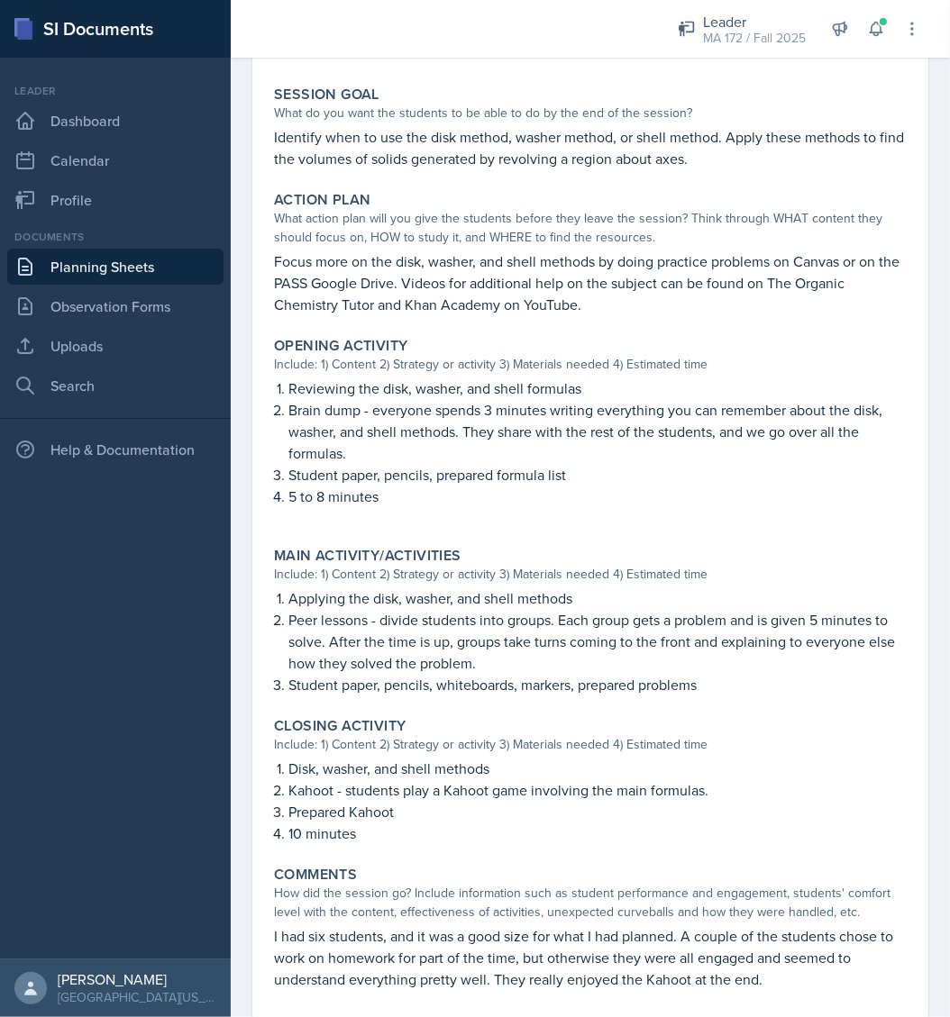
click at [460, 655] on p "Peer lessons - divide students into groups. Each group gets a problem and is gi…" at bounding box center [597, 641] width 618 height 65
click at [301, 596] on p "Applying the disk, washer, and shell methods" at bounding box center [597, 598] width 618 height 22
drag, startPoint x: 301, startPoint y: 596, endPoint x: 505, endPoint y: 683, distance: 221.2
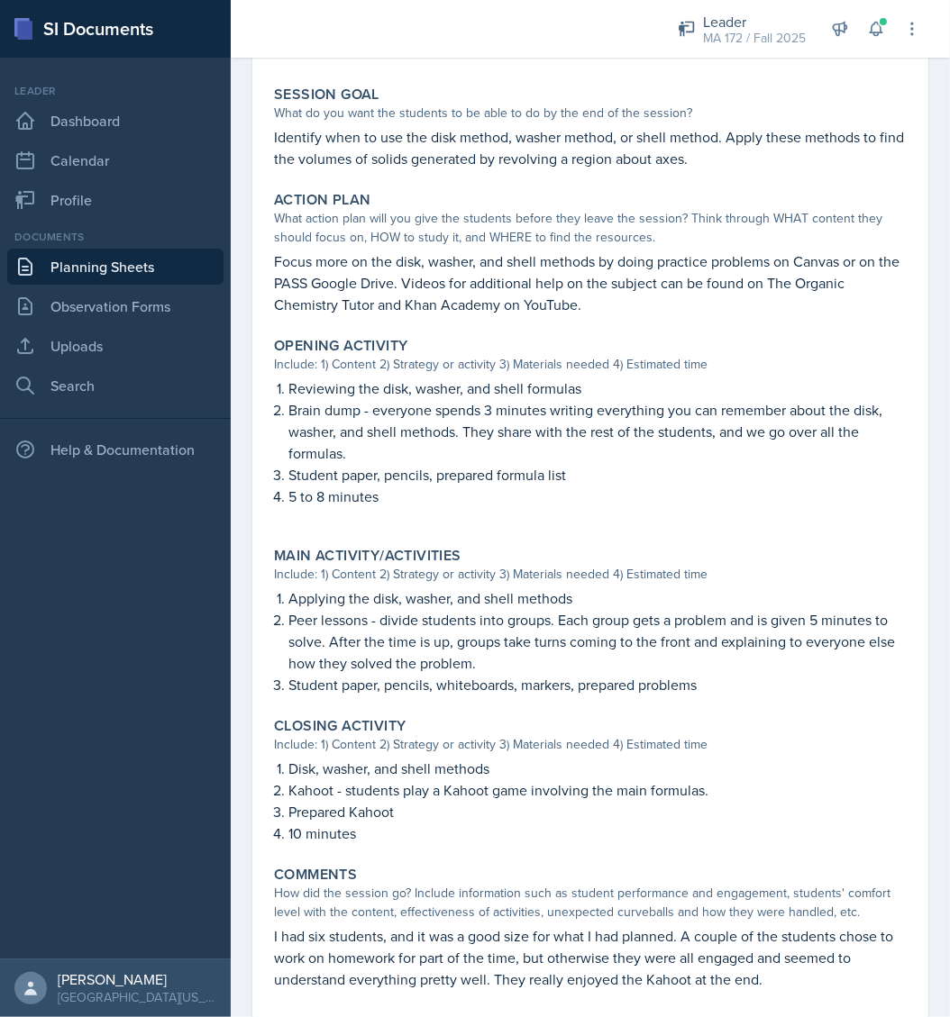
click at [481, 696] on div "Main Activity/Activities Include: 1) Content 2) Strategy or activity 3) Materia…" at bounding box center [590, 621] width 647 height 163
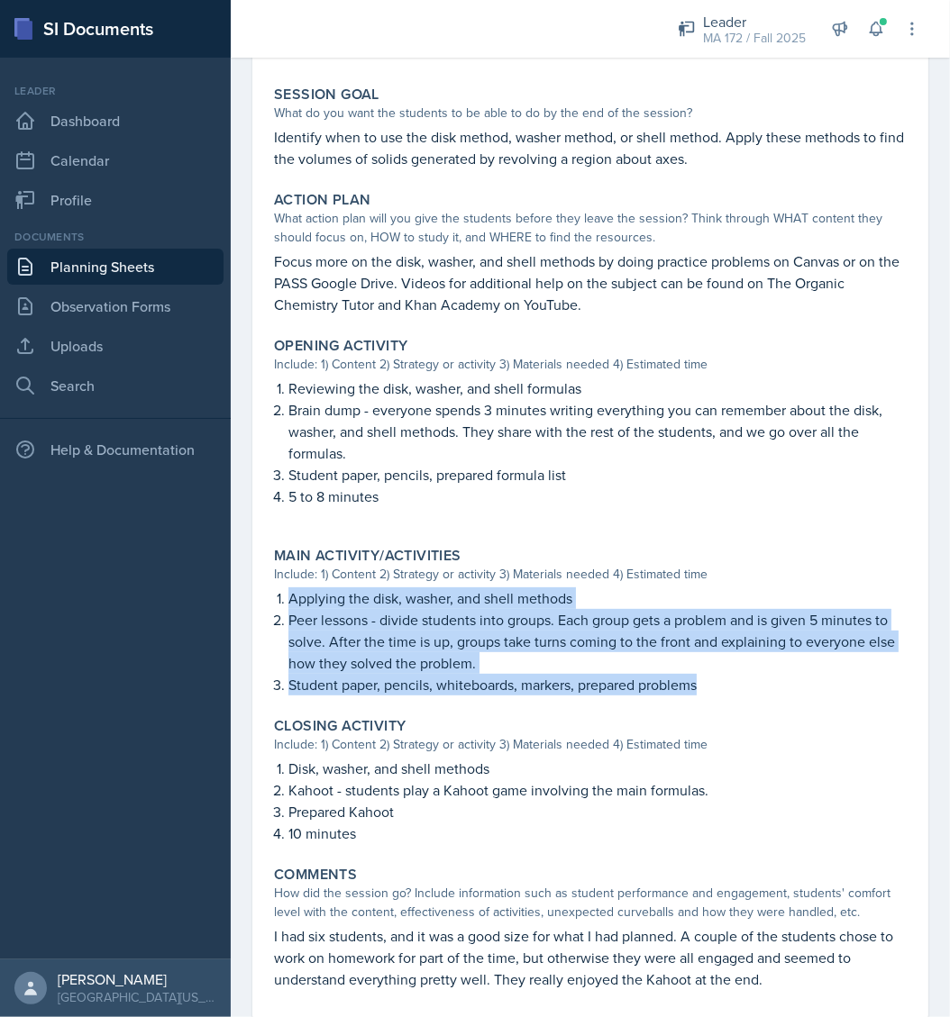
drag, startPoint x: 698, startPoint y: 685, endPoint x: 244, endPoint y: 599, distance: 462.1
click at [244, 599] on div "August 27th, 2025 Submitted Anna McGill MA 172 Fall 2025 Edit Delete View Comme…" at bounding box center [590, 433] width 719 height 1259
copy ol "Applying the disk, washer, and shell methods Peer lessons - divide students int…"
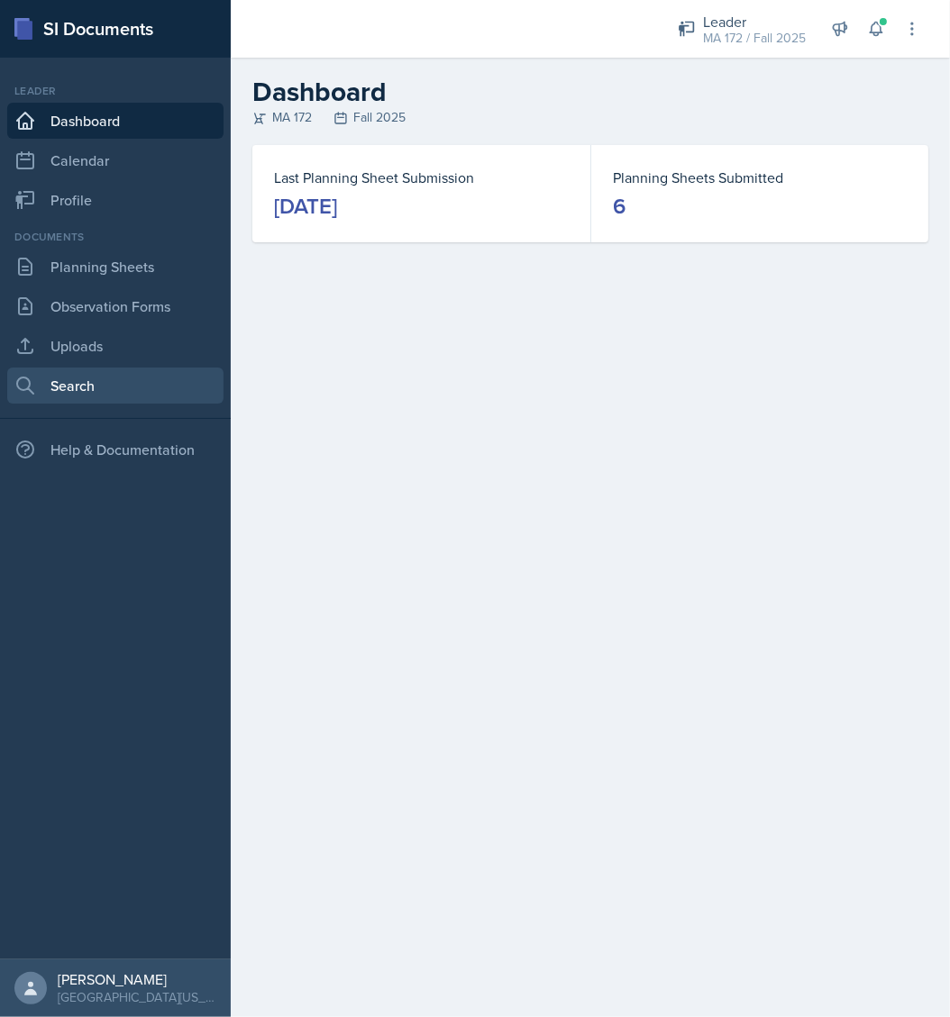
click at [119, 379] on link "Search" at bounding box center [115, 386] width 216 height 36
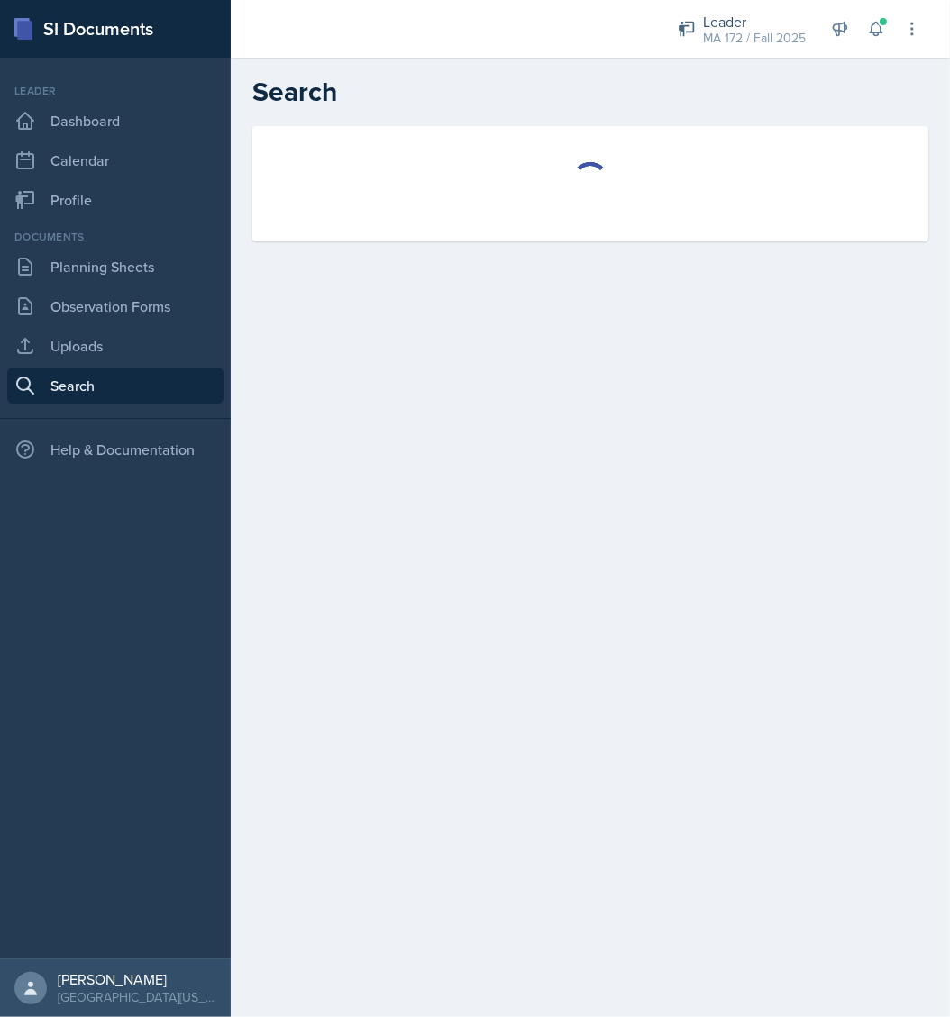
select select "all"
select select "1"
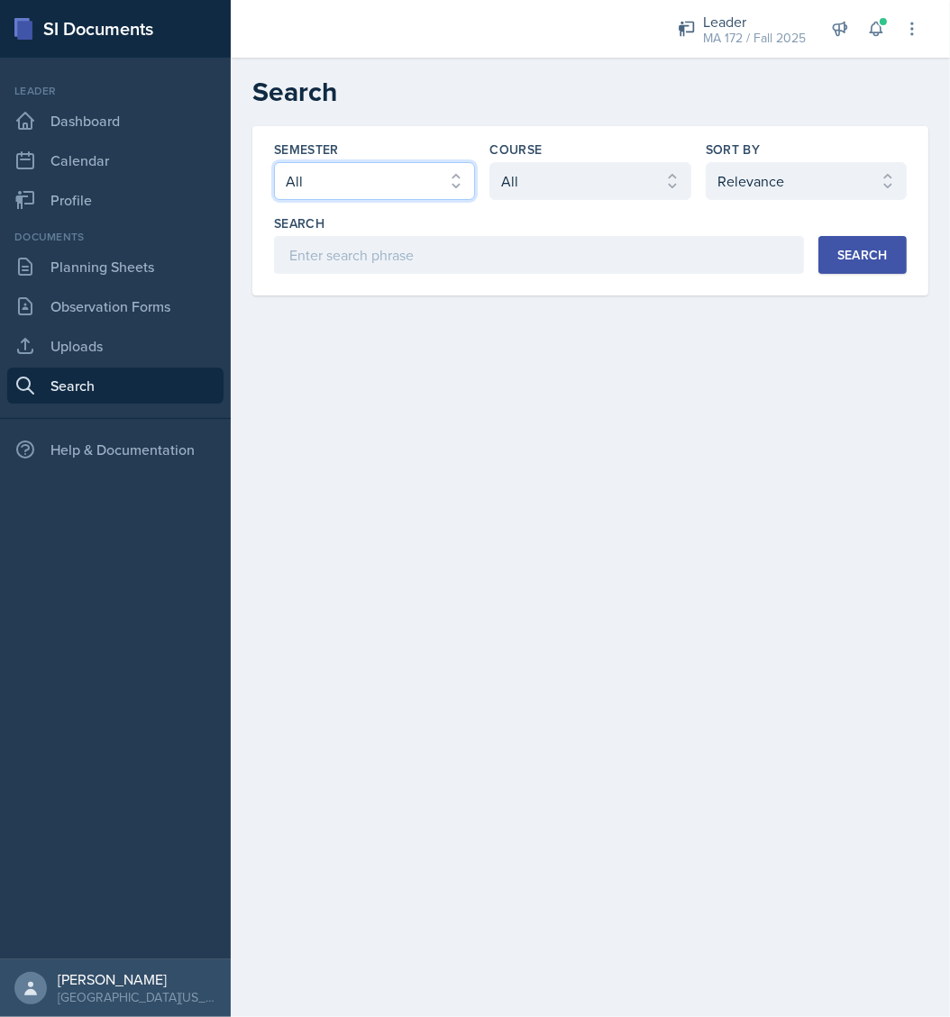
click at [384, 183] on select "Select semester All Fall 2025 Spring 2025 Fall 2024 Spring 2024 Fall 2023 Sprin…" at bounding box center [374, 181] width 201 height 38
select select "8c3db506-cd10-4819-a085-b8ca3b52d6db"
click at [274, 162] on select "Select semester All Fall 2025 Spring 2025 Fall 2024 Spring 2024 Fall 2023 Sprin…" at bounding box center [374, 181] width 201 height 38
click at [560, 199] on select "Select course All ACC 211 ACC 212 ACC 307 BYS 119 BYS 215 BYS 300 CH 101 CH 121…" at bounding box center [589, 181] width 201 height 38
select select "b86fb2d2-23e3-43a7-aacc-a78edbe2eb67"
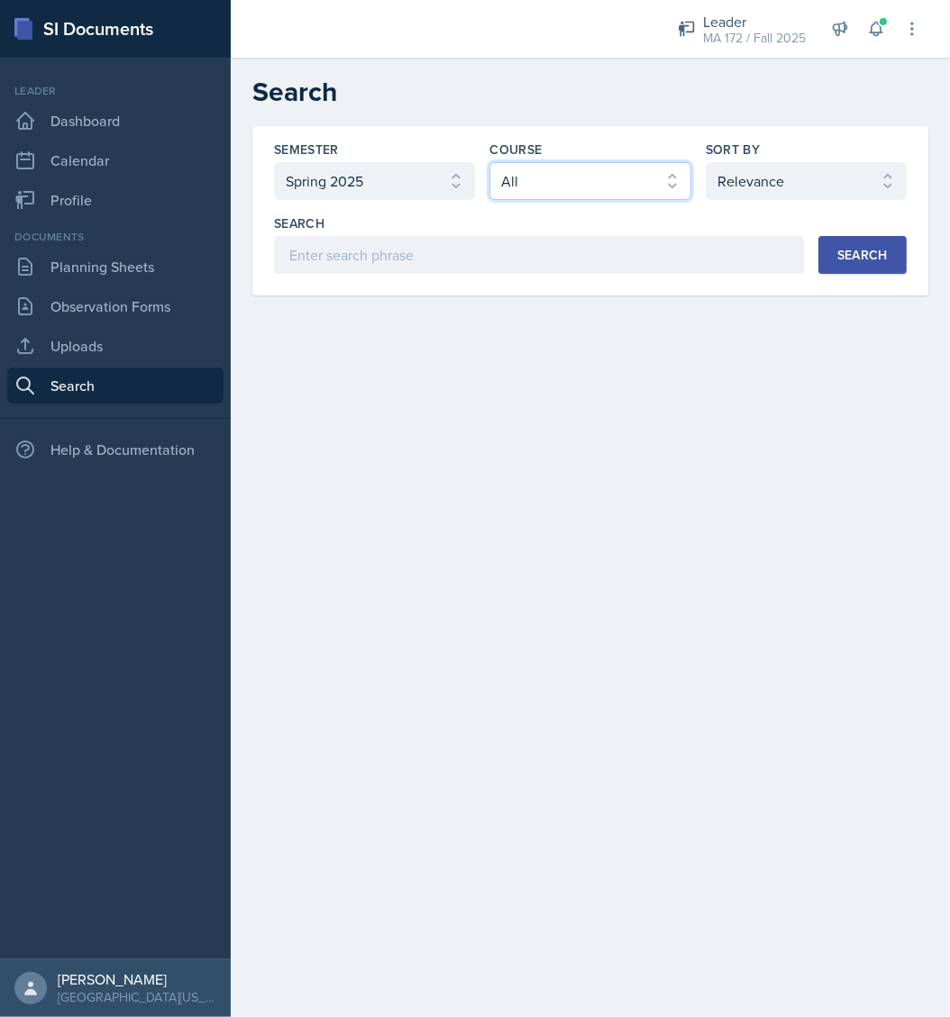
click at [489, 162] on select "Select course All ACC 211 ACC 212 ACC 307 BYS 119 BYS 215 BYS 300 CH 101 CH 121…" at bounding box center [589, 181] width 201 height 38
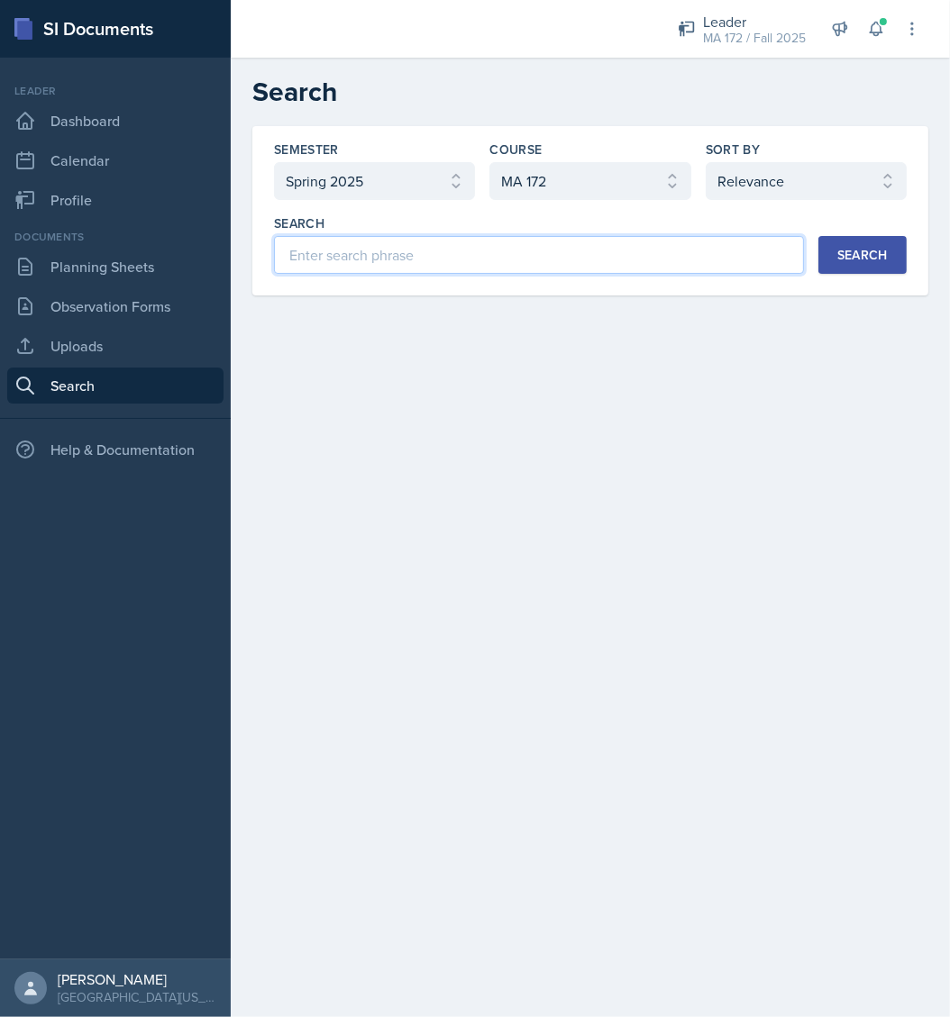
click at [466, 257] on input at bounding box center [539, 255] width 530 height 38
click at [841, 261] on div "Search" at bounding box center [862, 255] width 50 height 14
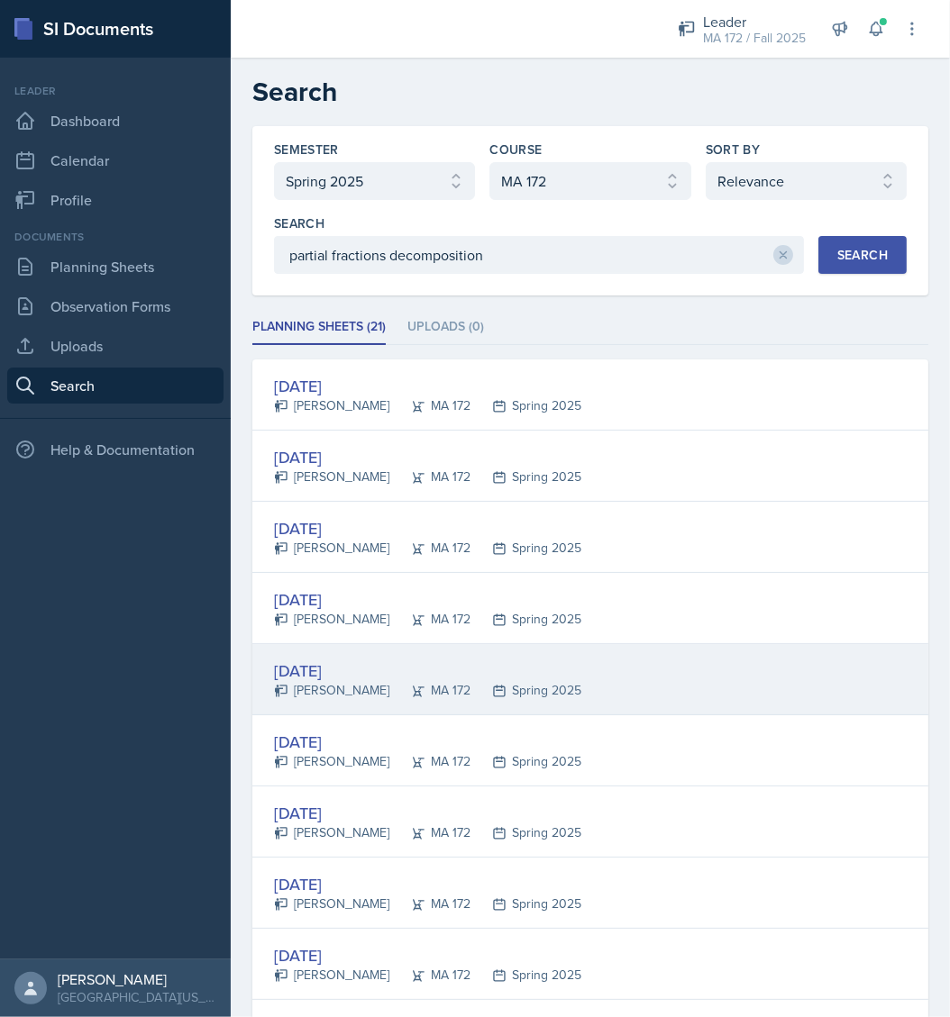
click at [342, 669] on div "Feb 12th, 2025" at bounding box center [427, 671] width 307 height 24
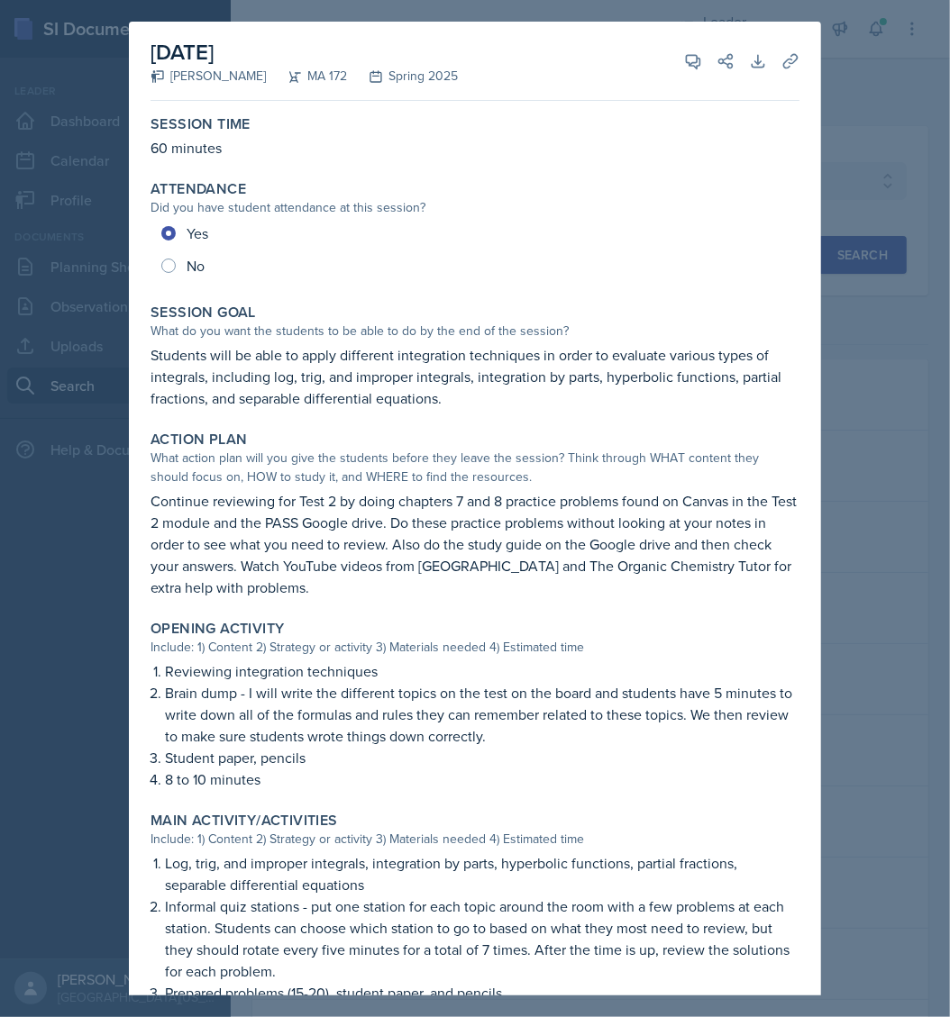
click at [913, 120] on div at bounding box center [475, 508] width 950 height 1017
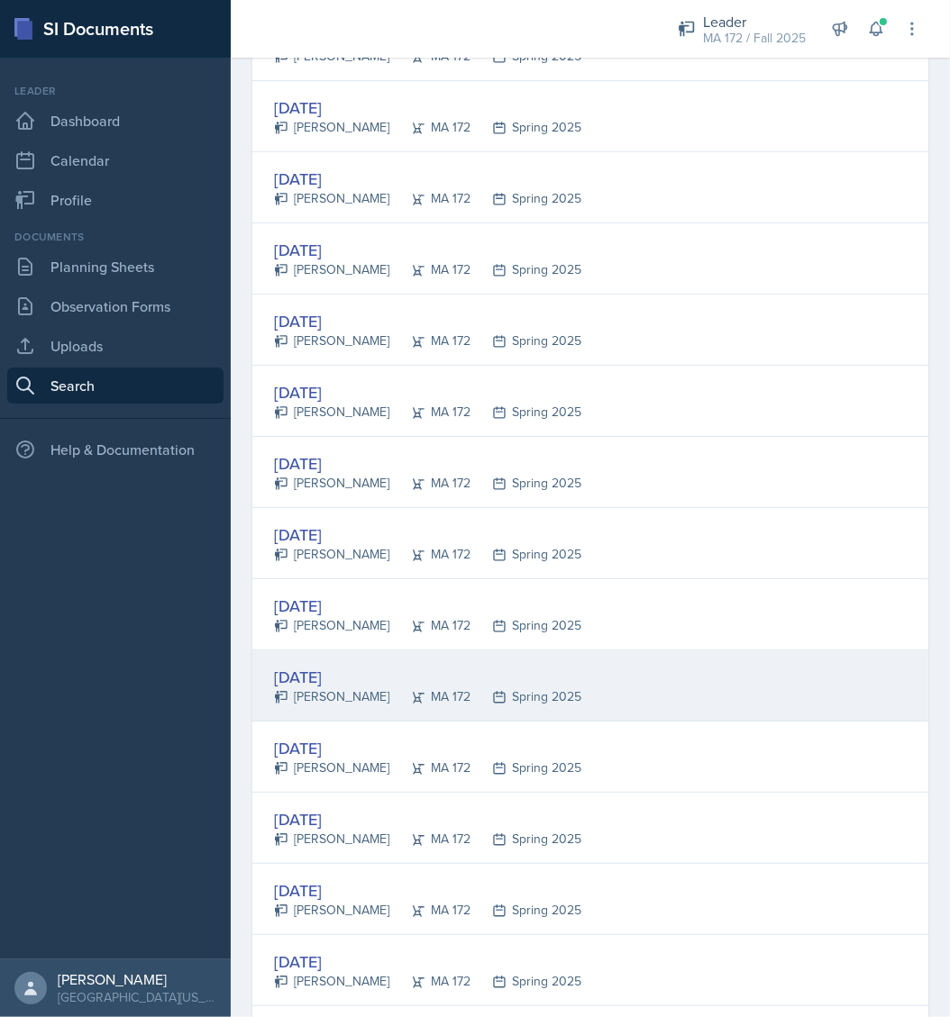
scroll to position [676, 0]
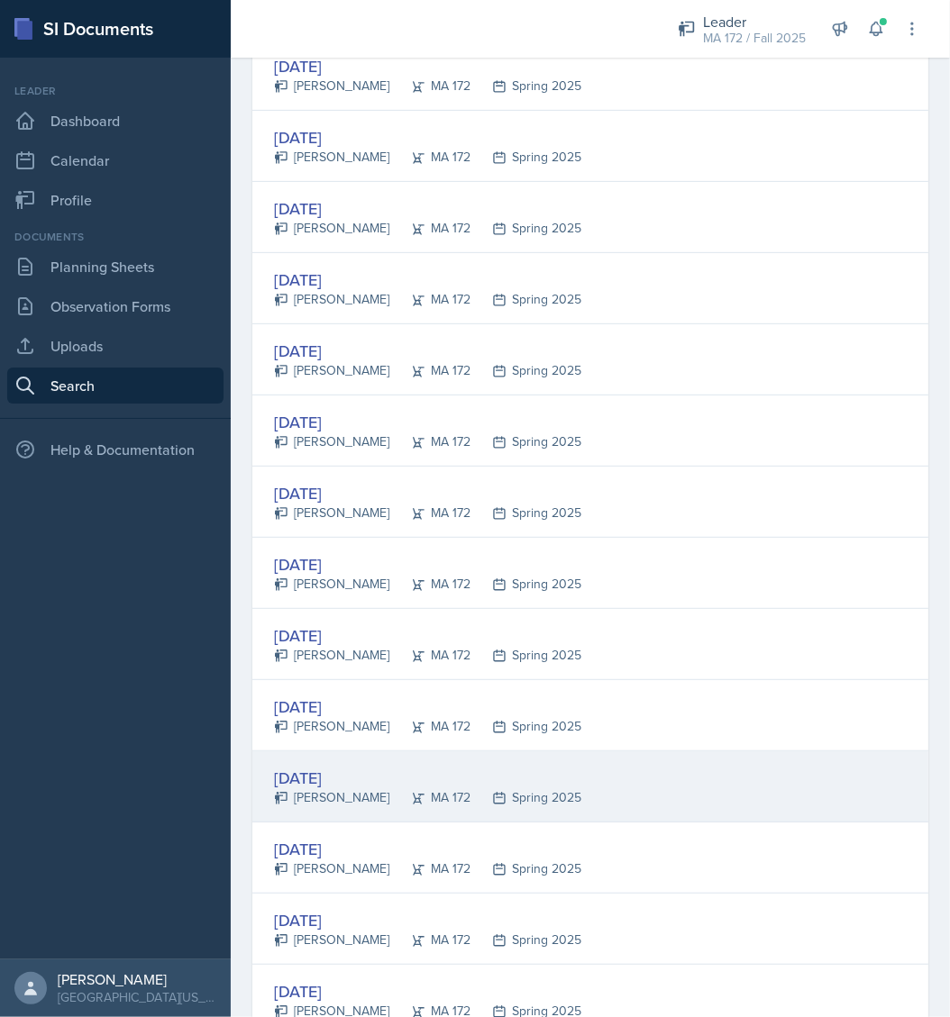
click at [341, 766] on div "Feb 5th, 2025" at bounding box center [427, 778] width 307 height 24
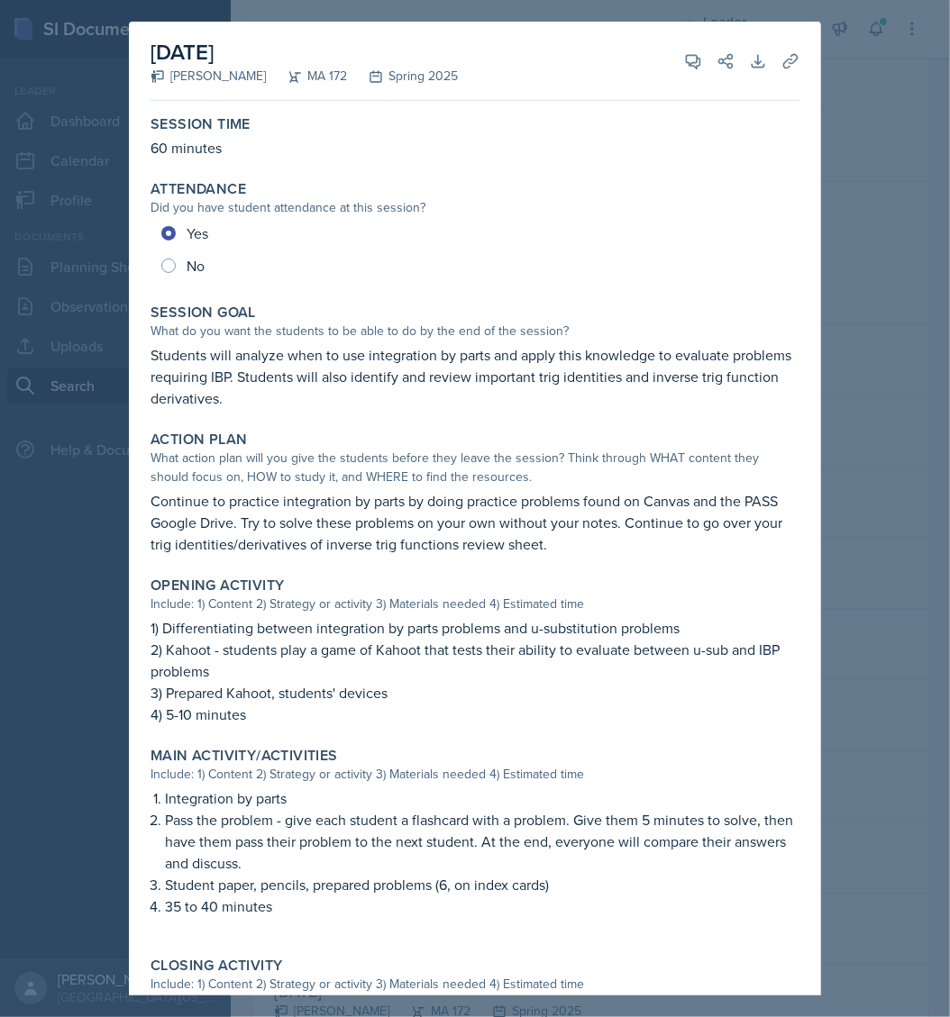
click at [904, 127] on div at bounding box center [475, 508] width 950 height 1017
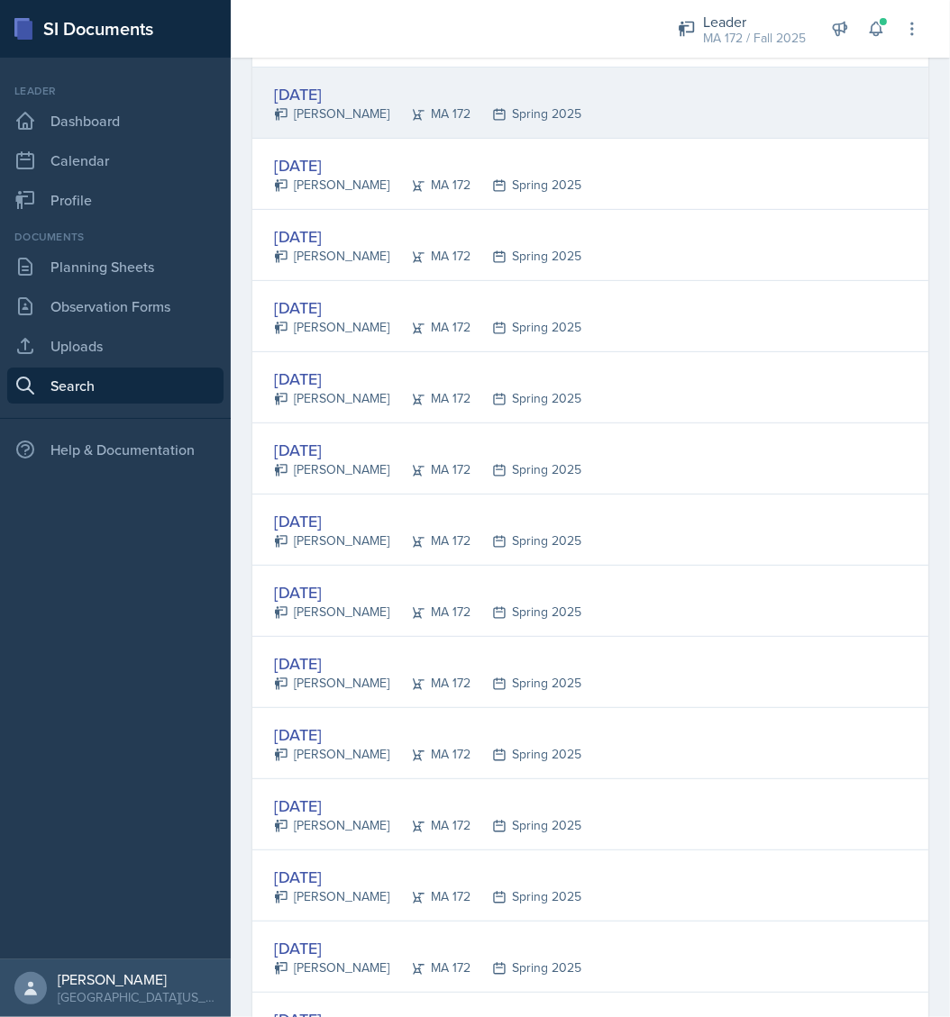
scroll to position [0, 0]
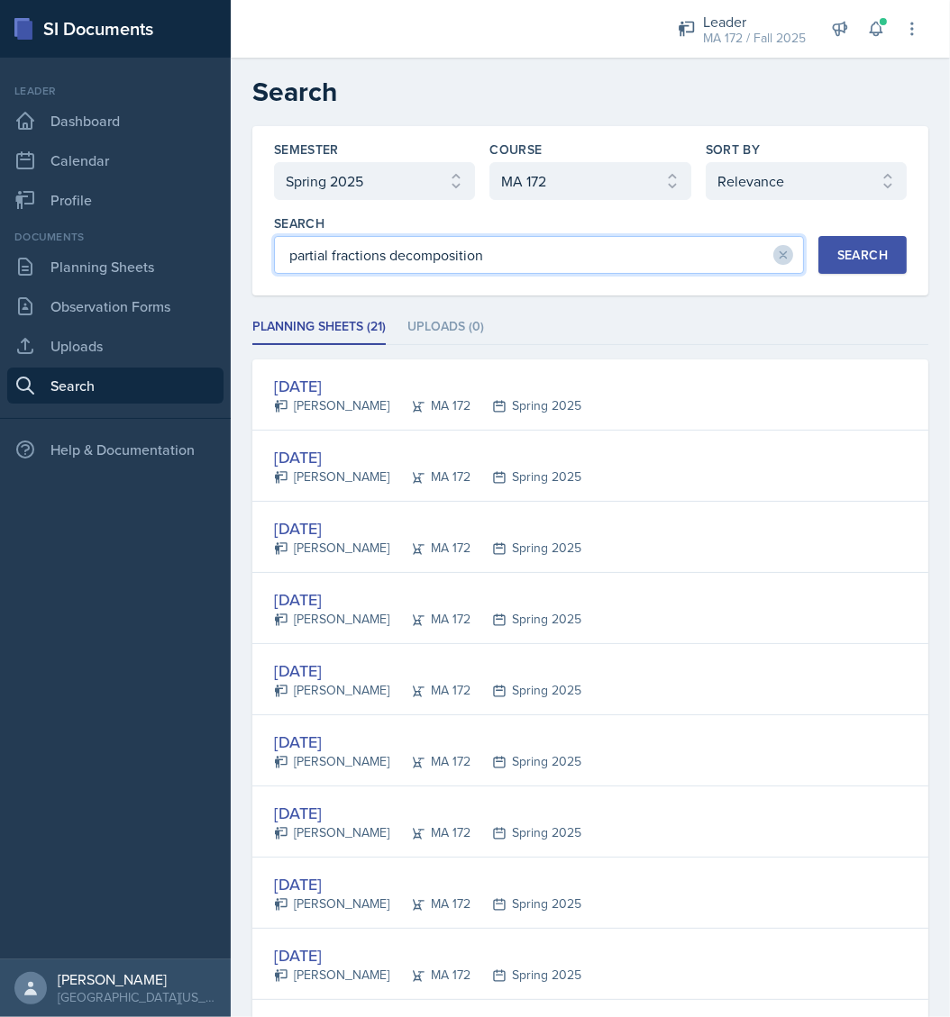
click at [431, 268] on input "partial fractions decomposition" at bounding box center [539, 255] width 530 height 38
click at [832, 240] on button "Search" at bounding box center [862, 255] width 88 height 38
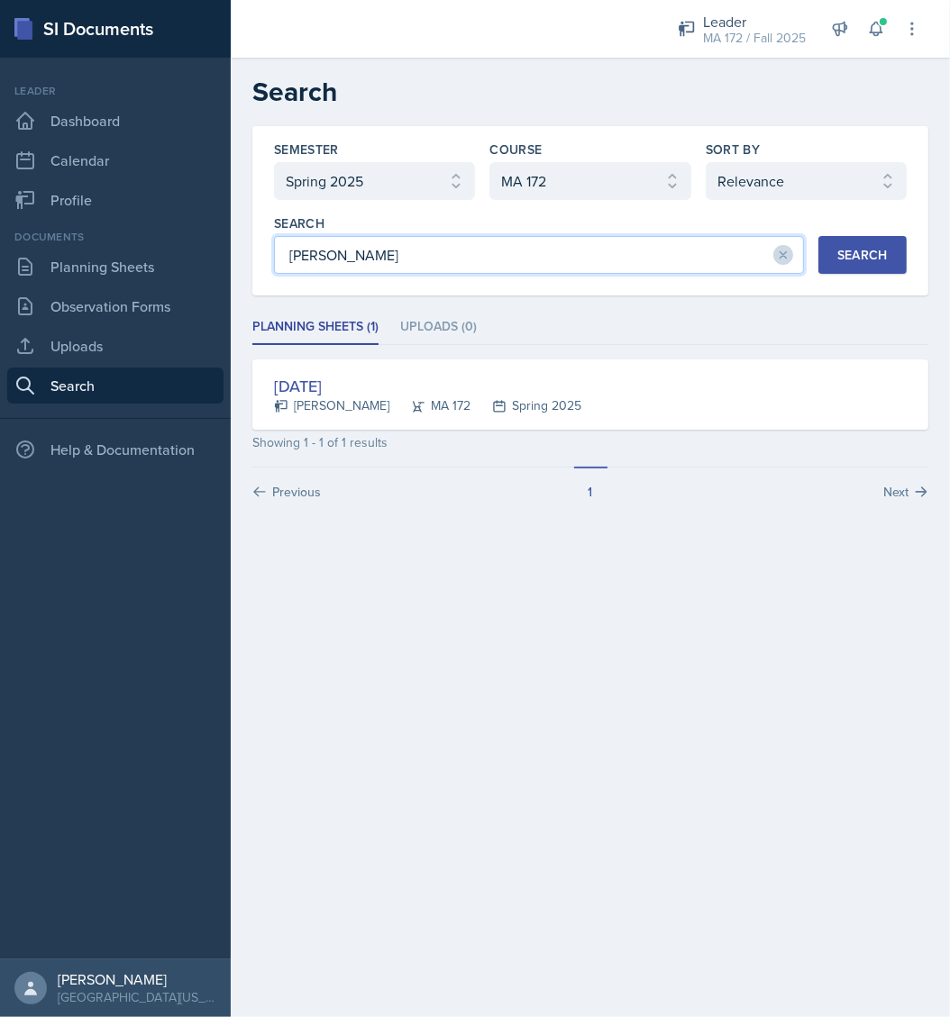
click at [487, 254] on input "anna mcgill" at bounding box center [539, 255] width 530 height 38
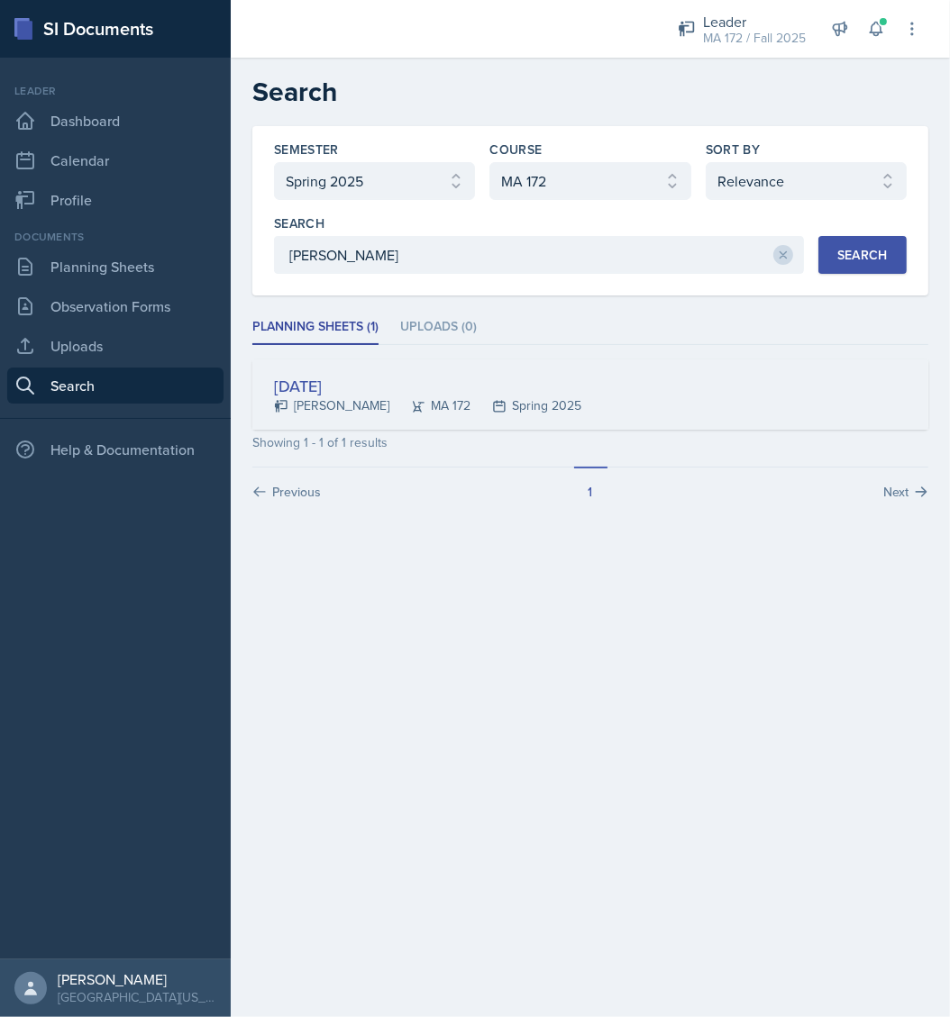
click at [332, 367] on div "Feb 27th, 2025 Will McClain MA 172 Spring 2025" at bounding box center [590, 395] width 676 height 70
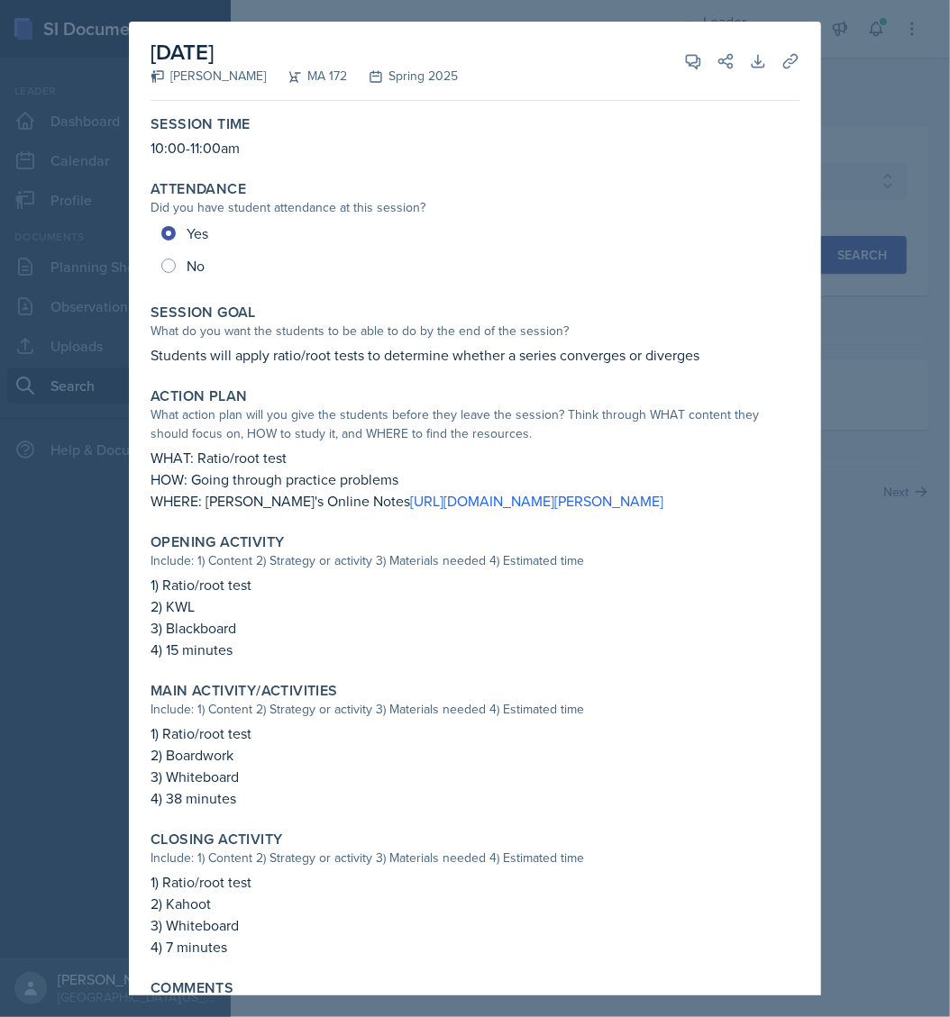
click at [834, 208] on div at bounding box center [475, 508] width 950 height 1017
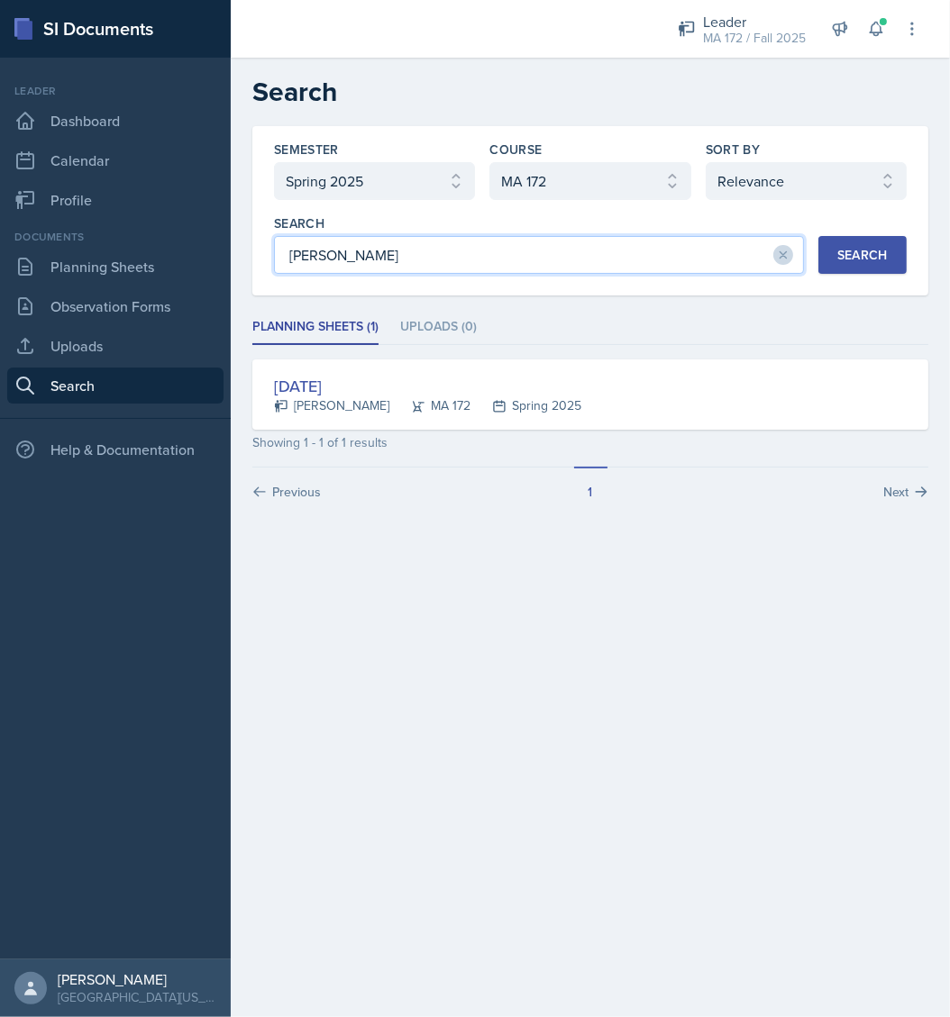
click at [490, 254] on input "anna mcgill" at bounding box center [539, 255] width 530 height 38
click at [872, 248] on div "Search" at bounding box center [862, 255] width 50 height 14
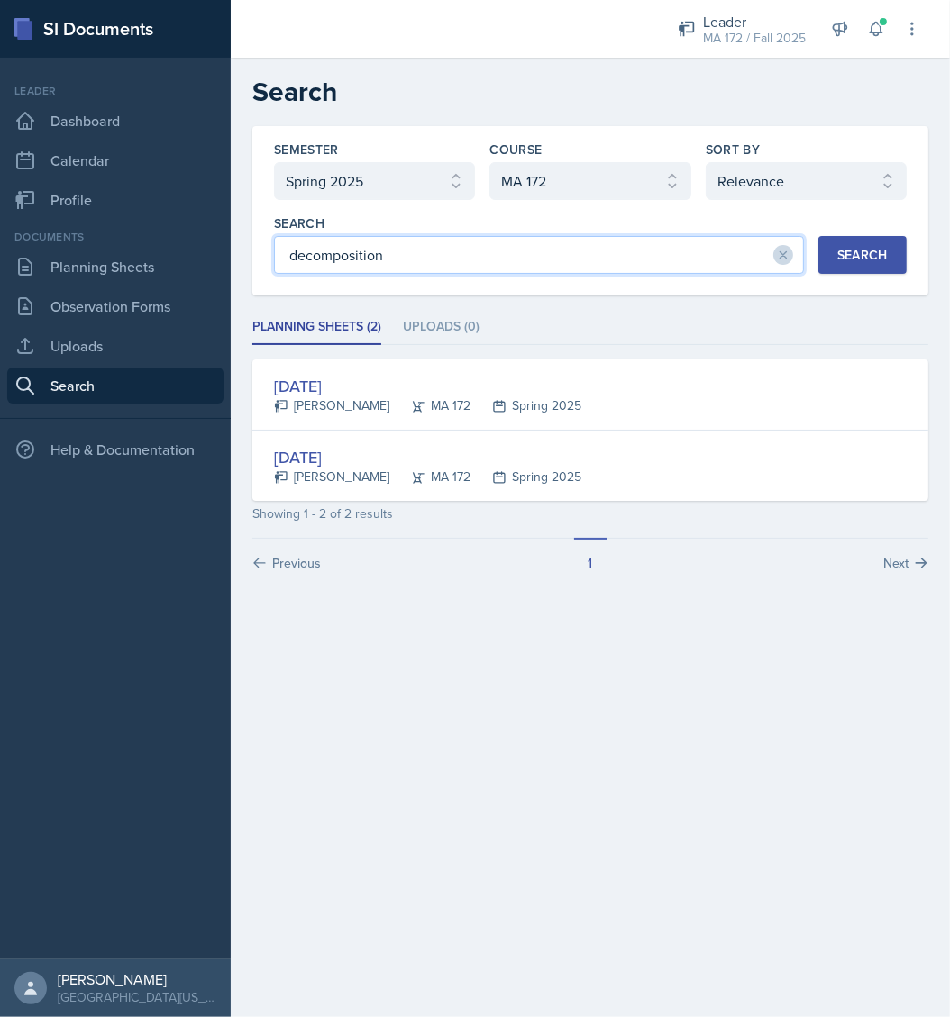
click at [414, 246] on input "decomposition" at bounding box center [539, 255] width 530 height 38
type input "partial"
click at [848, 264] on button "Search" at bounding box center [862, 255] width 88 height 38
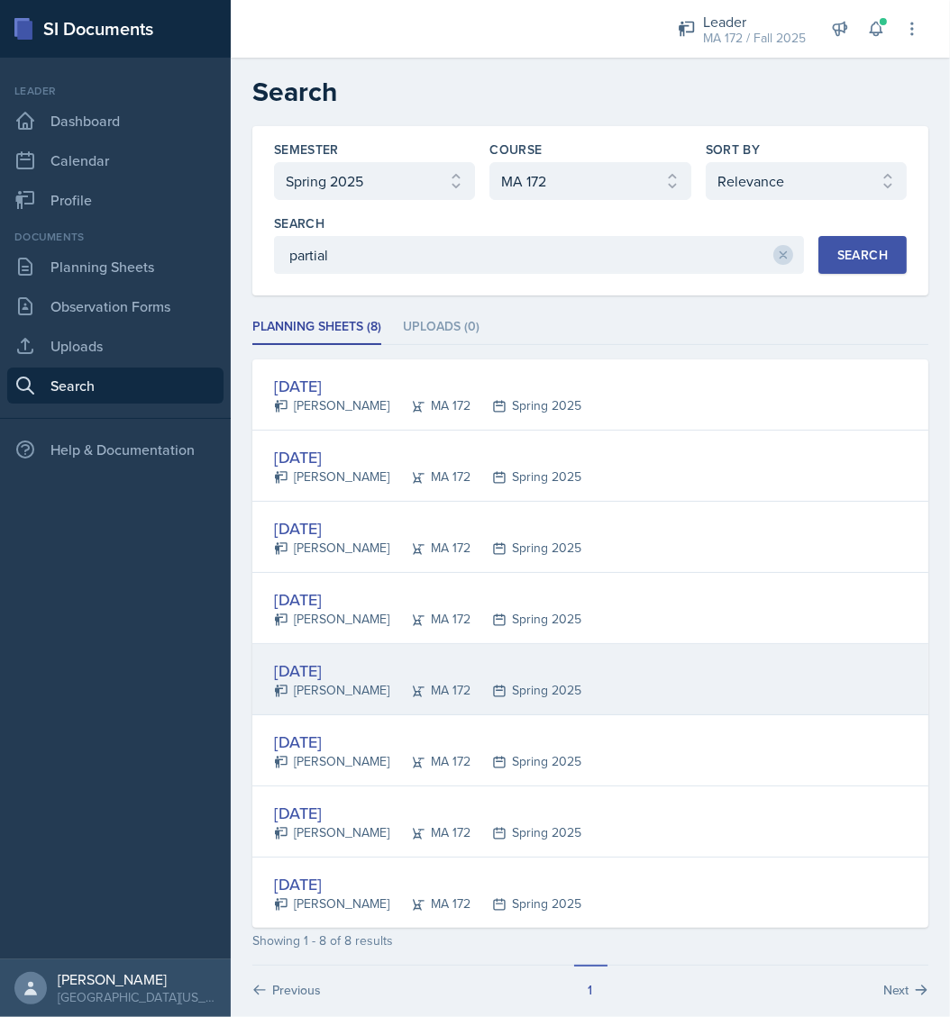
click at [365, 659] on div "Feb 12th, 2025" at bounding box center [427, 671] width 307 height 24
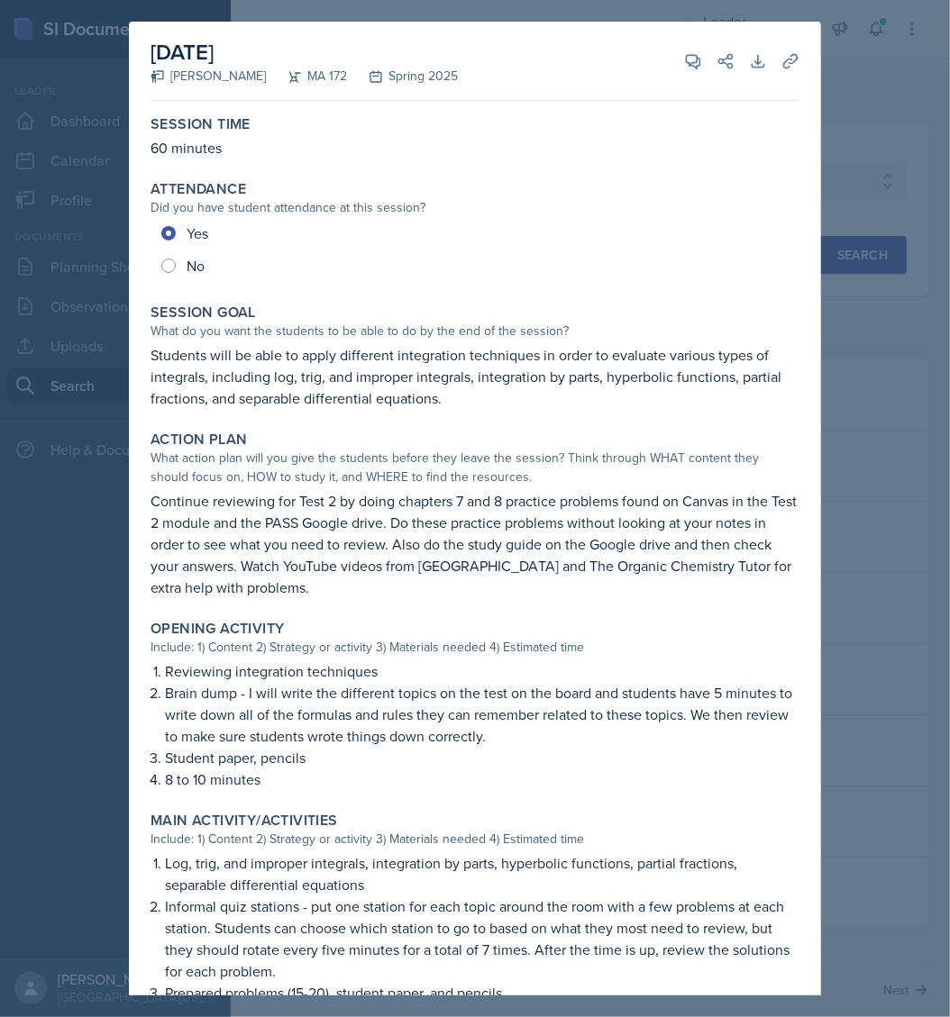
click at [884, 60] on div at bounding box center [475, 508] width 950 height 1017
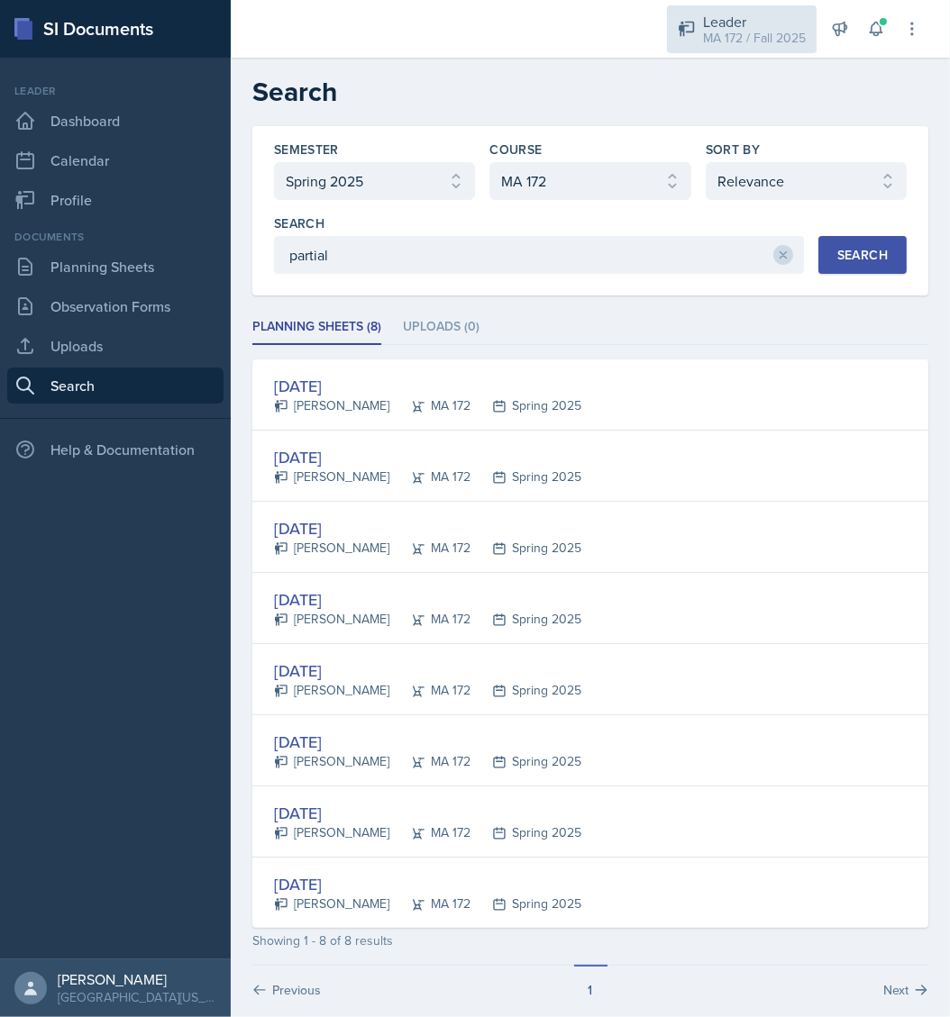
click at [752, 45] on div "MA 172 / Fall 2025" at bounding box center [754, 38] width 103 height 19
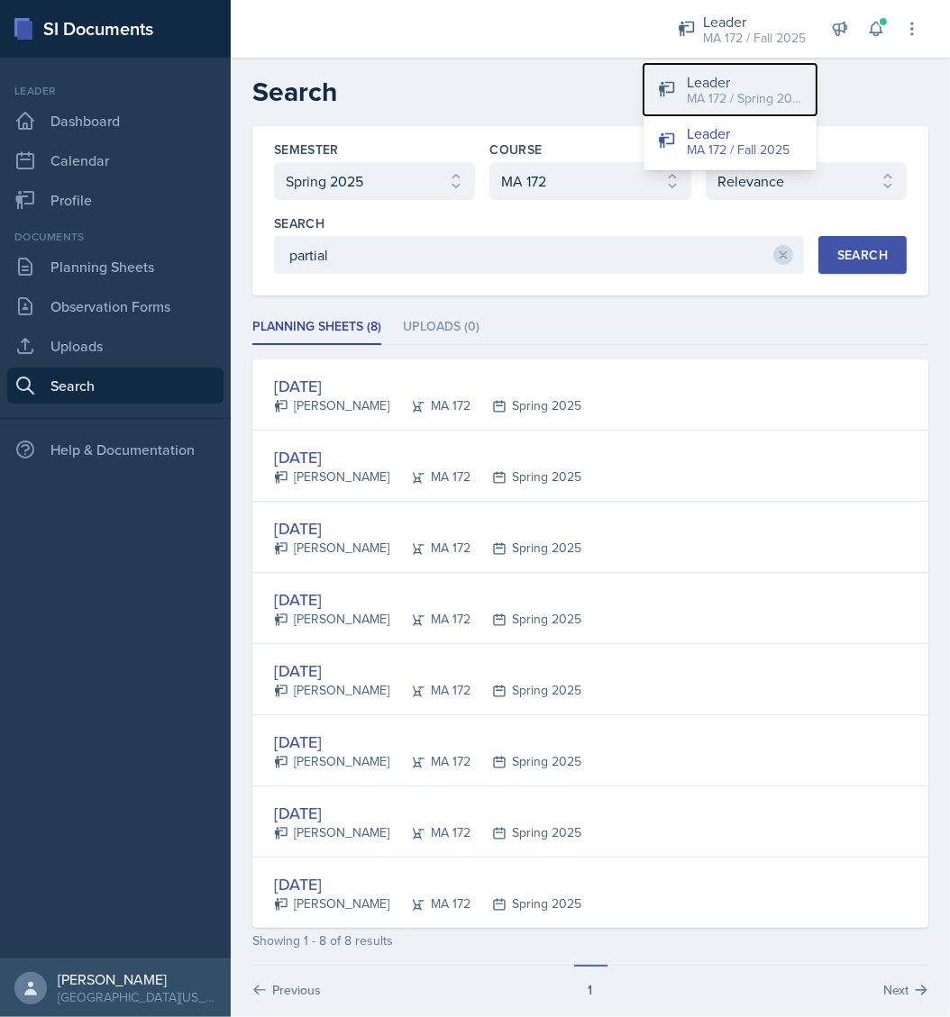
click at [755, 92] on div "MA 172 / Spring 2025" at bounding box center [744, 98] width 115 height 19
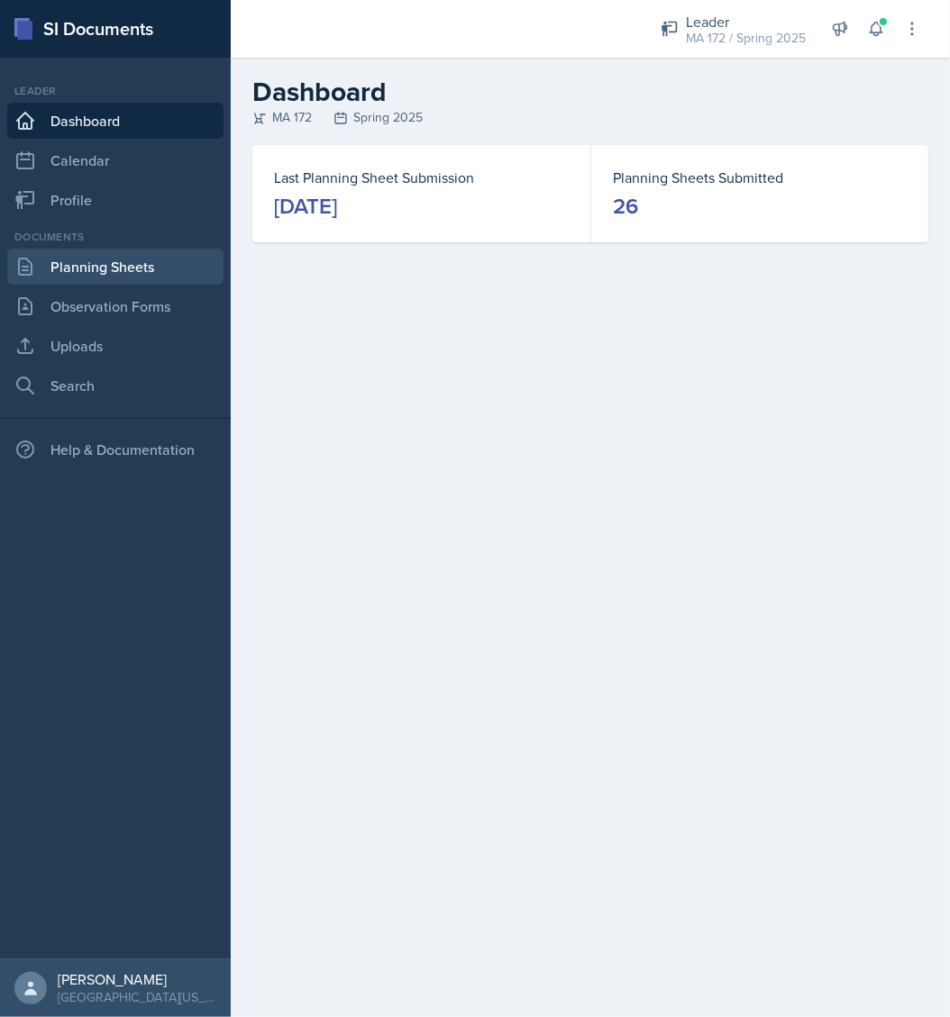
click at [95, 263] on link "Planning Sheets" at bounding box center [115, 267] width 216 height 36
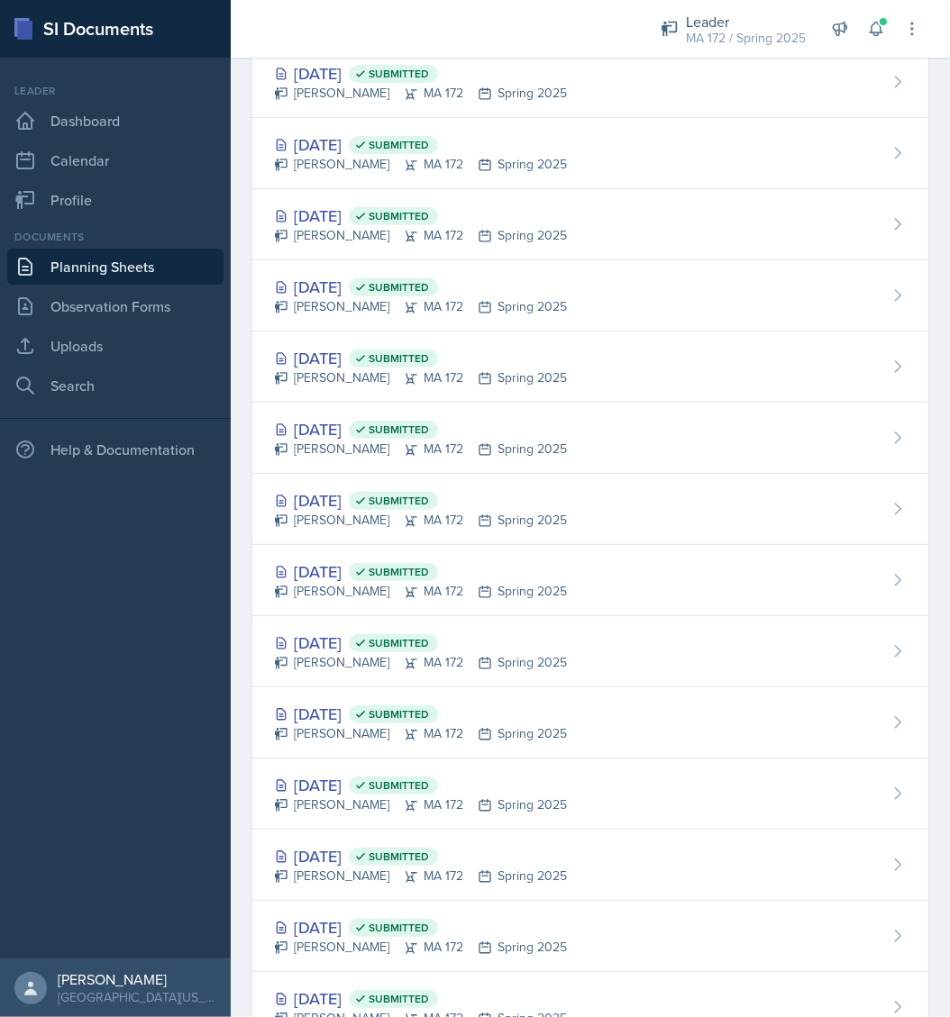
scroll to position [900, 0]
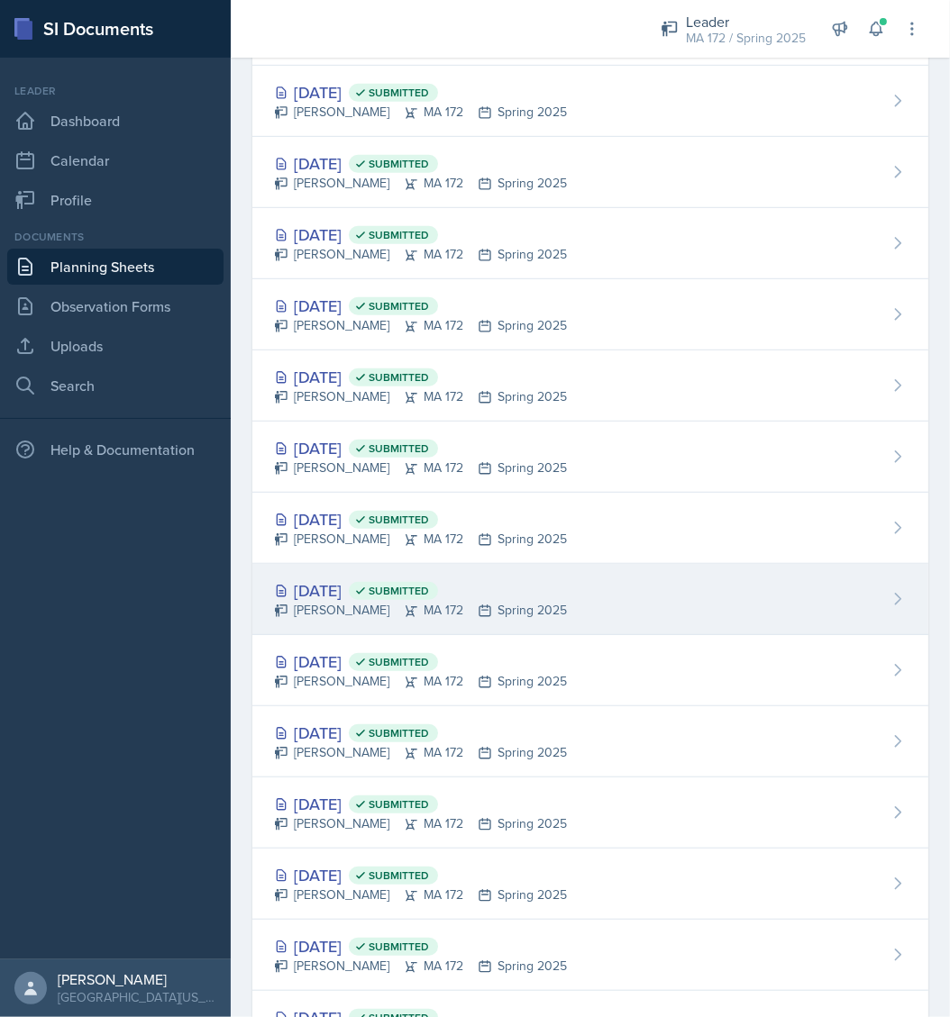
click at [361, 586] on div "Feb 10th, 2025 Submitted" at bounding box center [420, 590] width 293 height 24
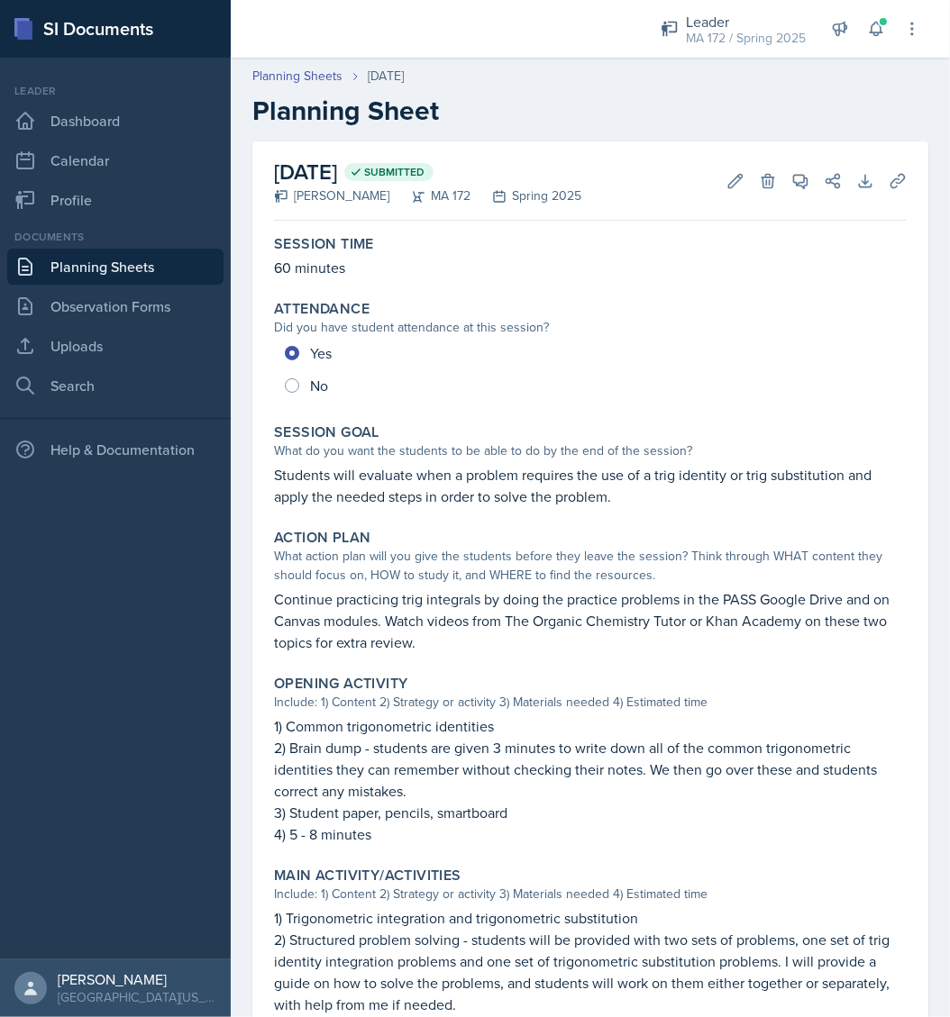
click at [99, 269] on link "Planning Sheets" at bounding box center [115, 267] width 216 height 36
